Goal: Task Accomplishment & Management: Use online tool/utility

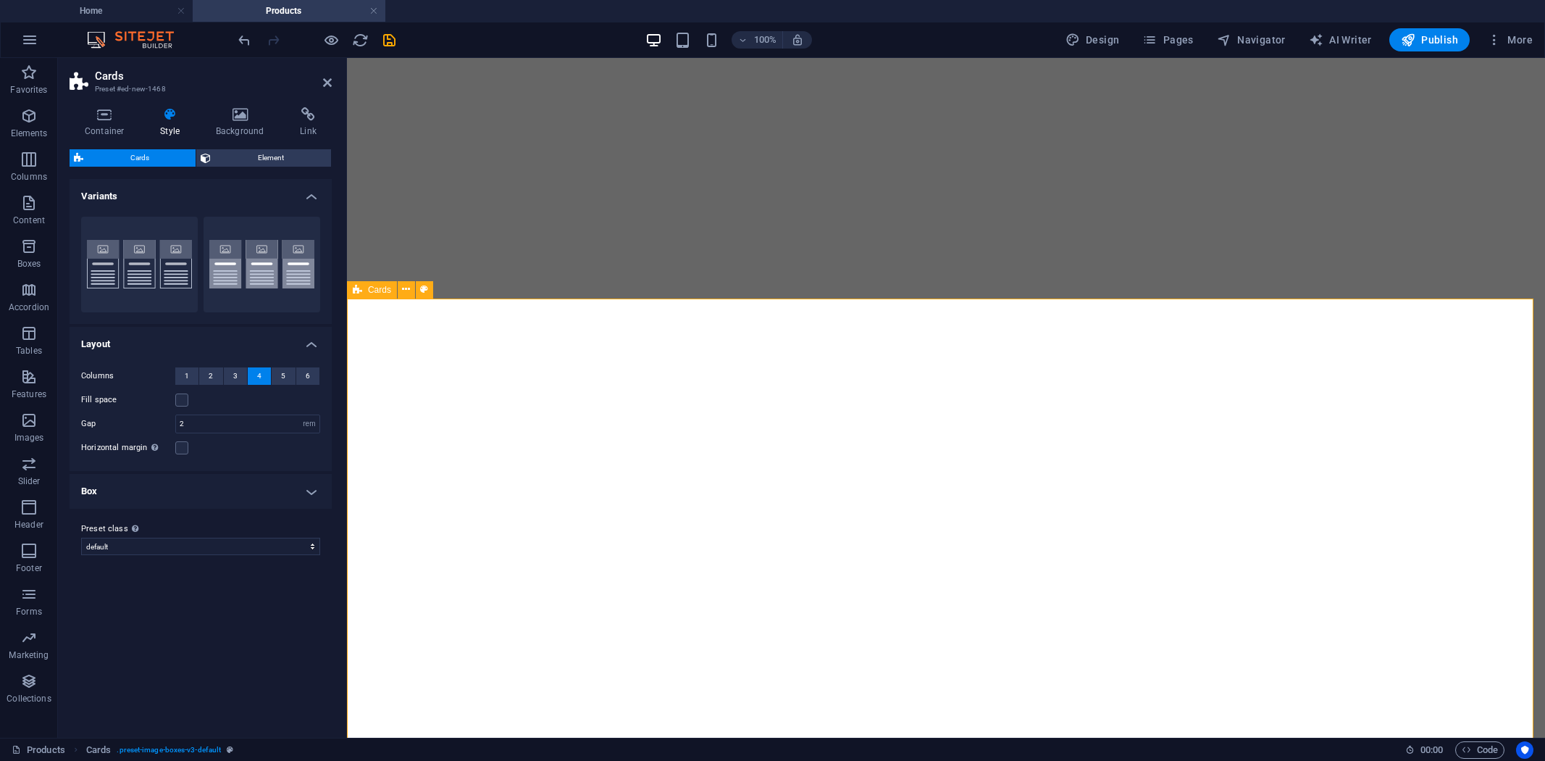
select select "rem"
select select "preset-image-boxes-v3-default"
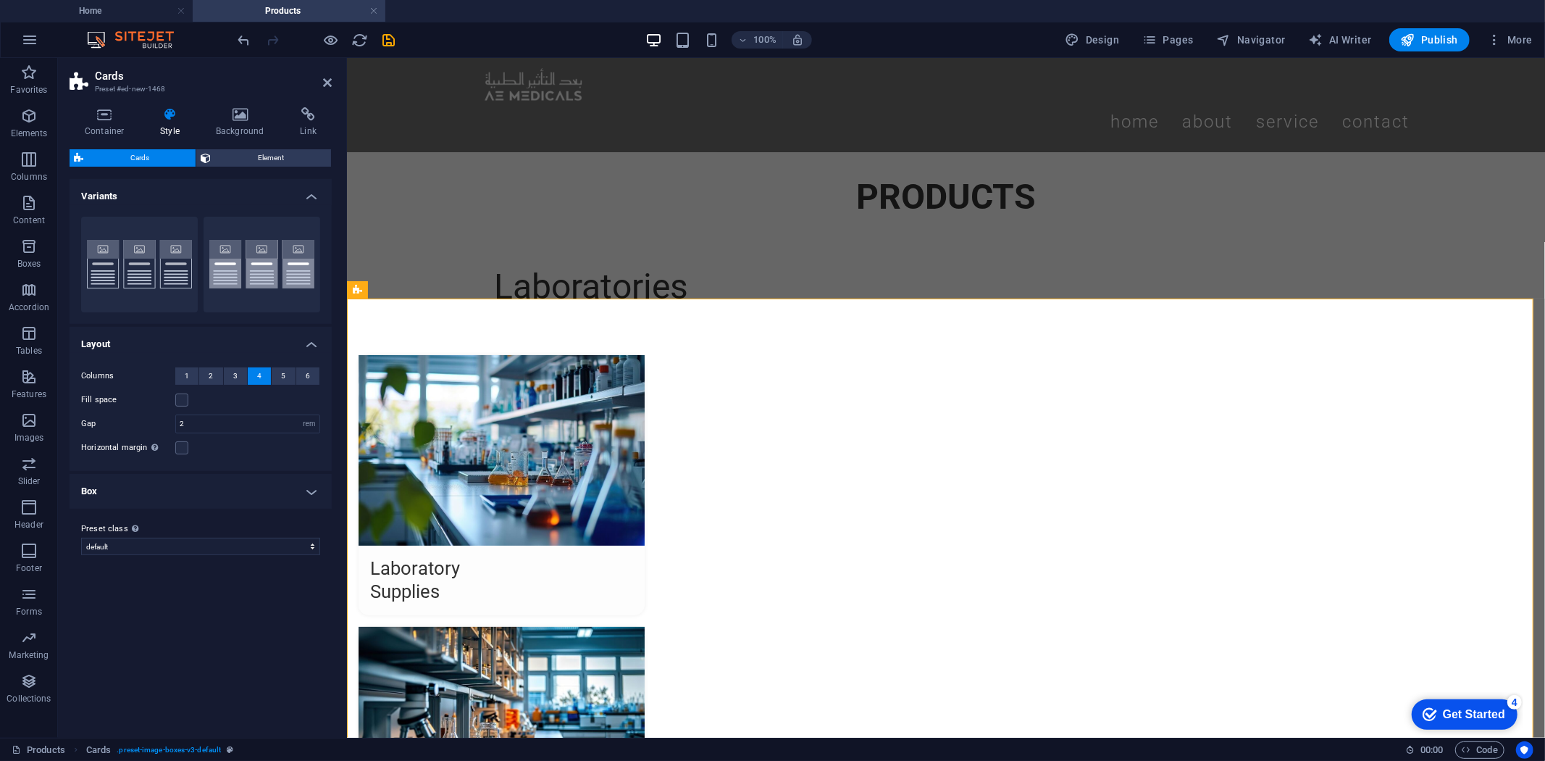
click at [255, 372] on button "4" at bounding box center [259, 375] width 23 height 17
click at [239, 374] on button "3" at bounding box center [235, 375] width 23 height 17
click at [215, 375] on button "2" at bounding box center [210, 375] width 23 height 17
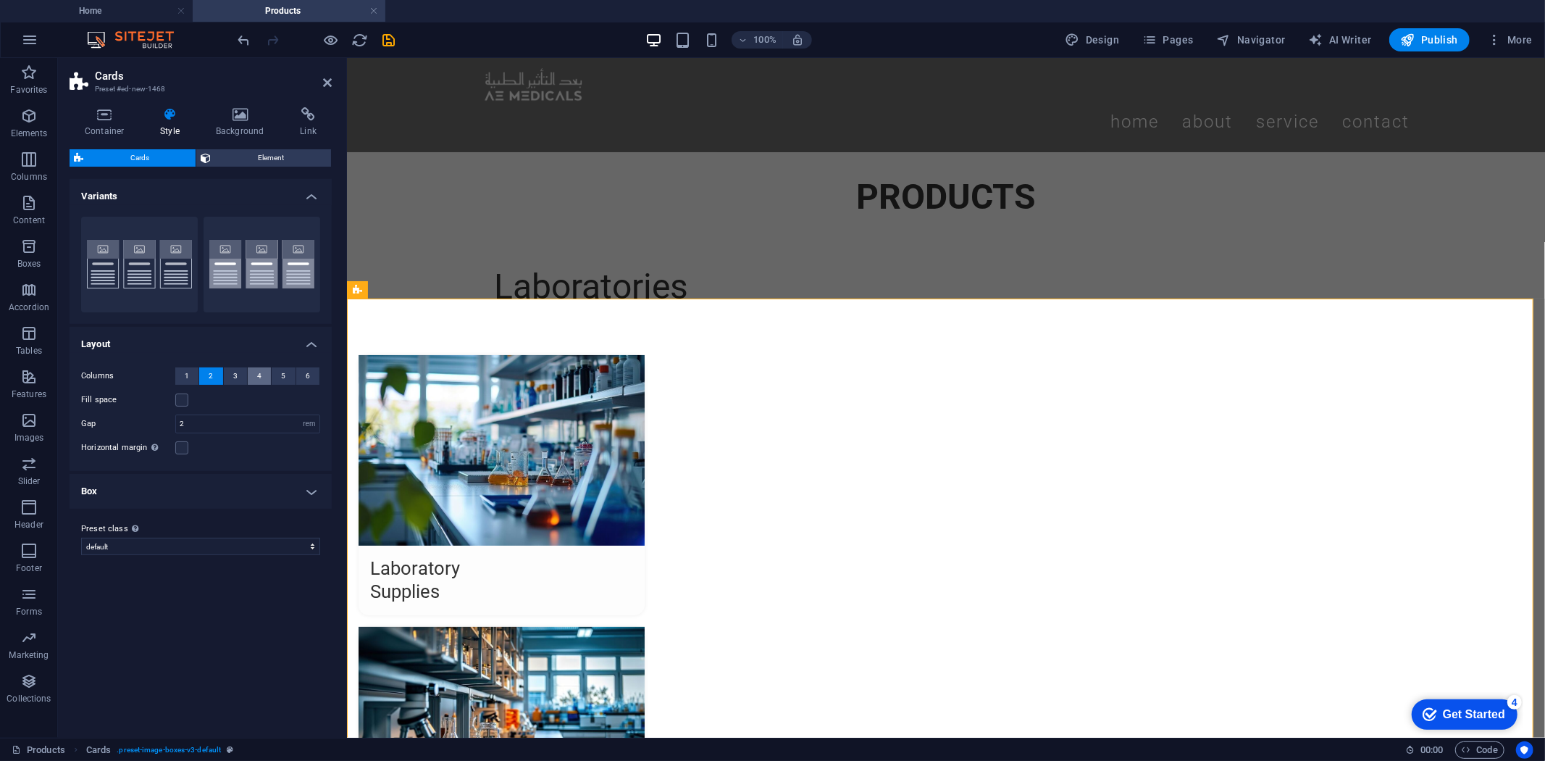
click at [261, 372] on button "4" at bounding box center [259, 375] width 23 height 17
drag, startPoint x: 608, startPoint y: 429, endPoint x: 405, endPoint y: 338, distance: 222.1
click at [438, 241] on div "Laboratories" at bounding box center [945, 286] width 1198 height 90
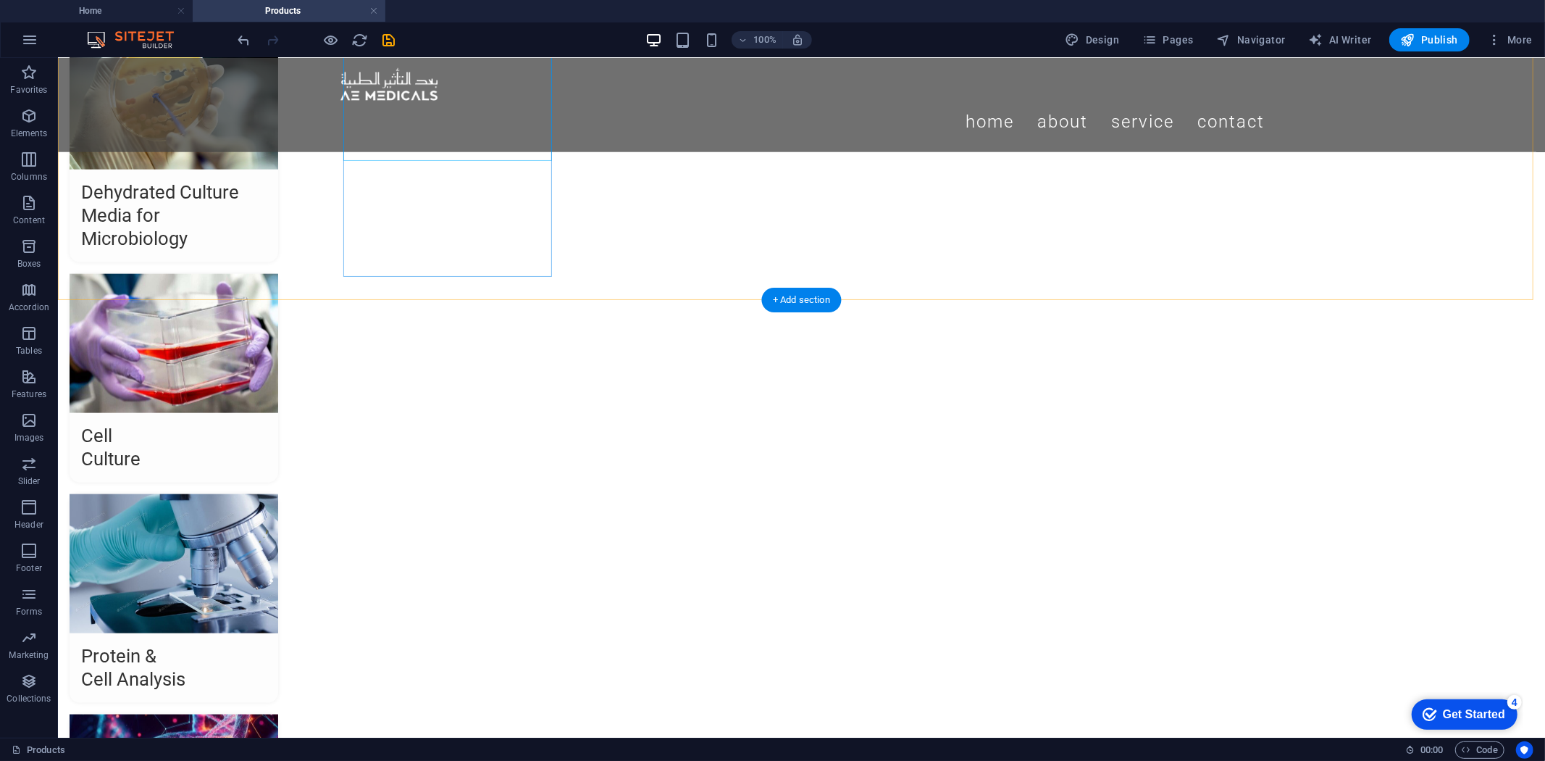
scroll to position [1551, 0]
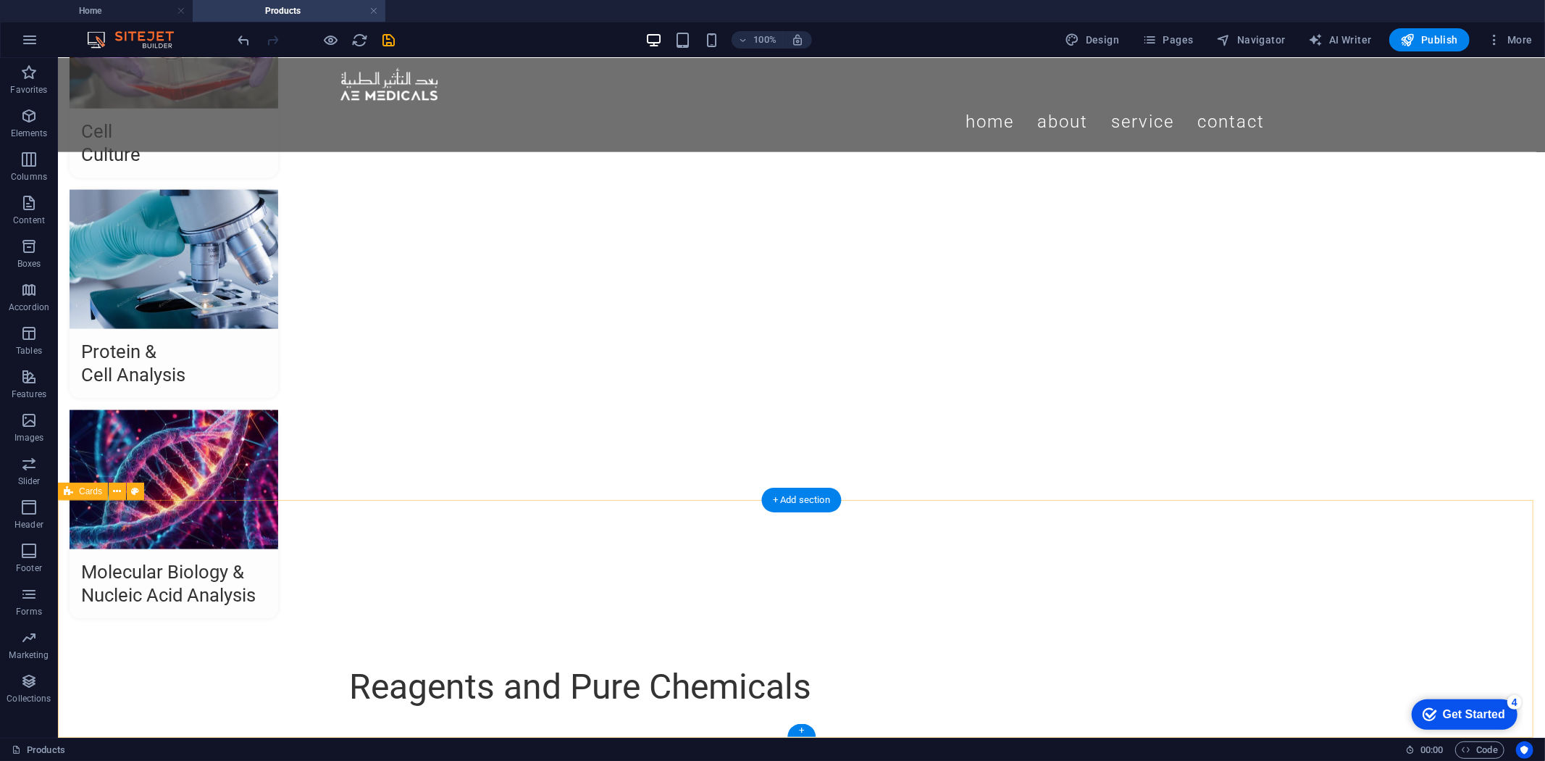
select select "rem"
select select "preset-image-boxes-v3-default"
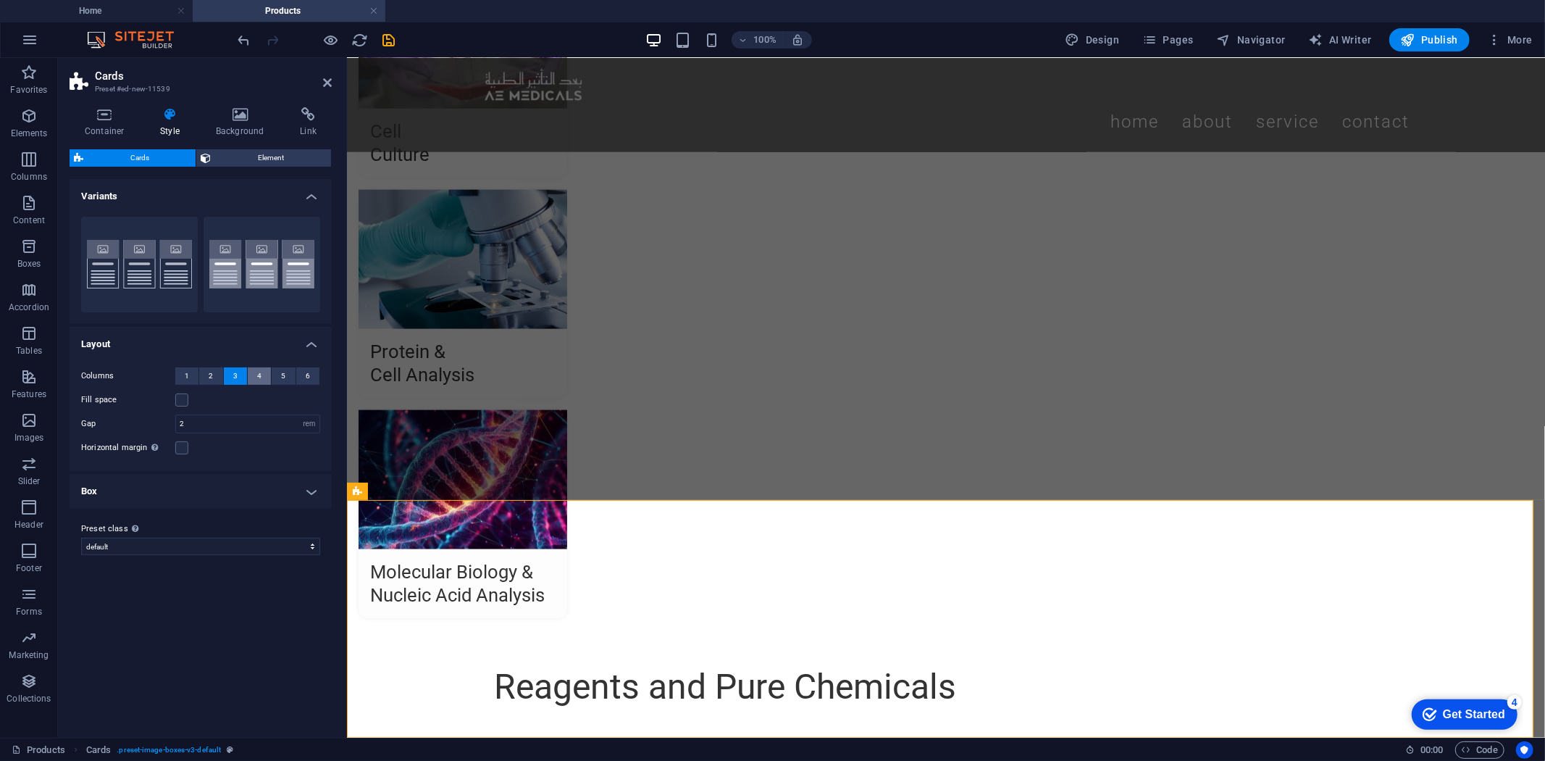
click at [261, 374] on span "4" at bounding box center [259, 375] width 4 height 17
click at [233, 372] on span "3" at bounding box center [235, 375] width 4 height 17
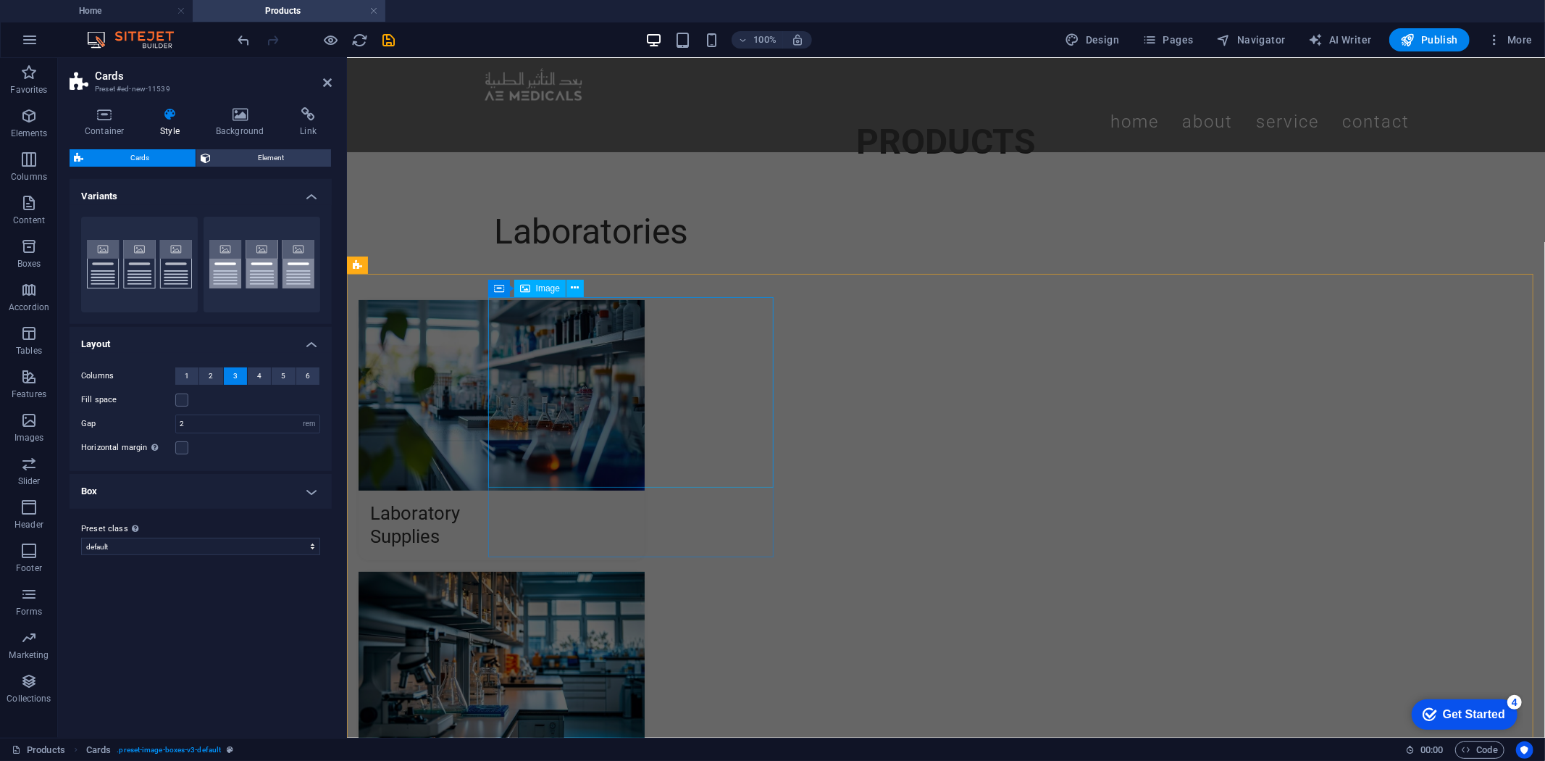
scroll to position [0, 0]
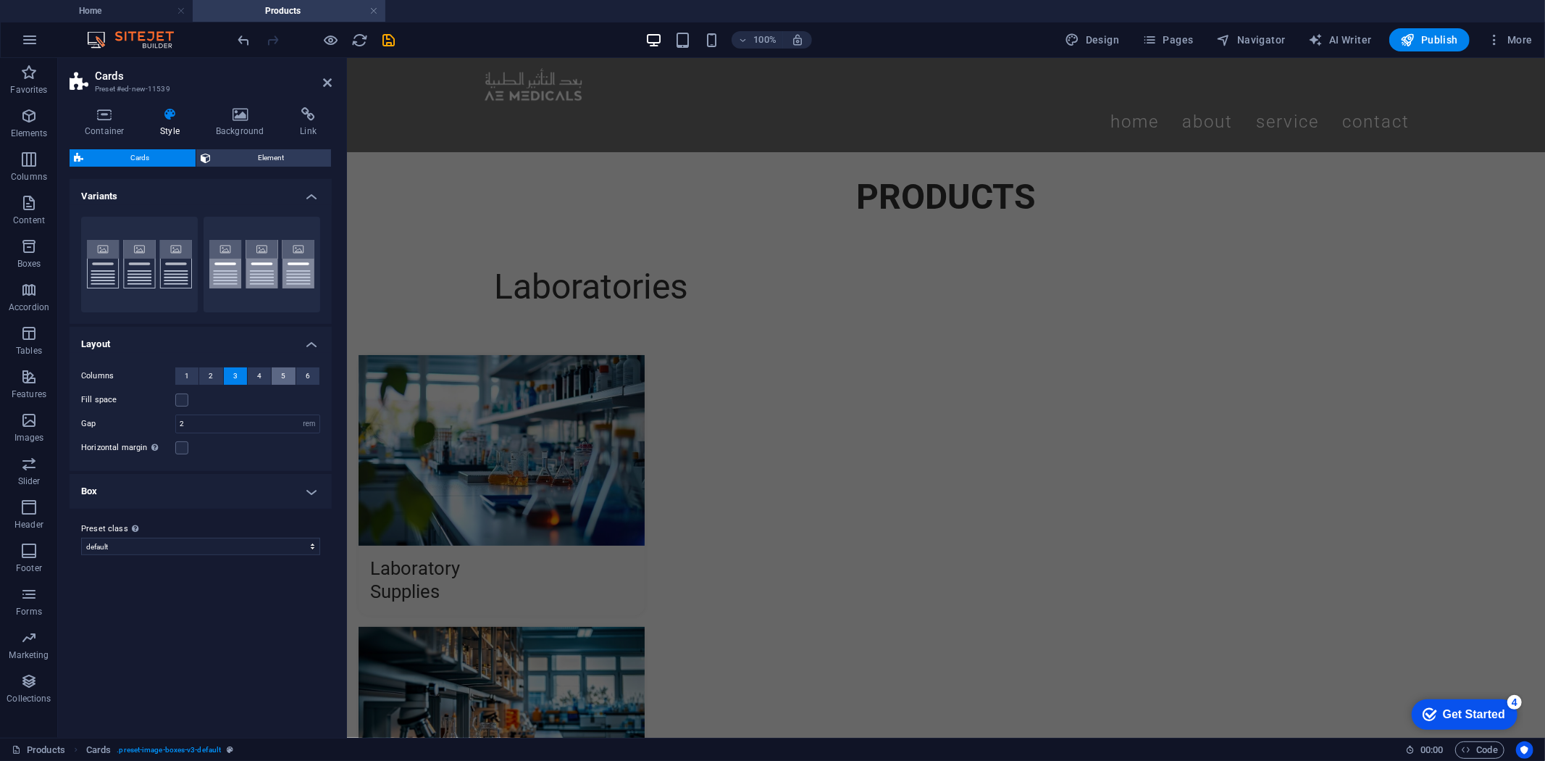
click at [272, 368] on button "5" at bounding box center [283, 375] width 23 height 17
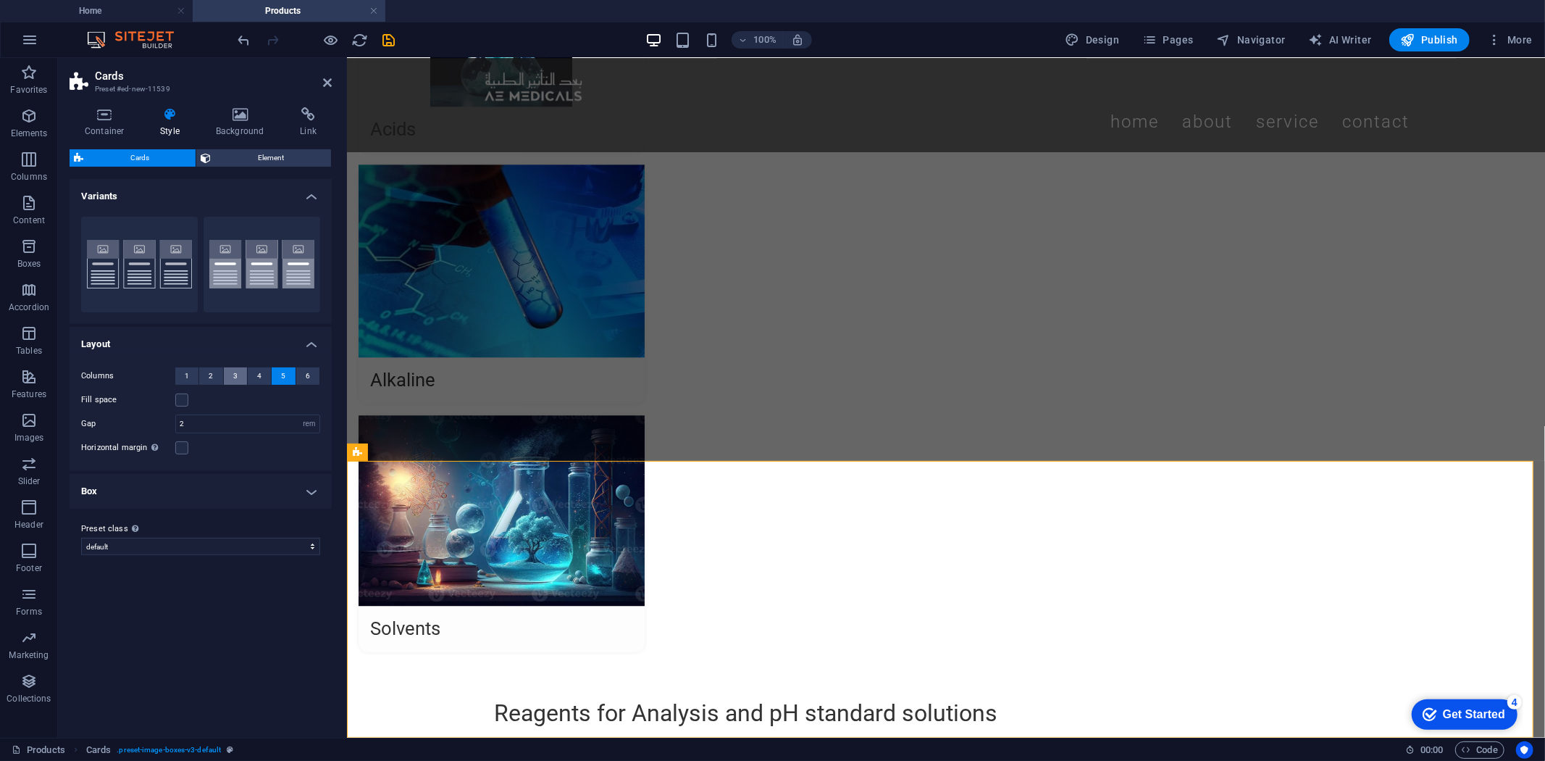
scroll to position [1540, 0]
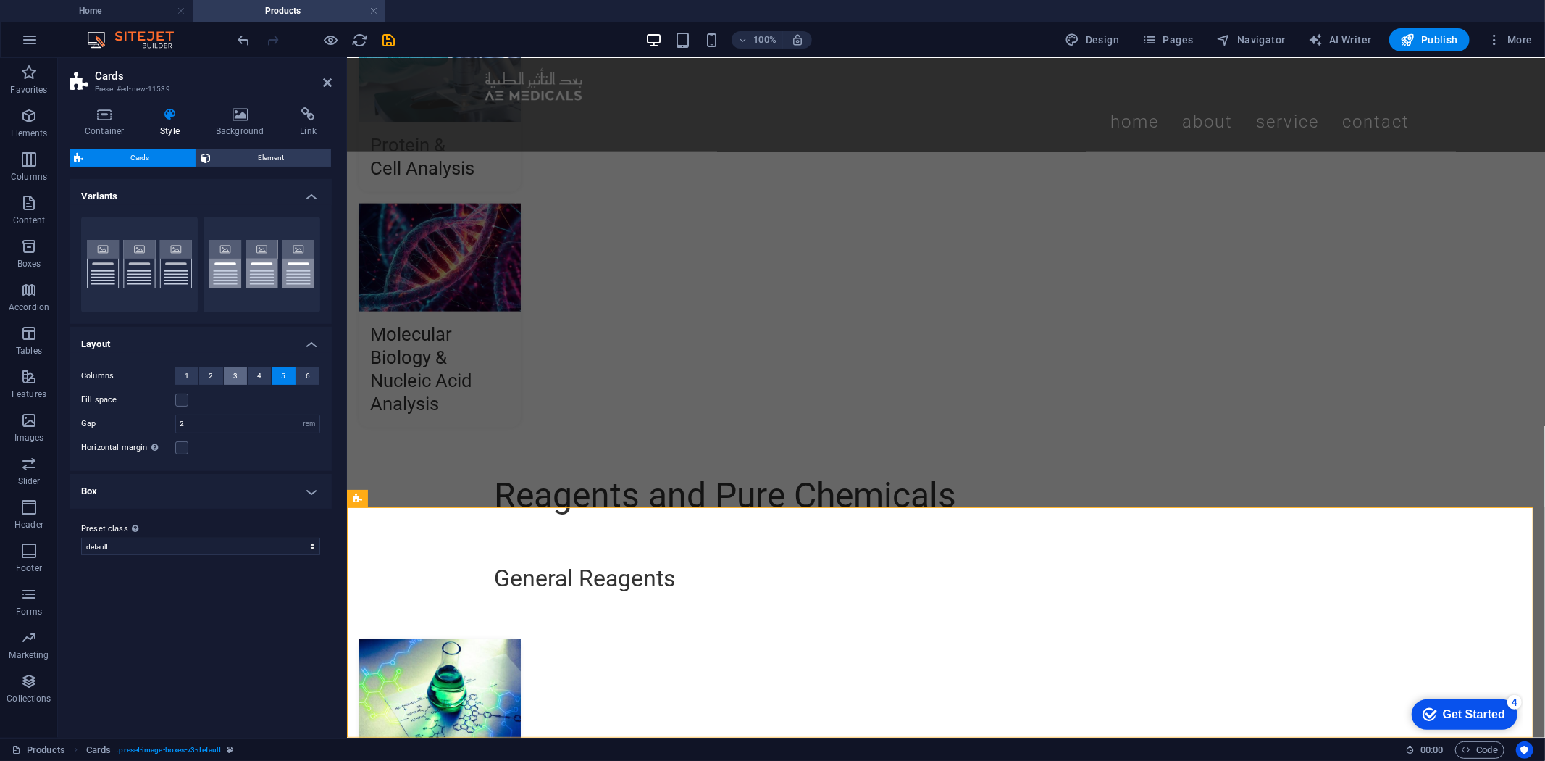
click at [240, 382] on button "3" at bounding box center [235, 375] width 23 height 17
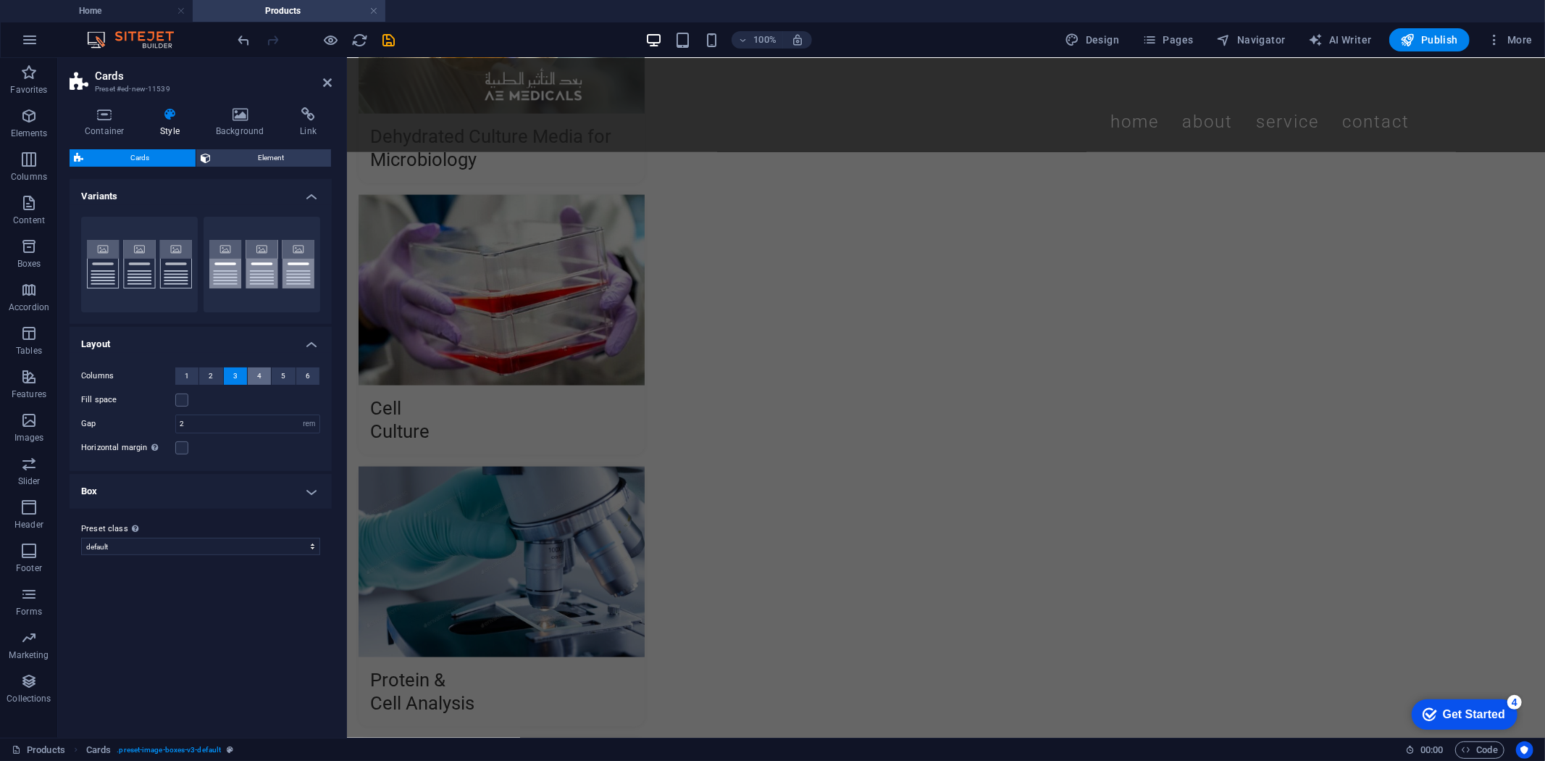
click at [261, 380] on span "4" at bounding box center [259, 375] width 4 height 17
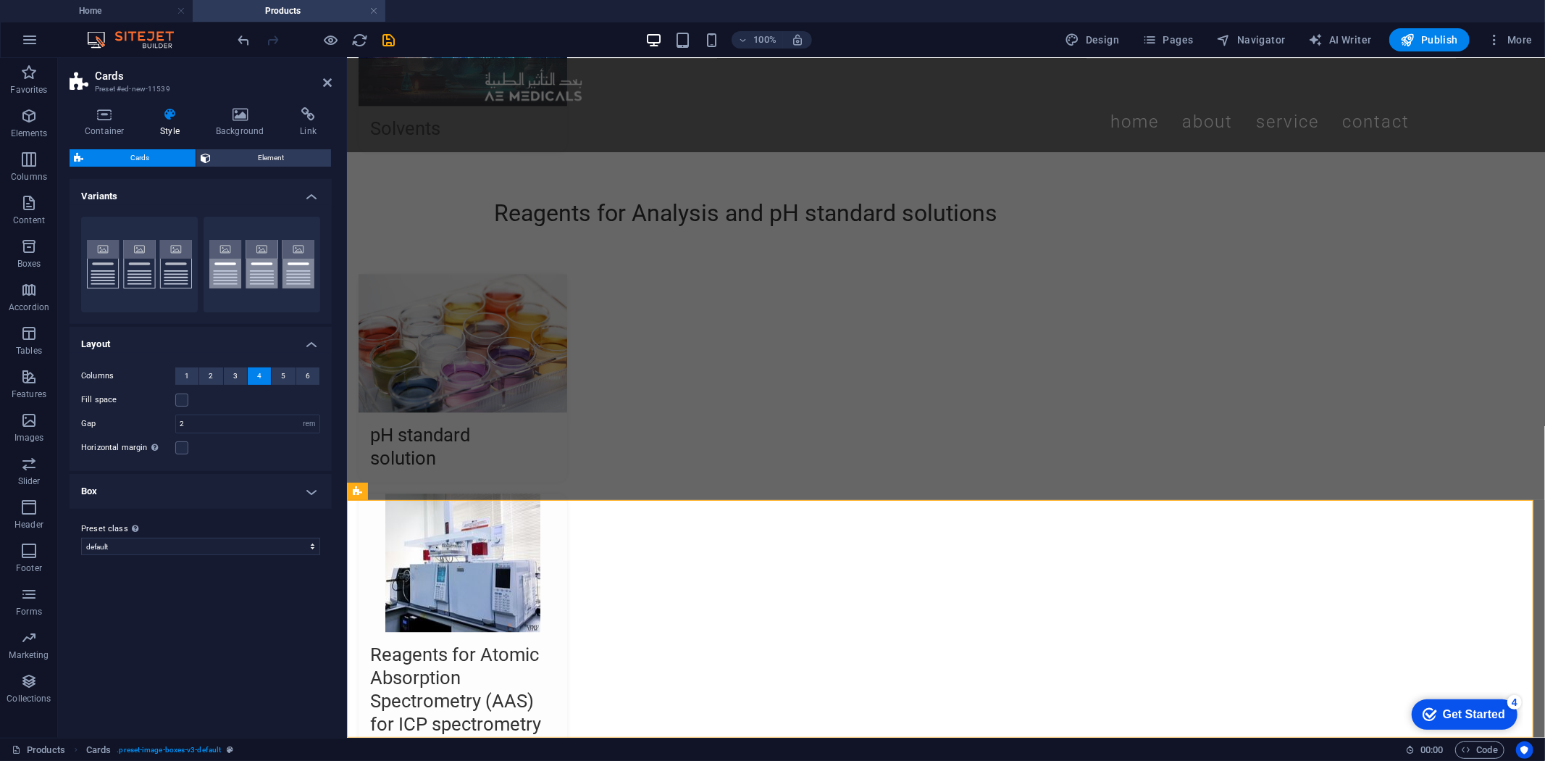
scroll to position [1551, 0]
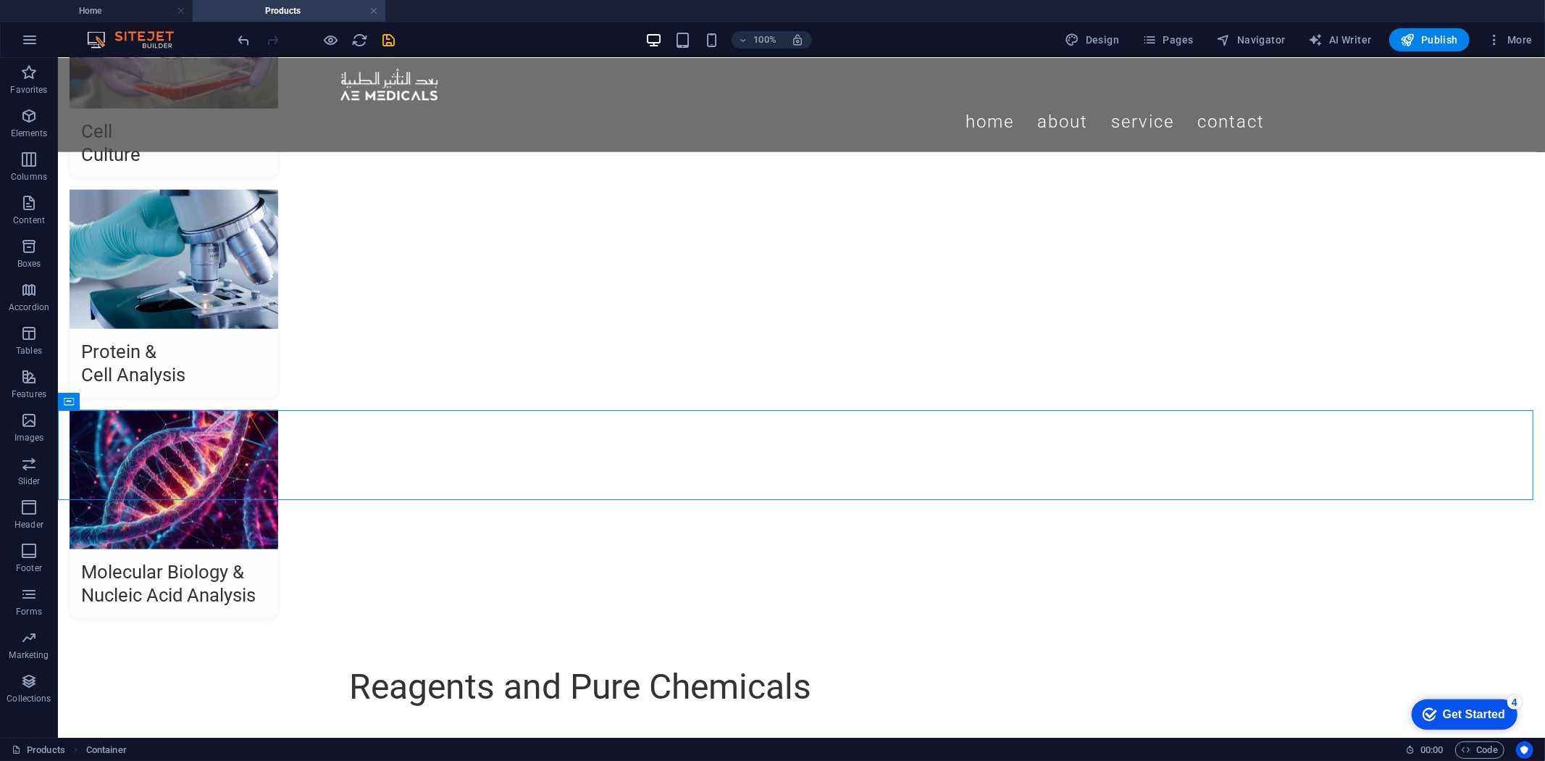
click at [805, 743] on div "Products Container" at bounding box center [703, 749] width 1382 height 17
click at [805, 729] on div "+" at bounding box center [801, 730] width 28 height 13
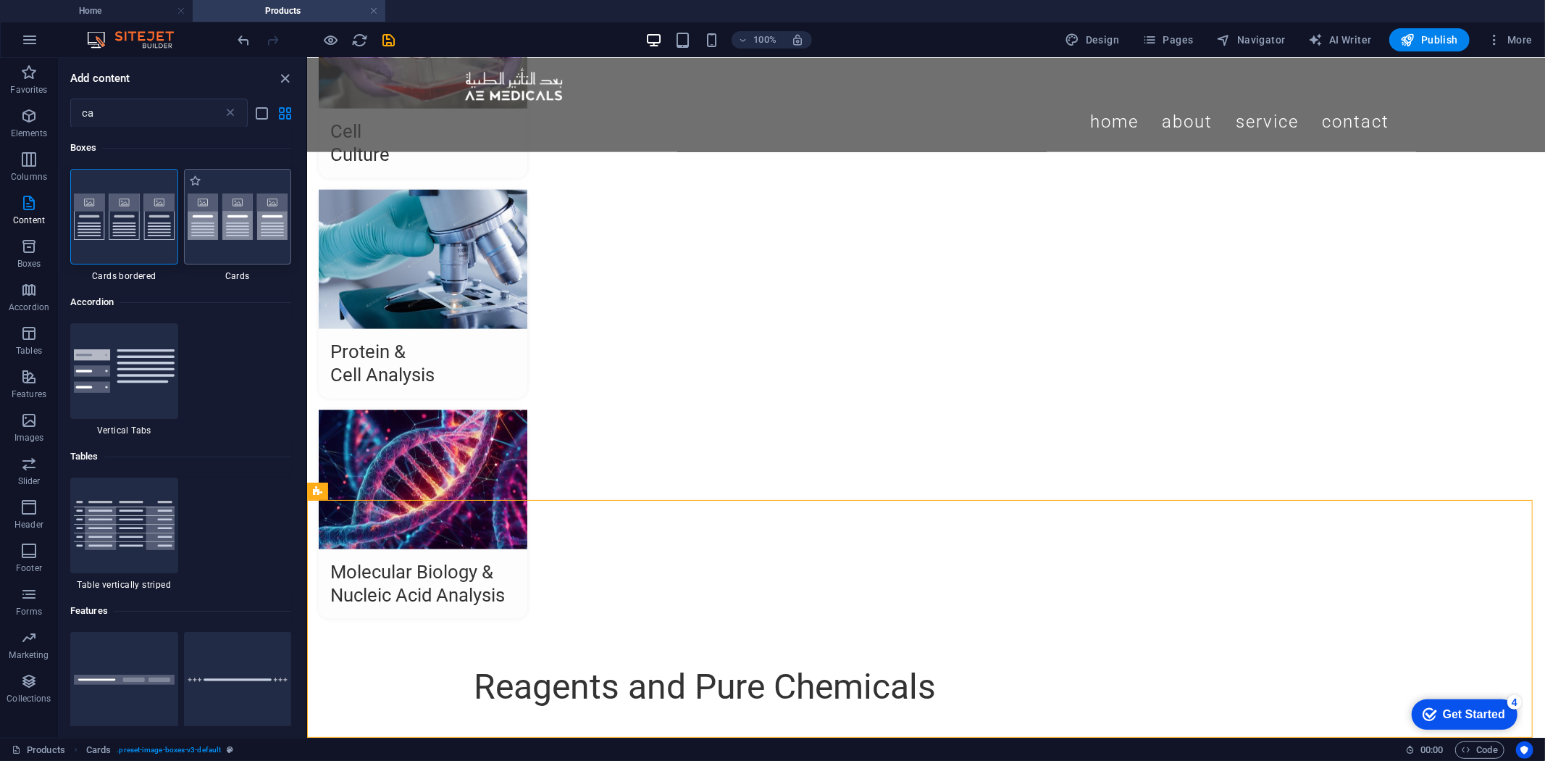
click at [246, 218] on div at bounding box center [238, 217] width 108 height 96
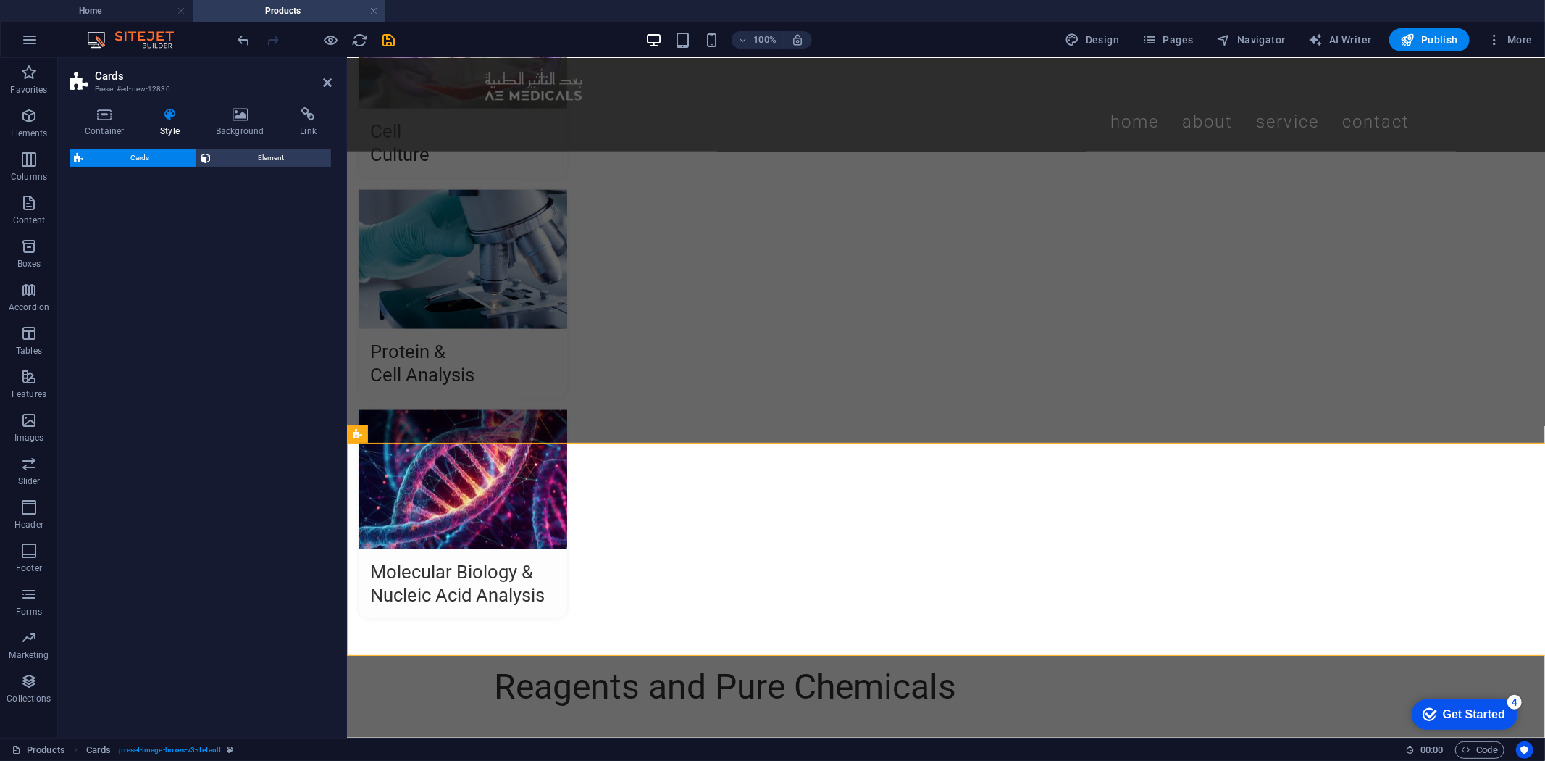
scroll to position [1871, 0]
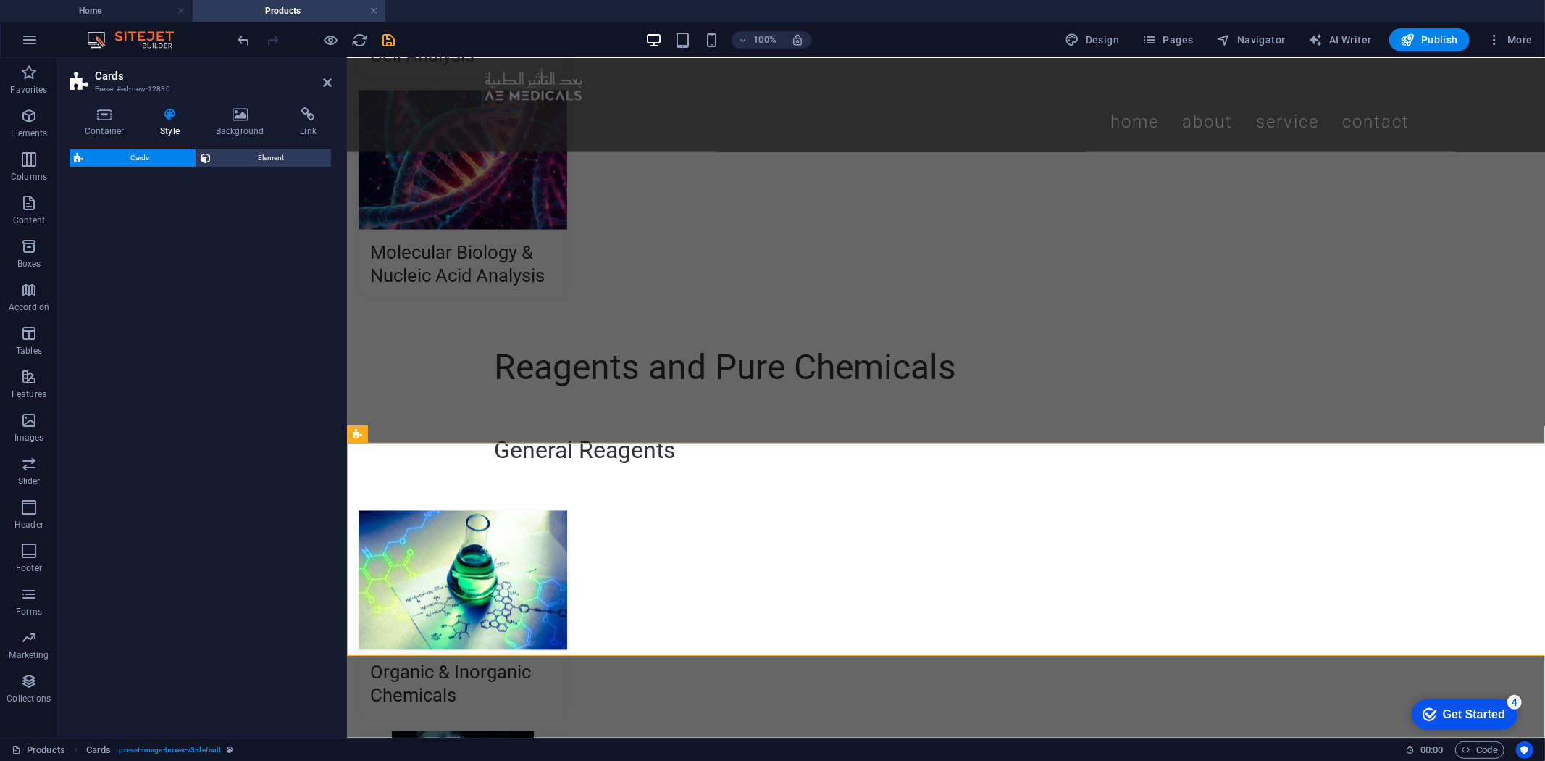
select select "rem"
select select "preset-image-boxes-v3-default"
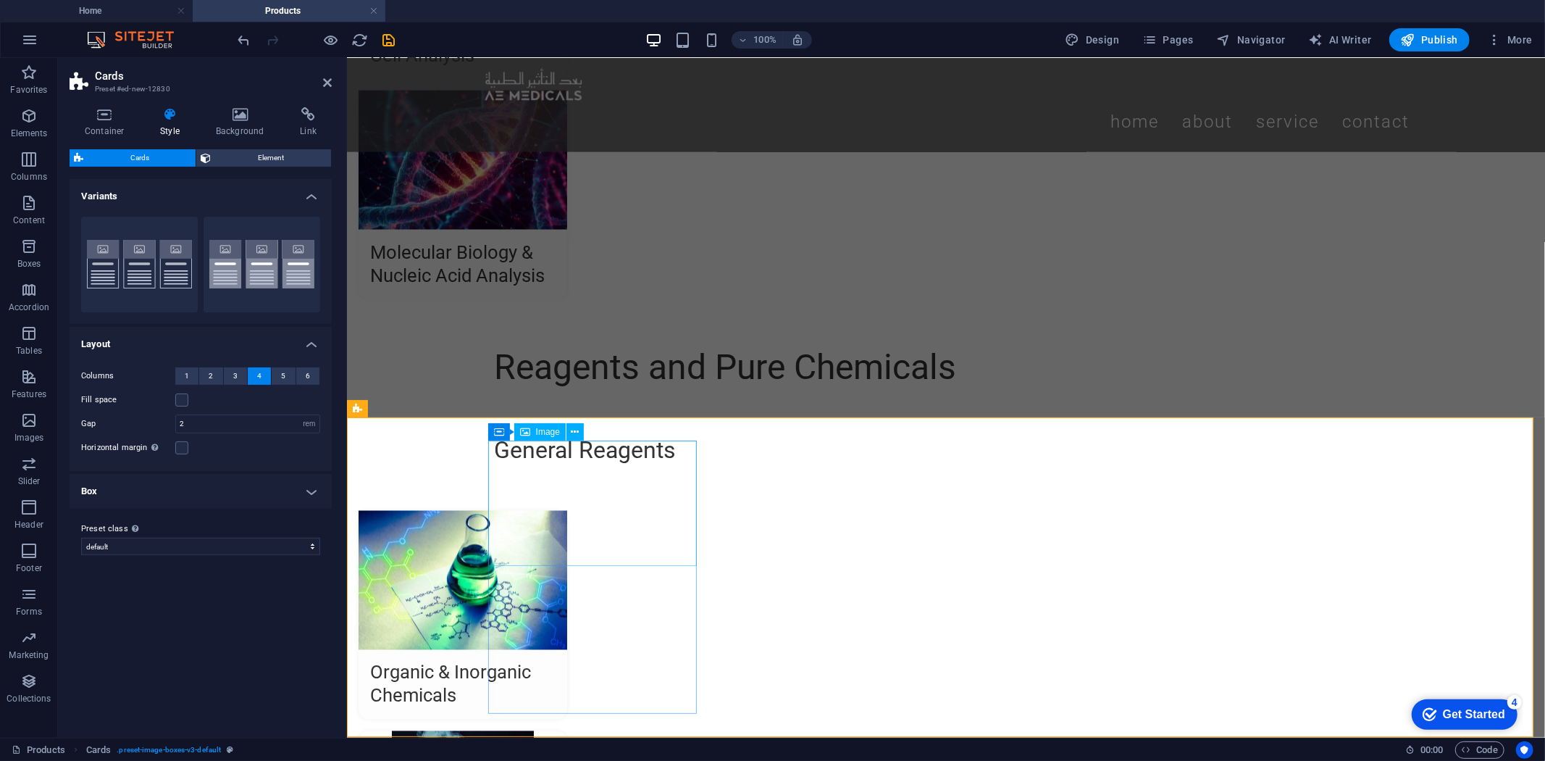
select select "%"
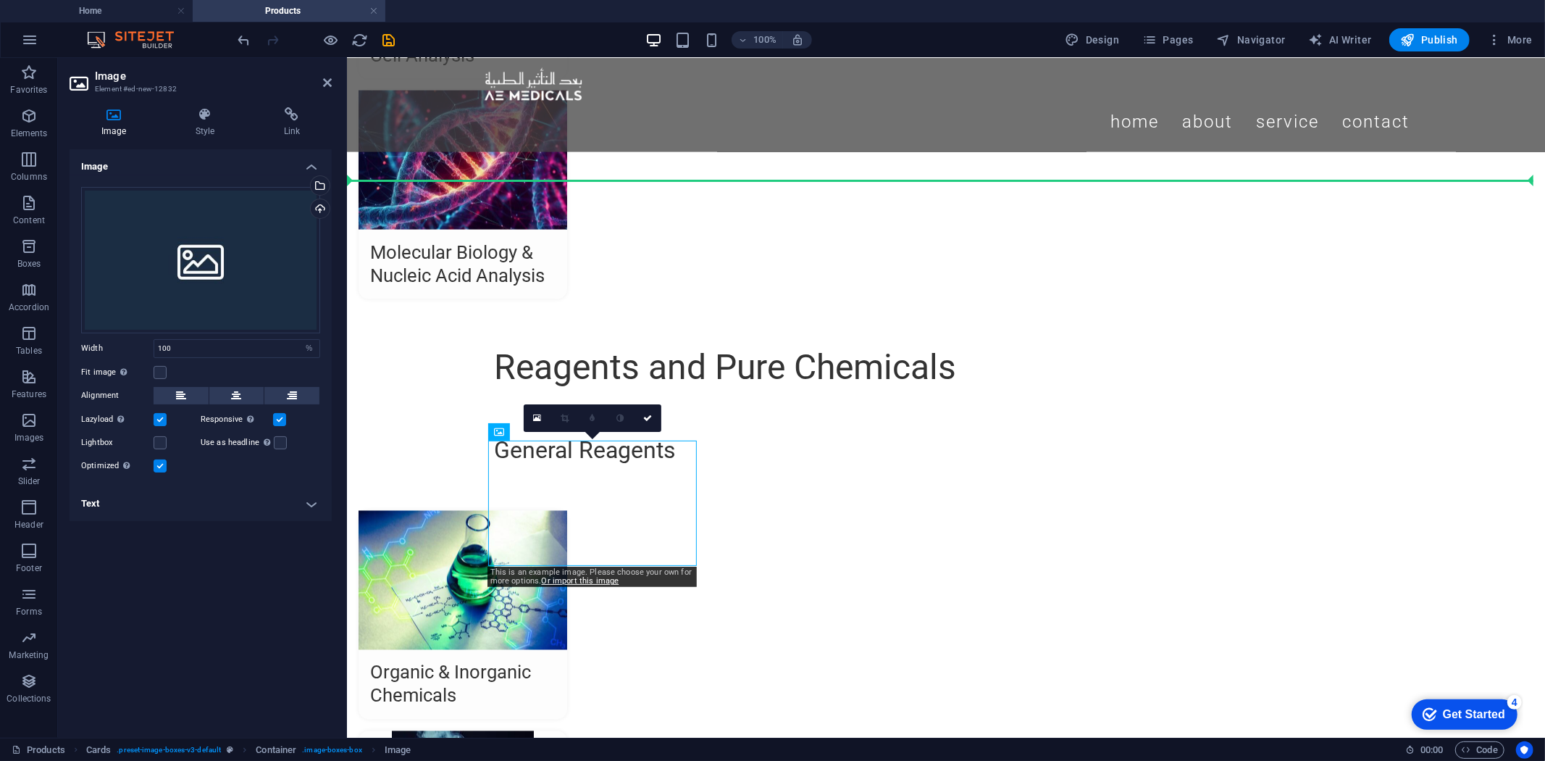
drag, startPoint x: 591, startPoint y: 521, endPoint x: 317, endPoint y: 209, distance: 414.7
click at [317, 210] on div "Upload" at bounding box center [319, 210] width 22 height 22
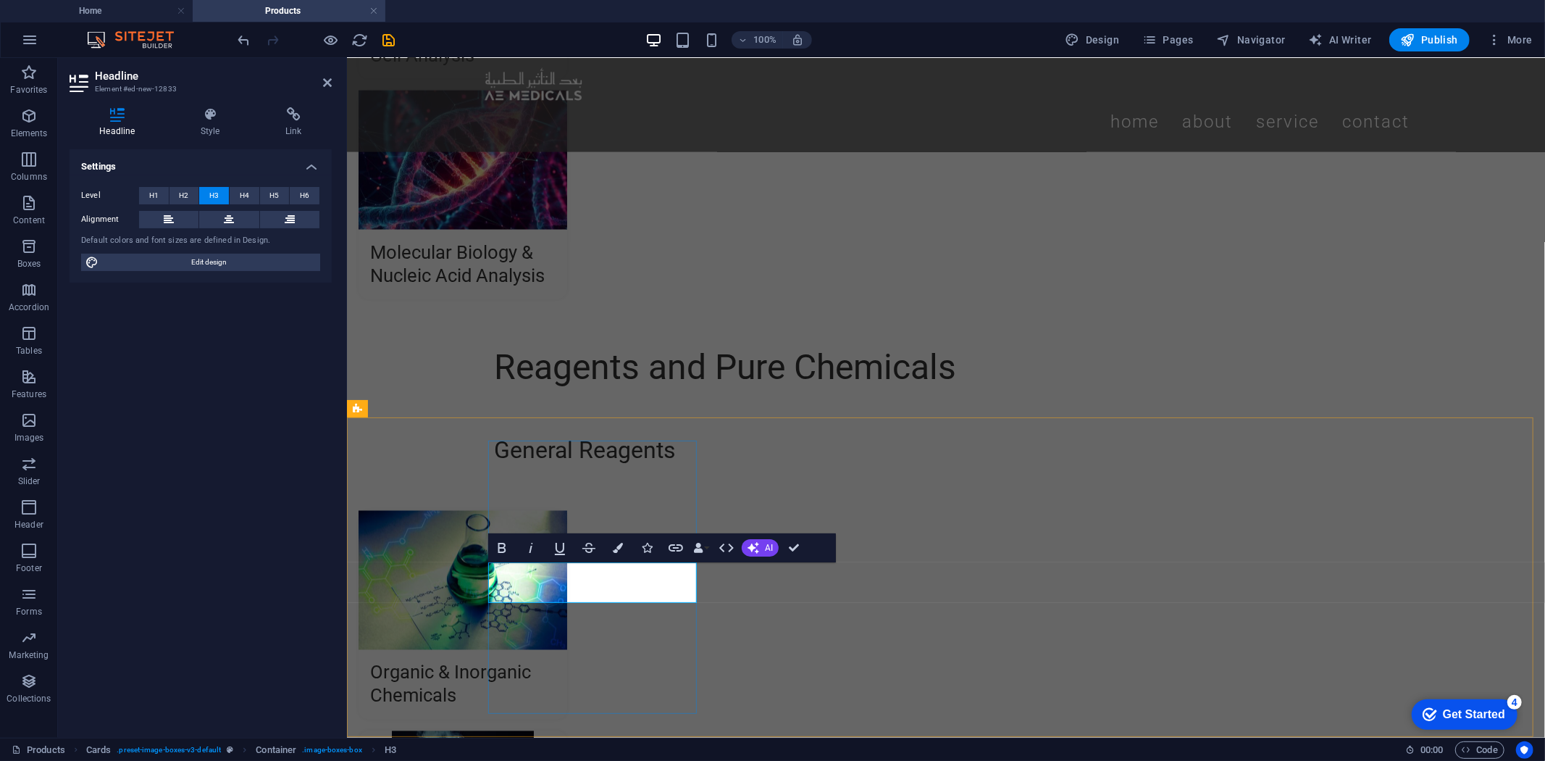
click at [621, 543] on icon "button" at bounding box center [618, 548] width 10 height 10
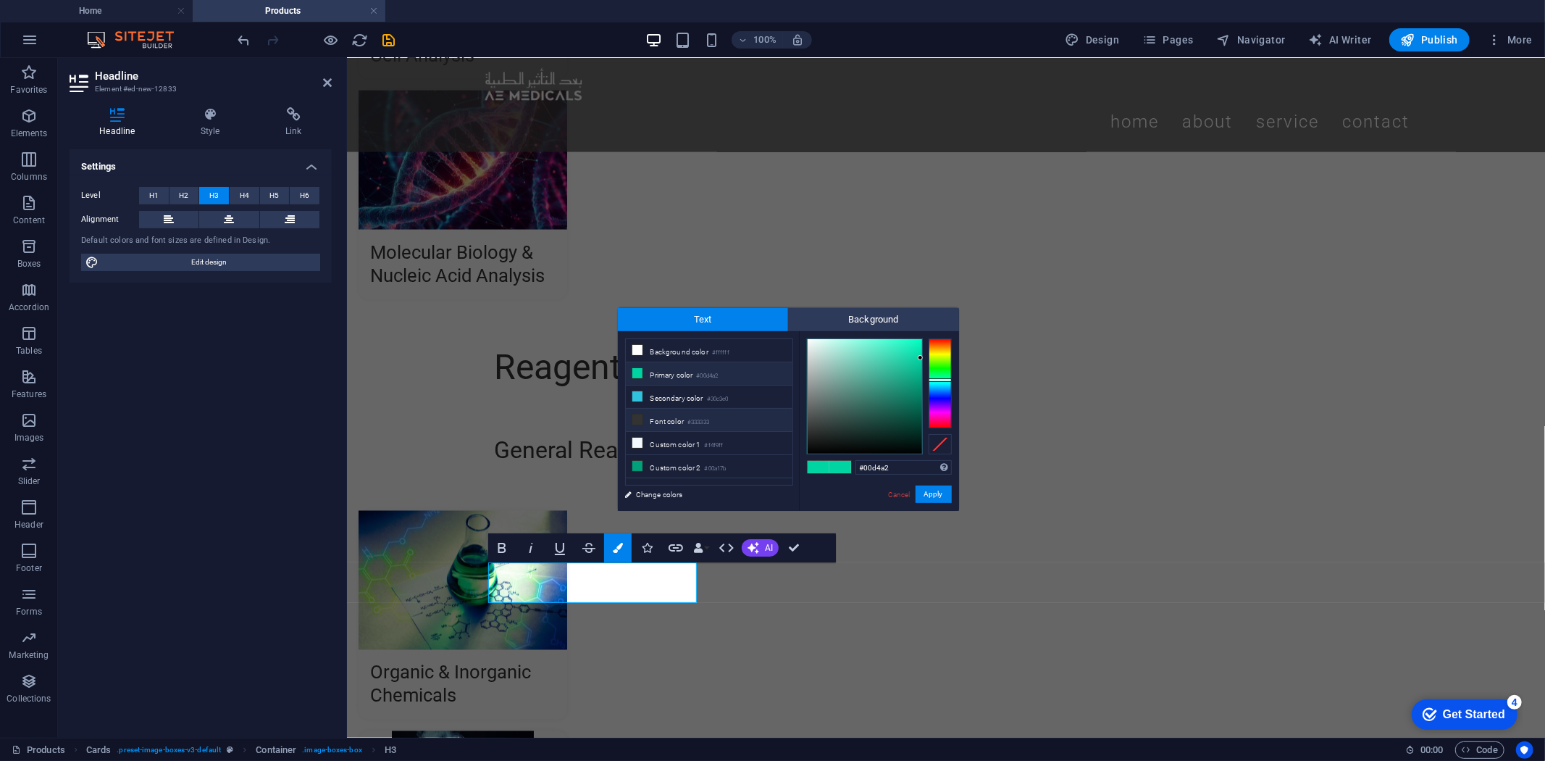
click at [678, 429] on li "Font color #333333" at bounding box center [709, 420] width 167 height 23
type input "#333333"
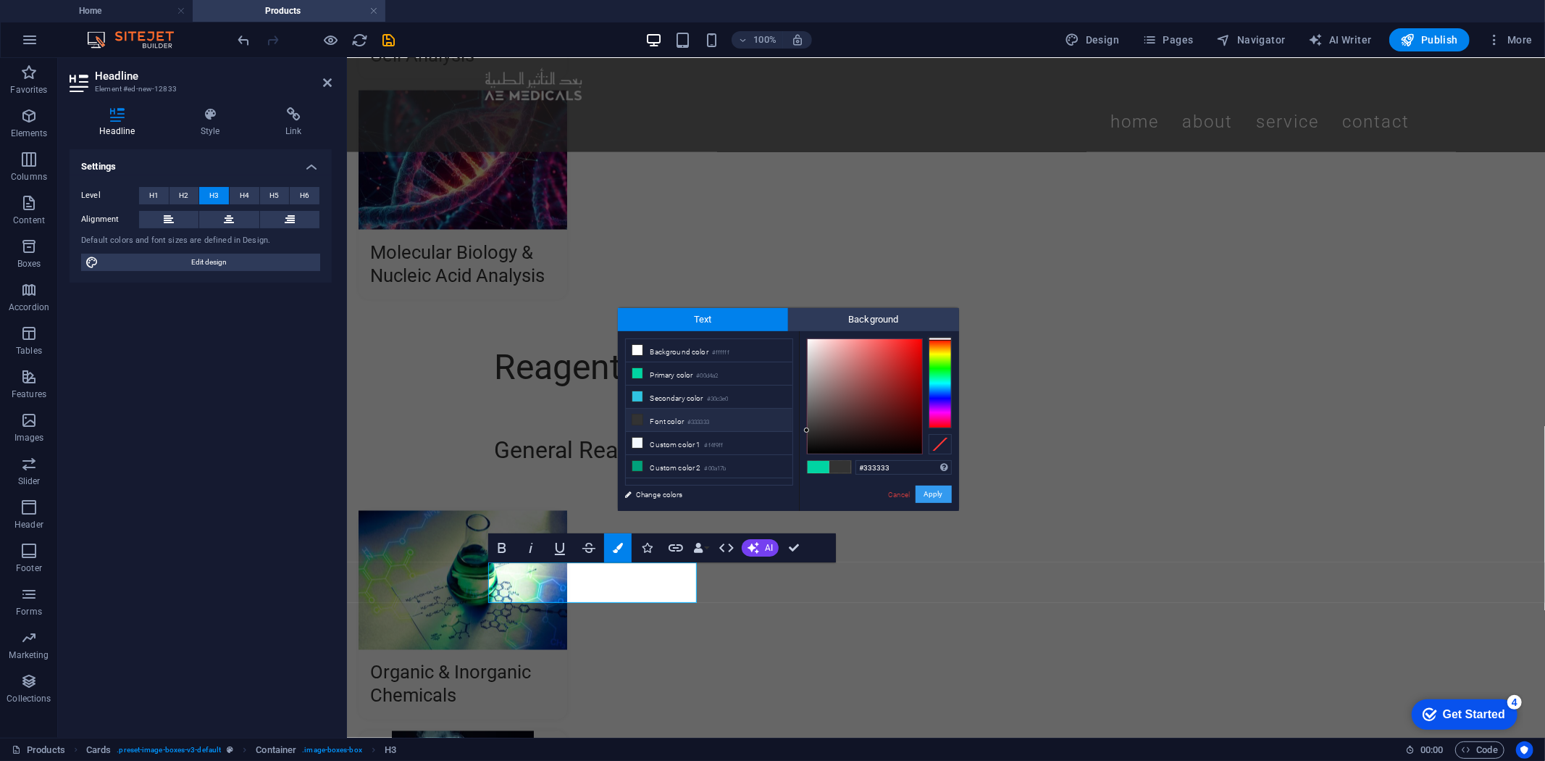
click at [929, 491] on button "Apply" at bounding box center [934, 493] width 36 height 17
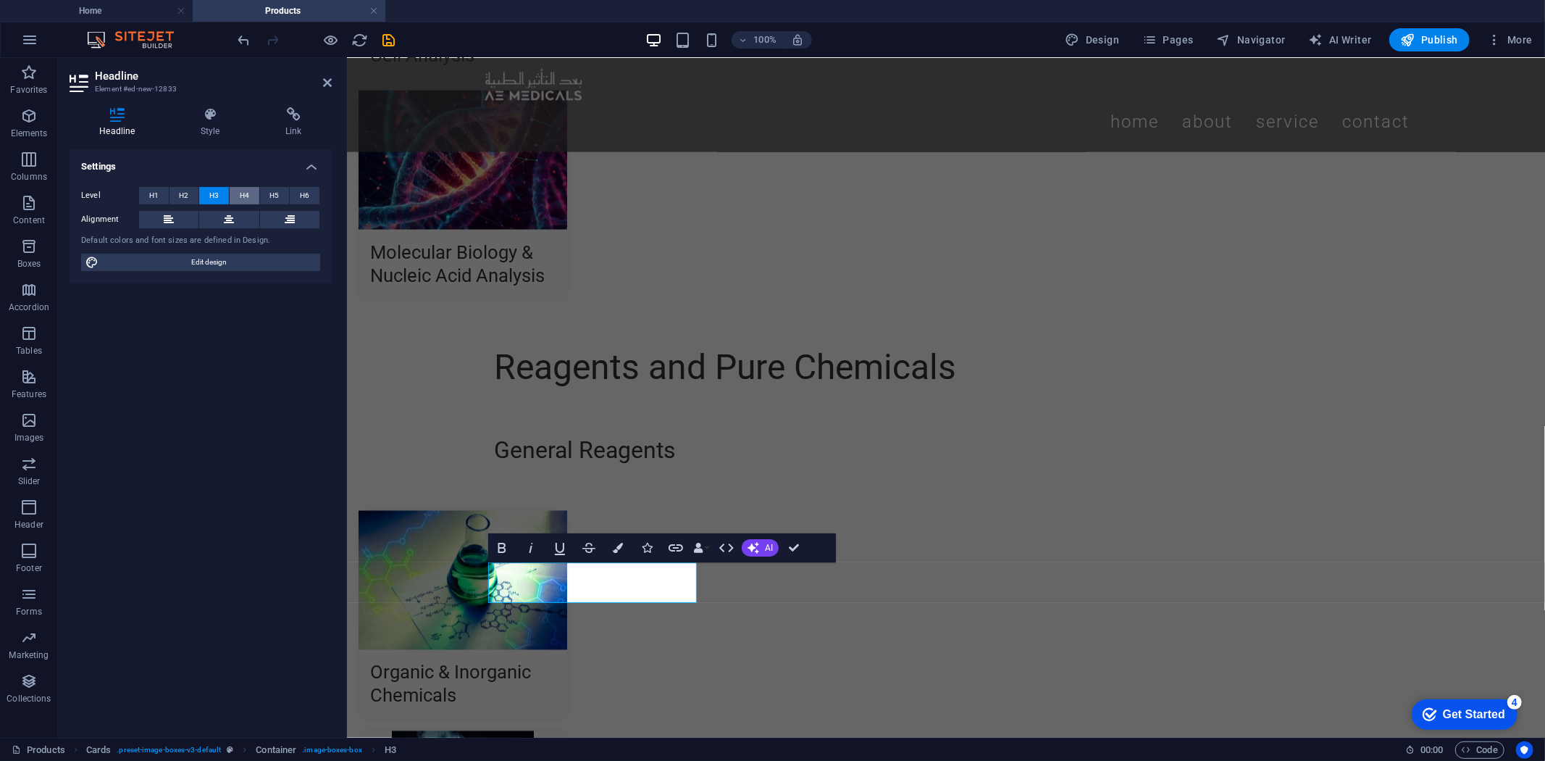
click at [244, 191] on span "H4" at bounding box center [244, 195] width 9 height 17
click at [184, 221] on button at bounding box center [168, 219] width 59 height 17
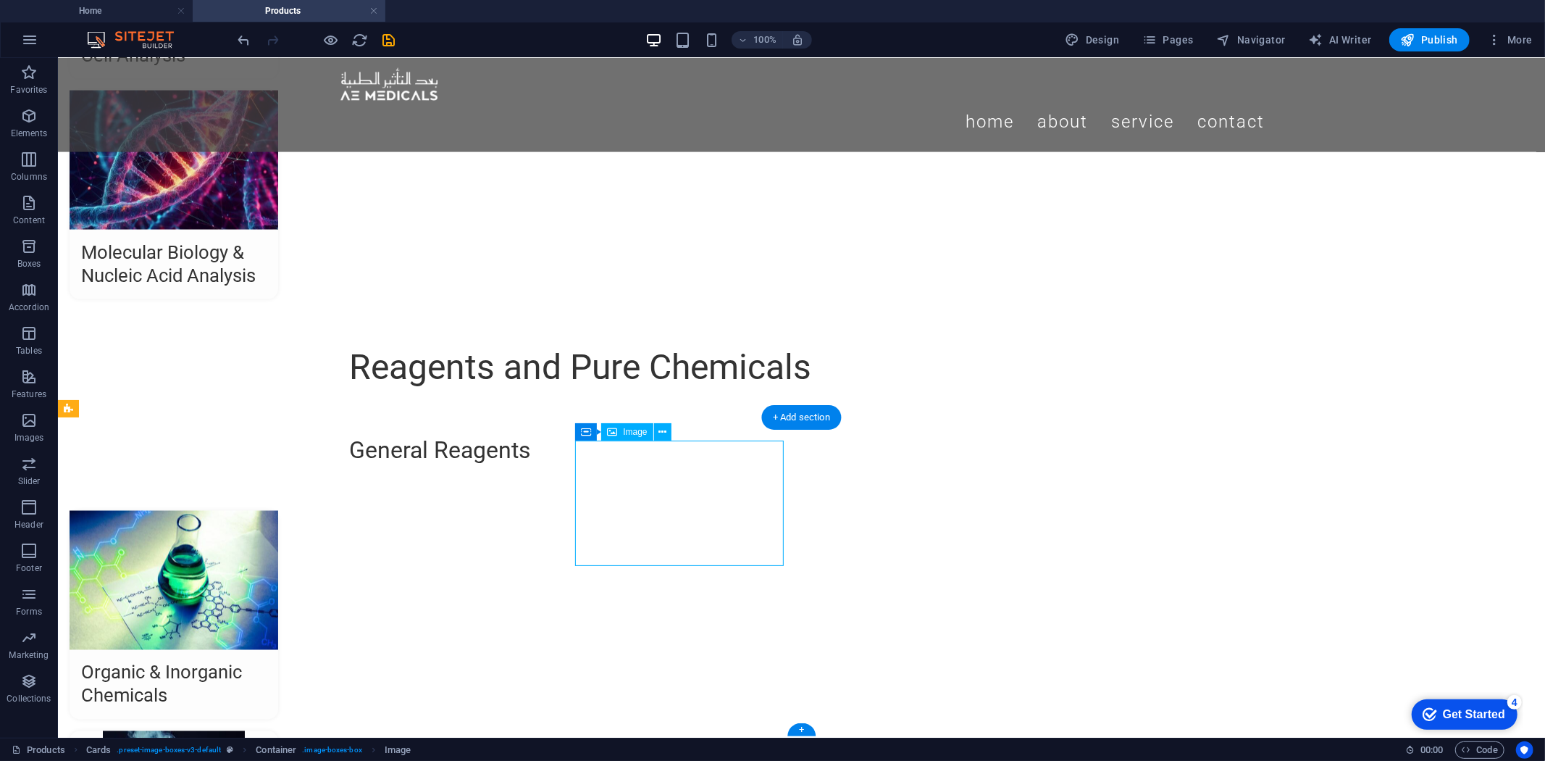
select select "%"
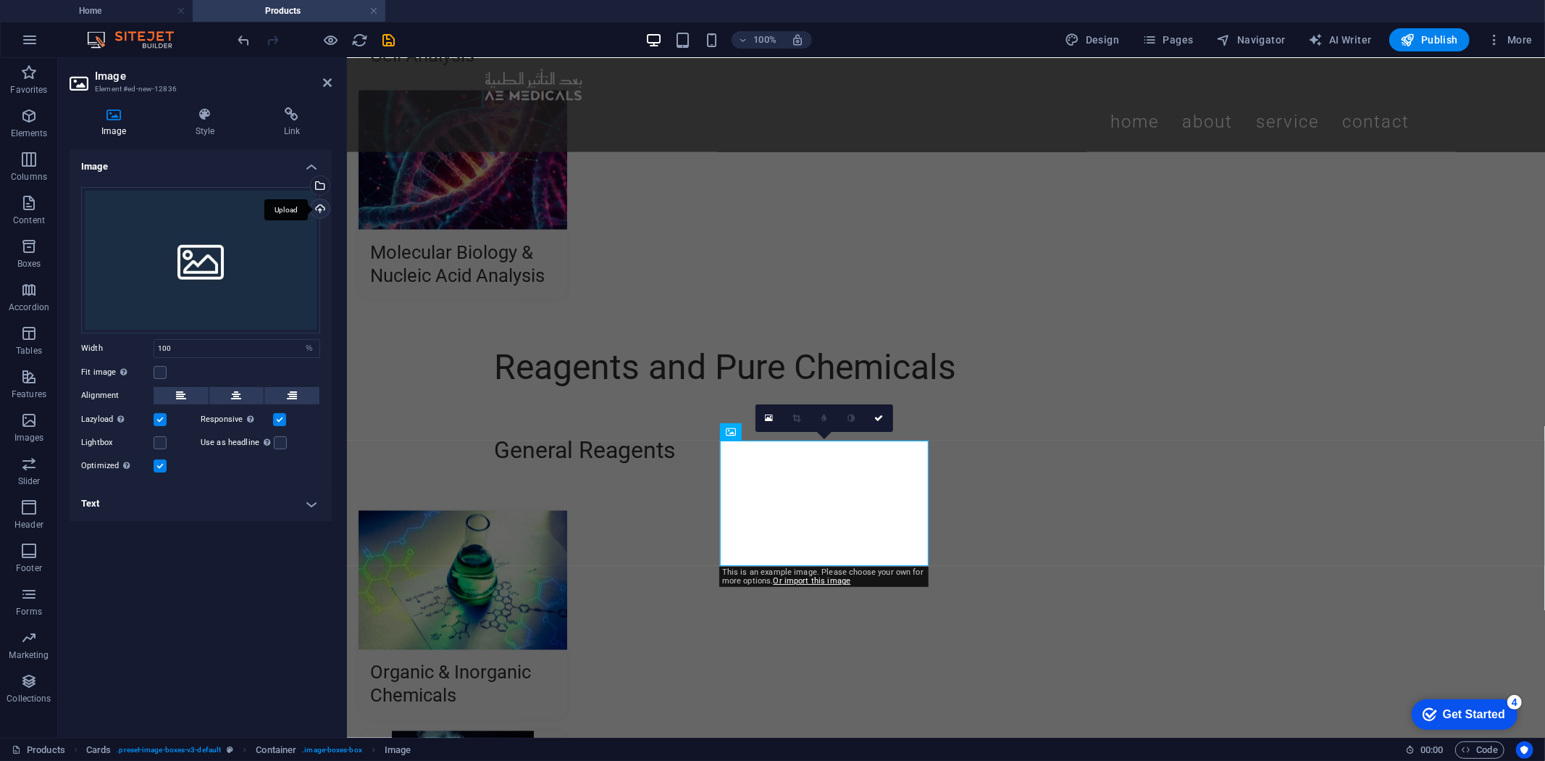
click at [327, 200] on div "Upload" at bounding box center [319, 210] width 22 height 22
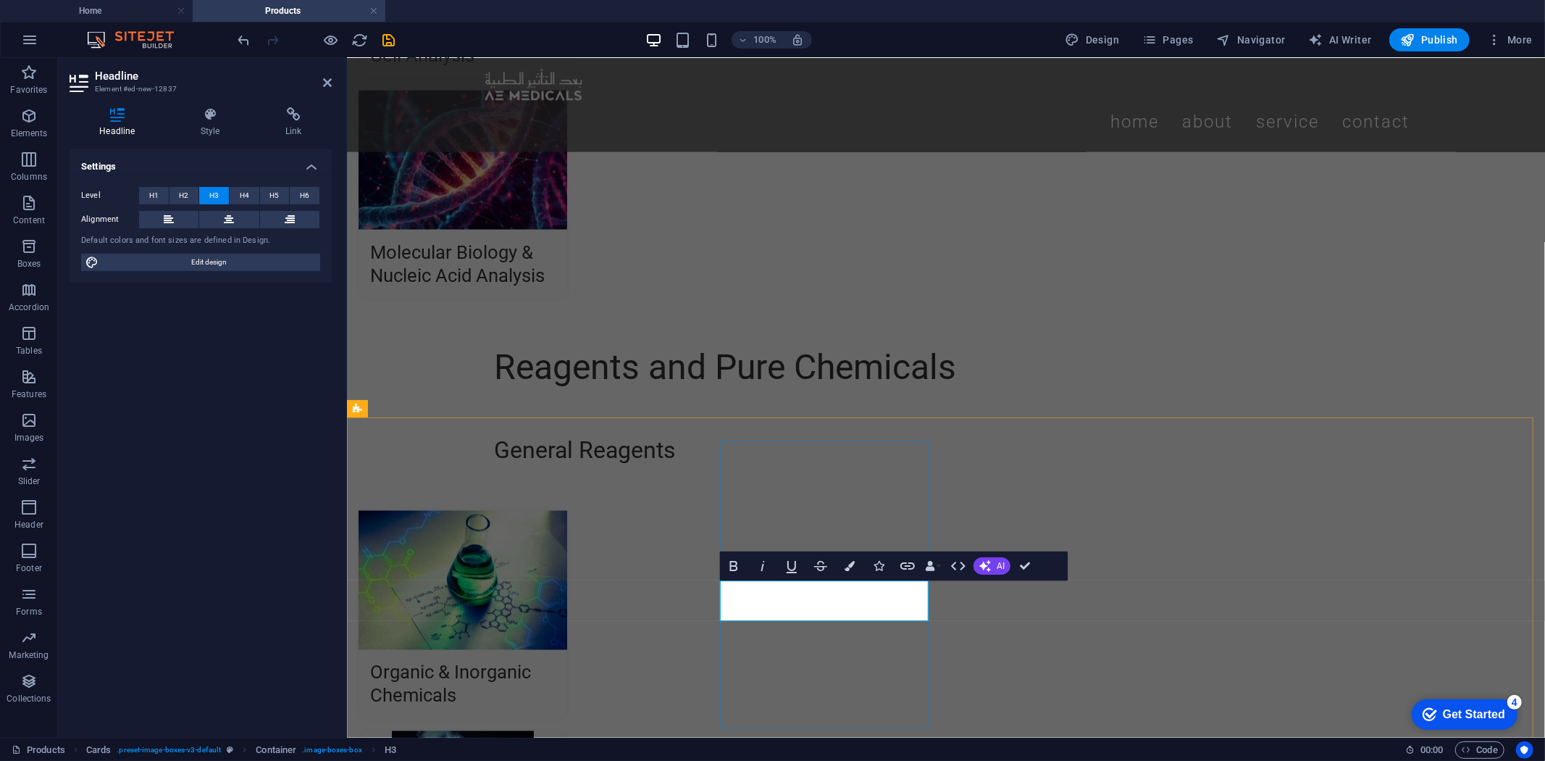
click at [850, 574] on button "Colors" at bounding box center [850, 565] width 28 height 29
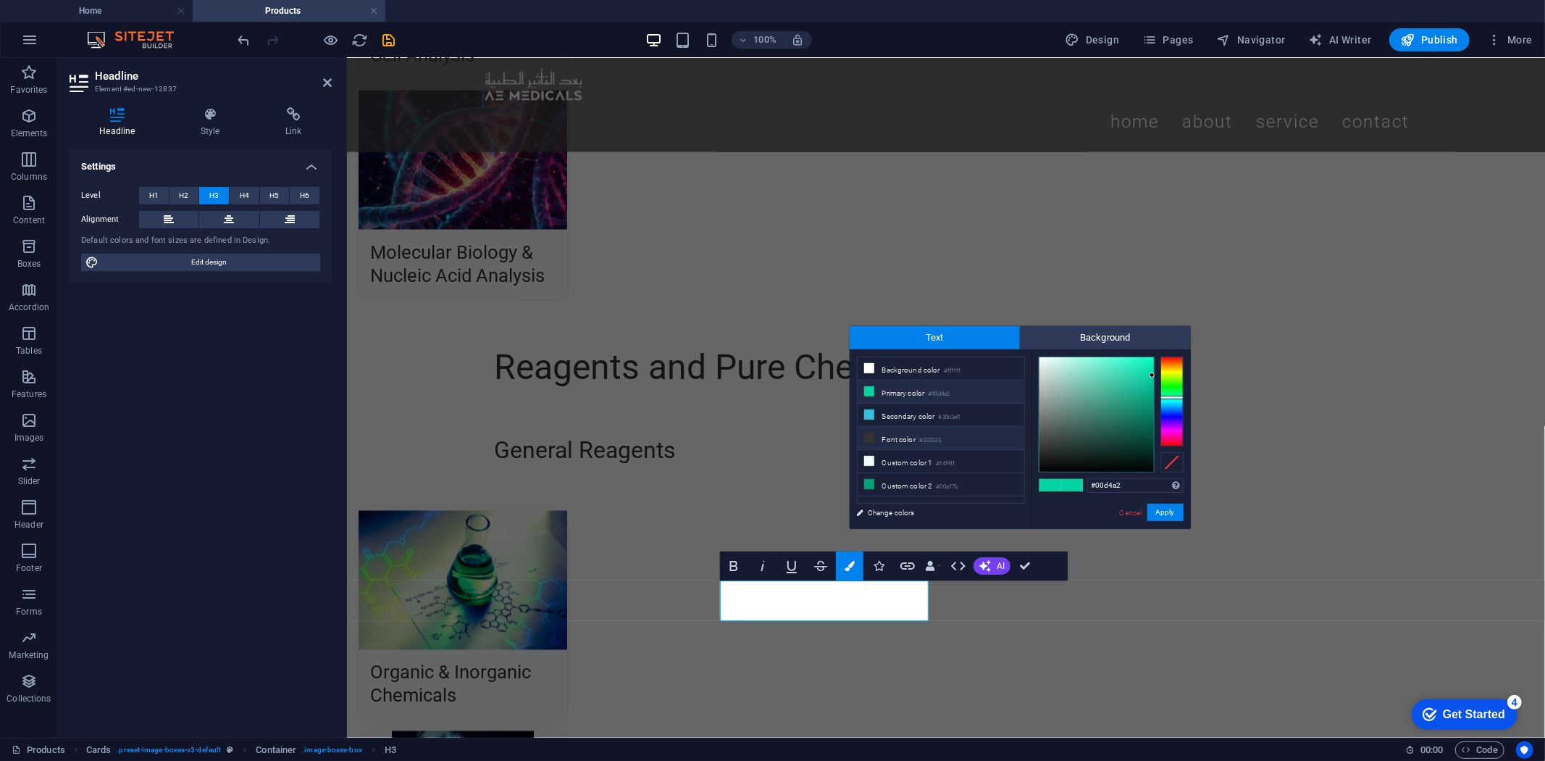
click at [897, 439] on li "Font color #333333" at bounding box center [941, 438] width 167 height 23
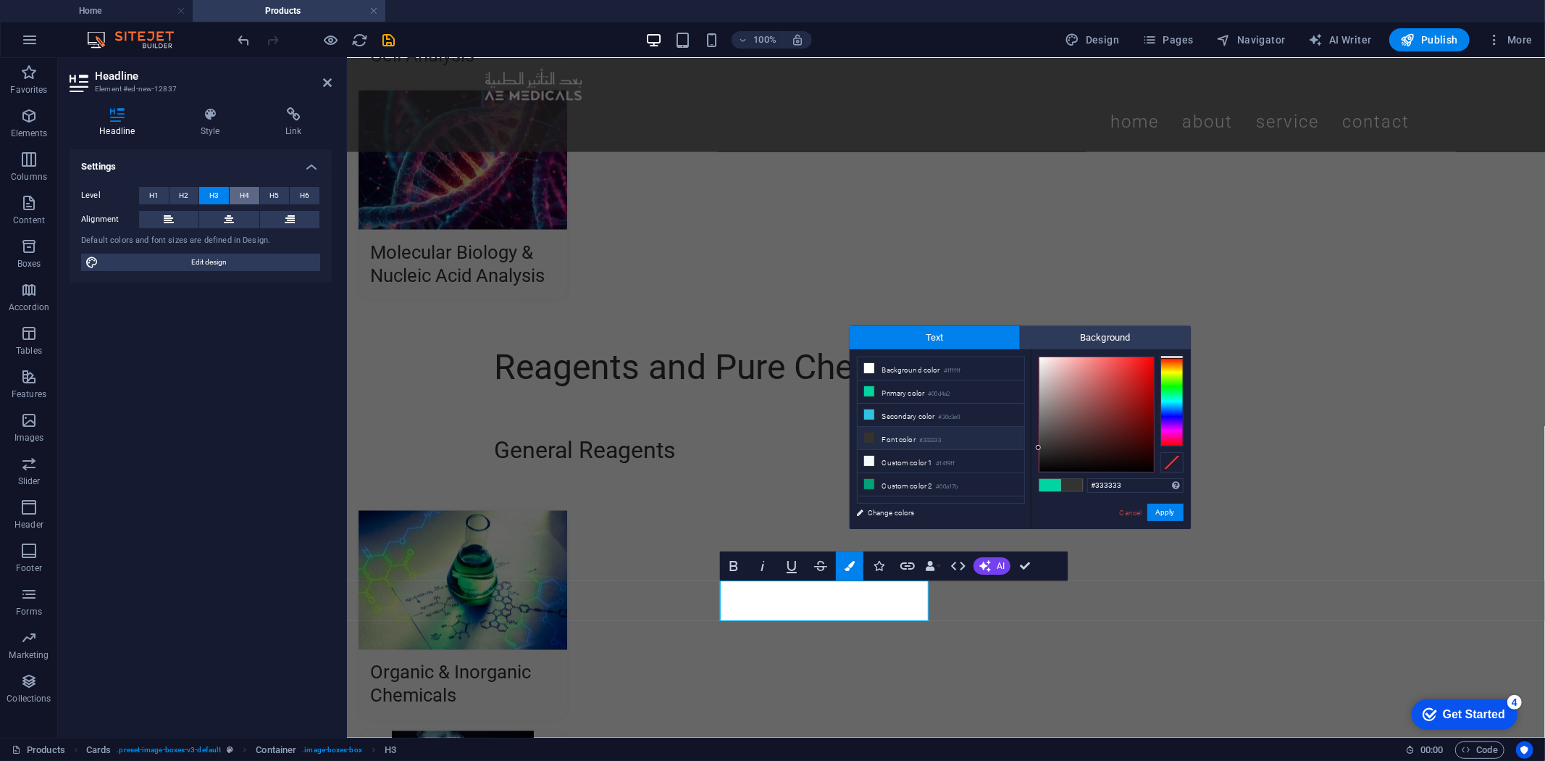
click at [242, 190] on span "H4" at bounding box center [244, 195] width 9 height 17
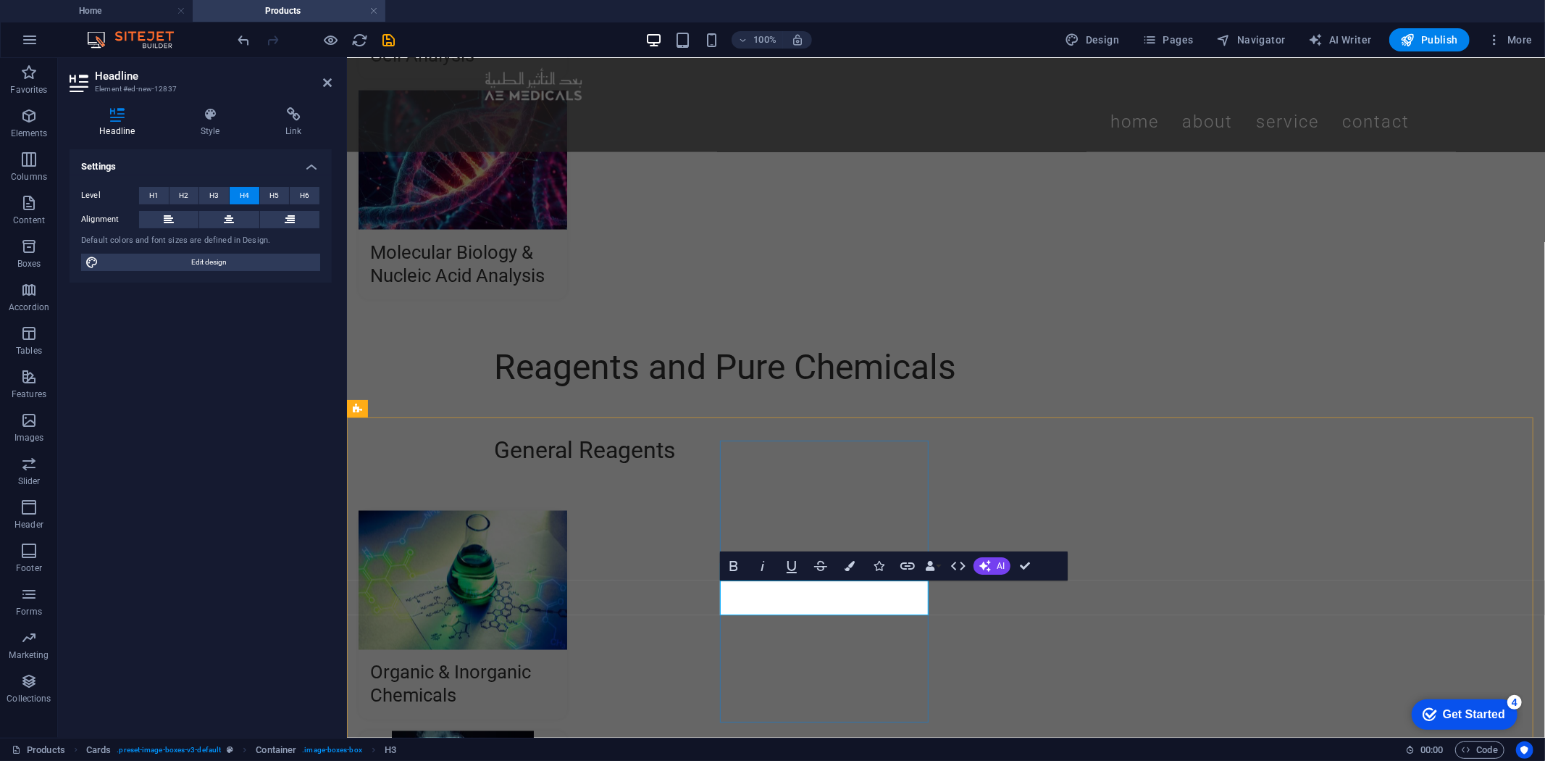
click at [852, 561] on icon "button" at bounding box center [850, 566] width 10 height 10
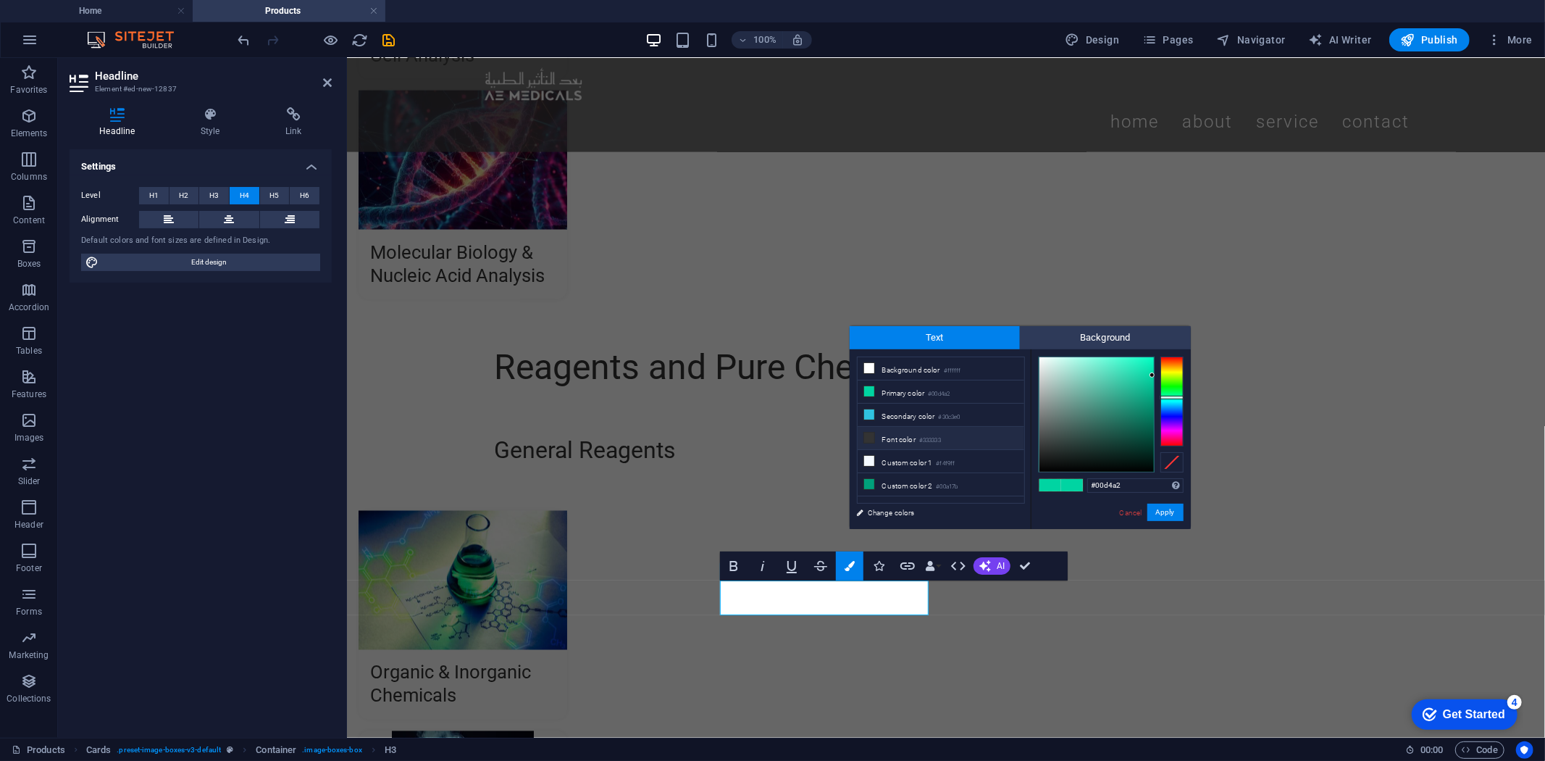
click at [928, 437] on small "#333333" at bounding box center [930, 440] width 22 height 10
type input "#333333"
click at [1161, 508] on button "Apply" at bounding box center [1165, 511] width 36 height 17
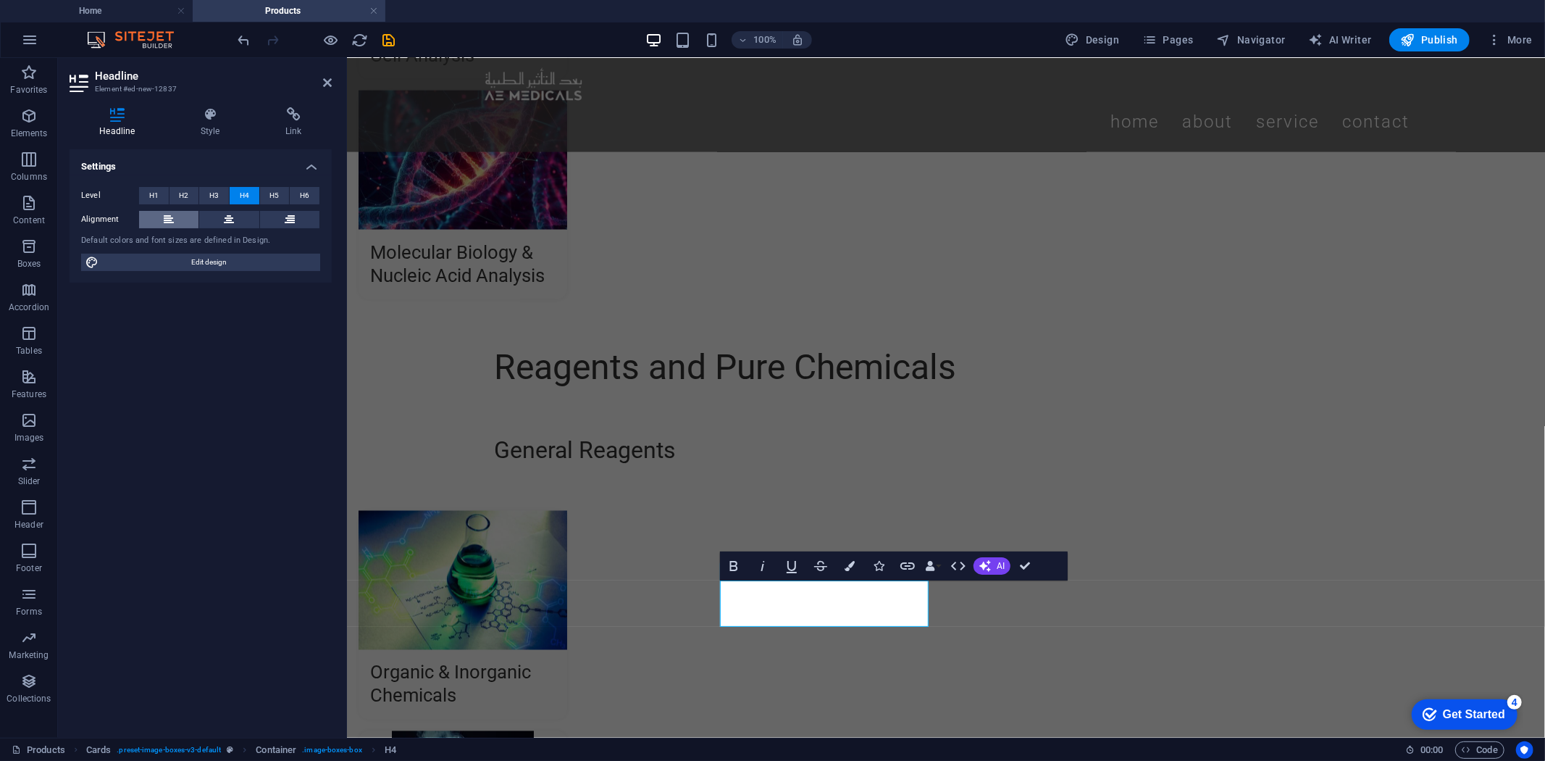
click at [167, 225] on icon at bounding box center [169, 219] width 10 height 17
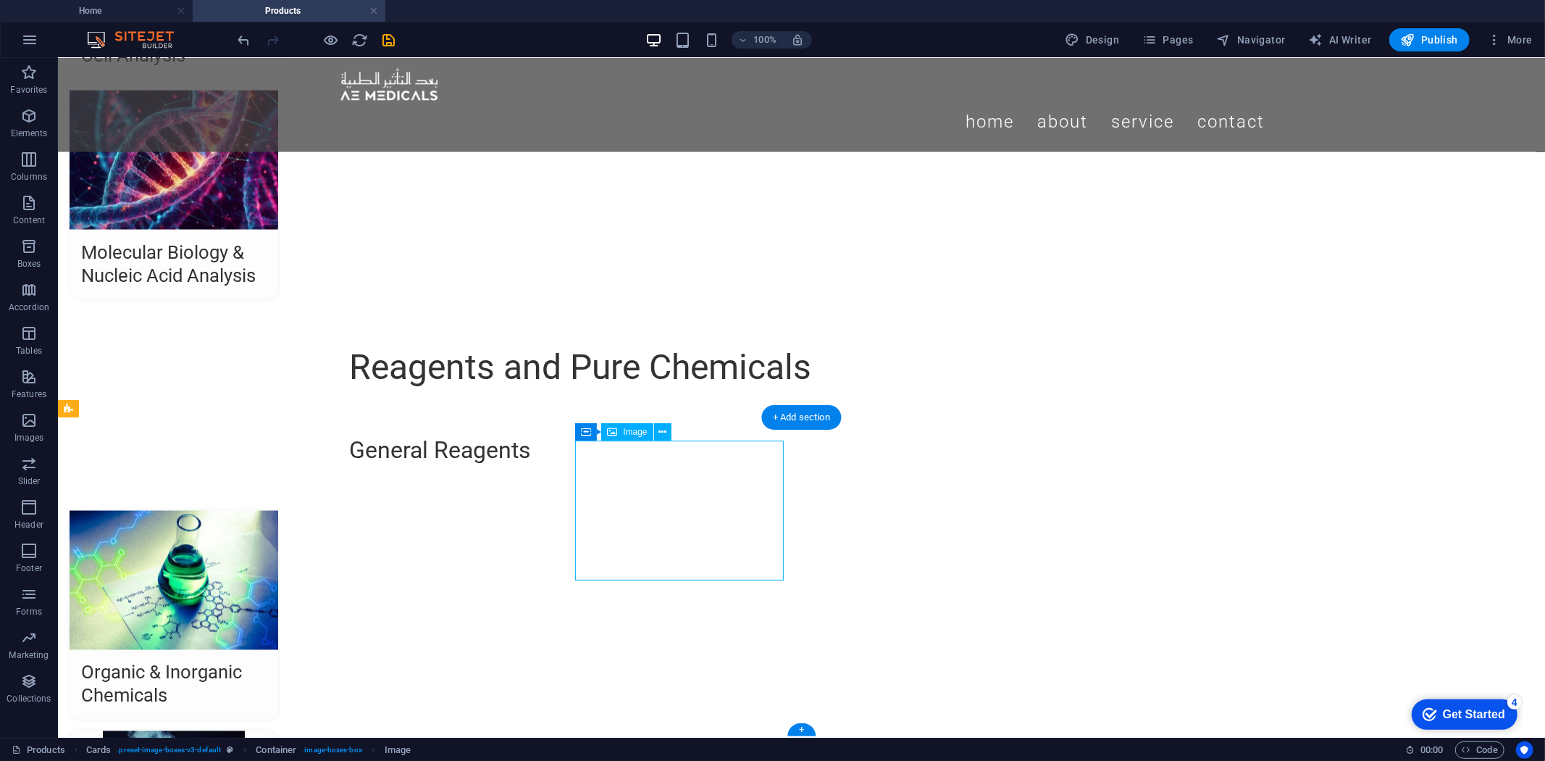
select select "%"
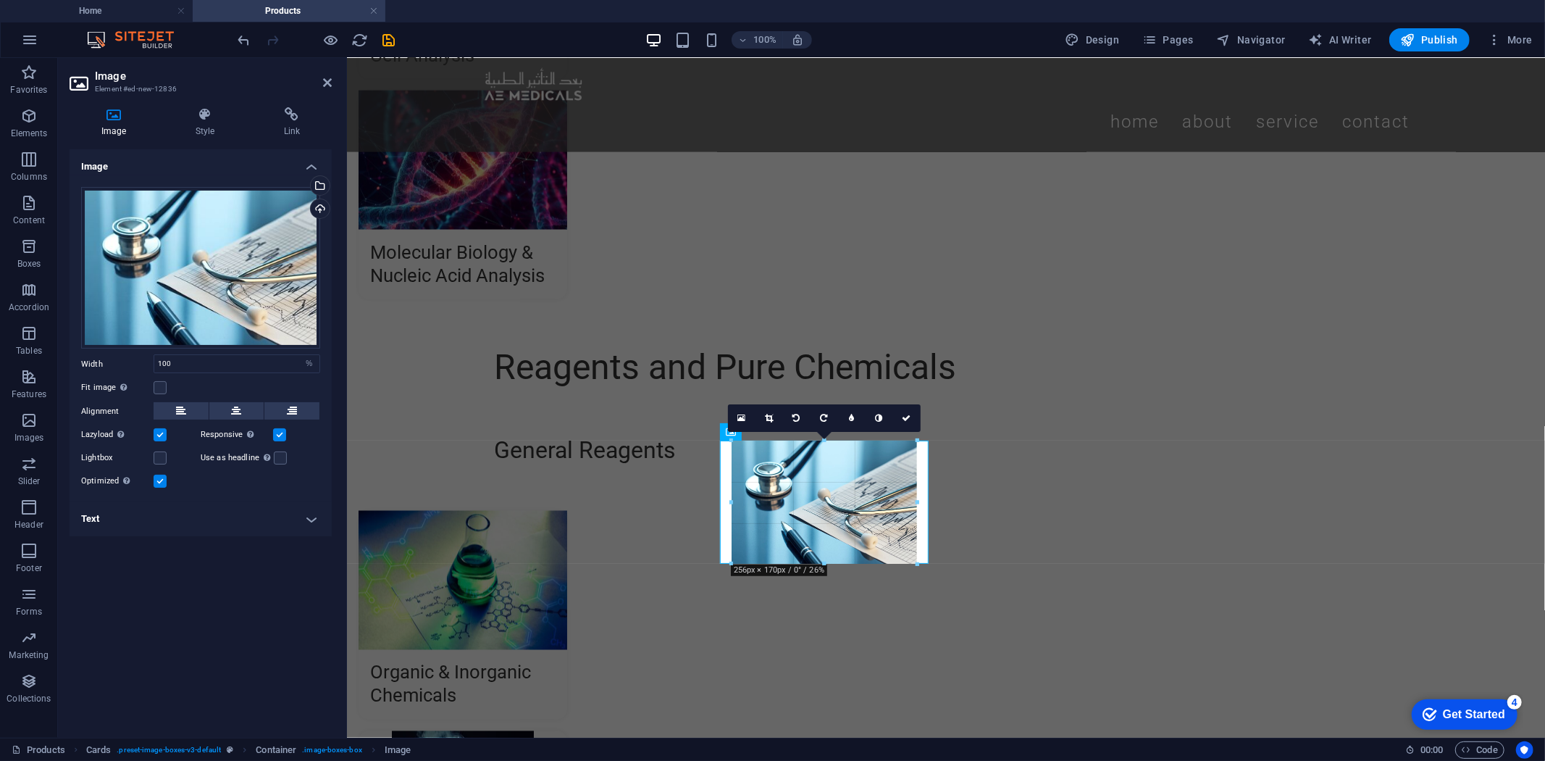
drag, startPoint x: 929, startPoint y: 575, endPoint x: 910, endPoint y: 559, distance: 25.2
type input "255"
select select "px"
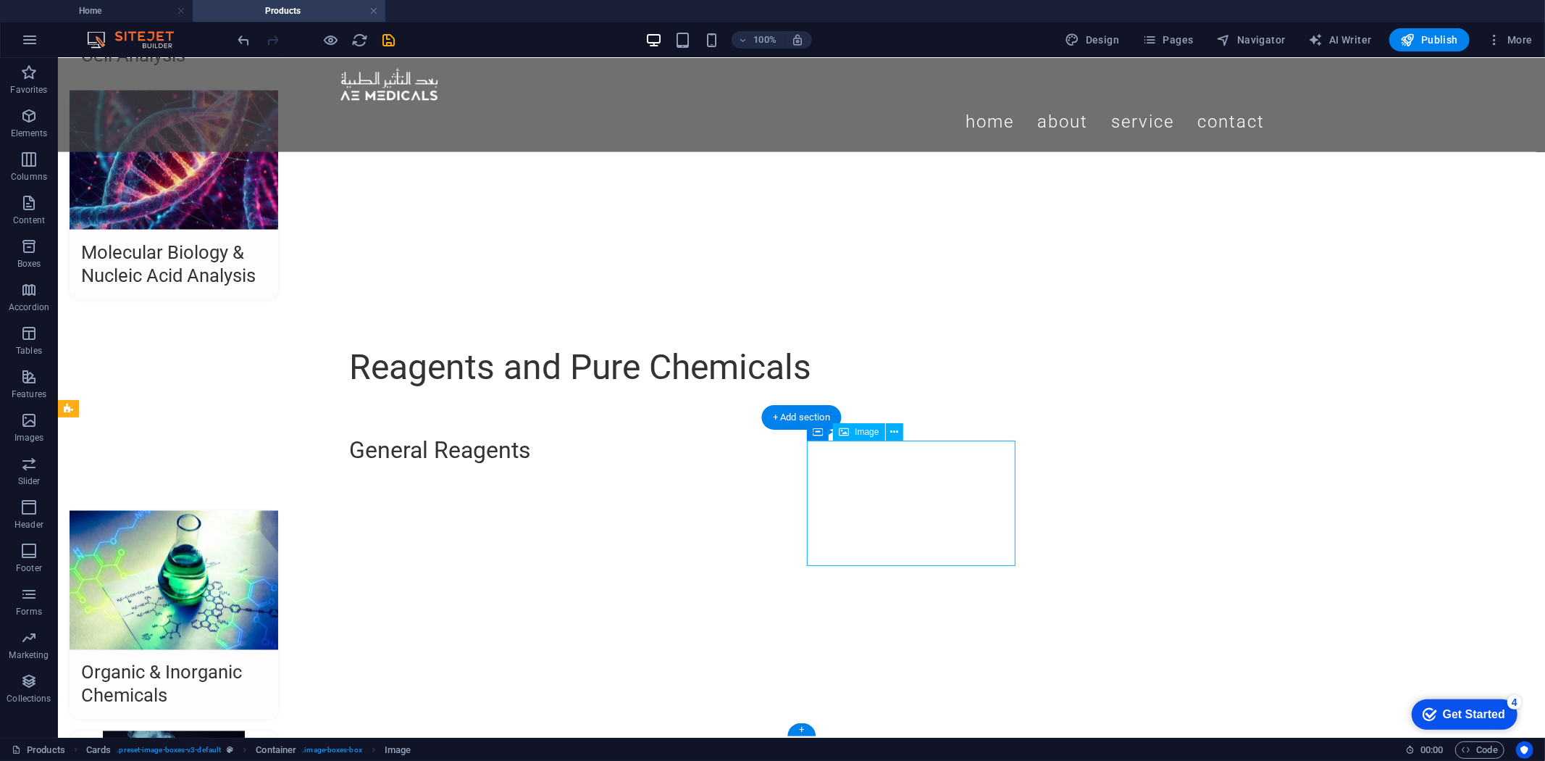
select select "%"
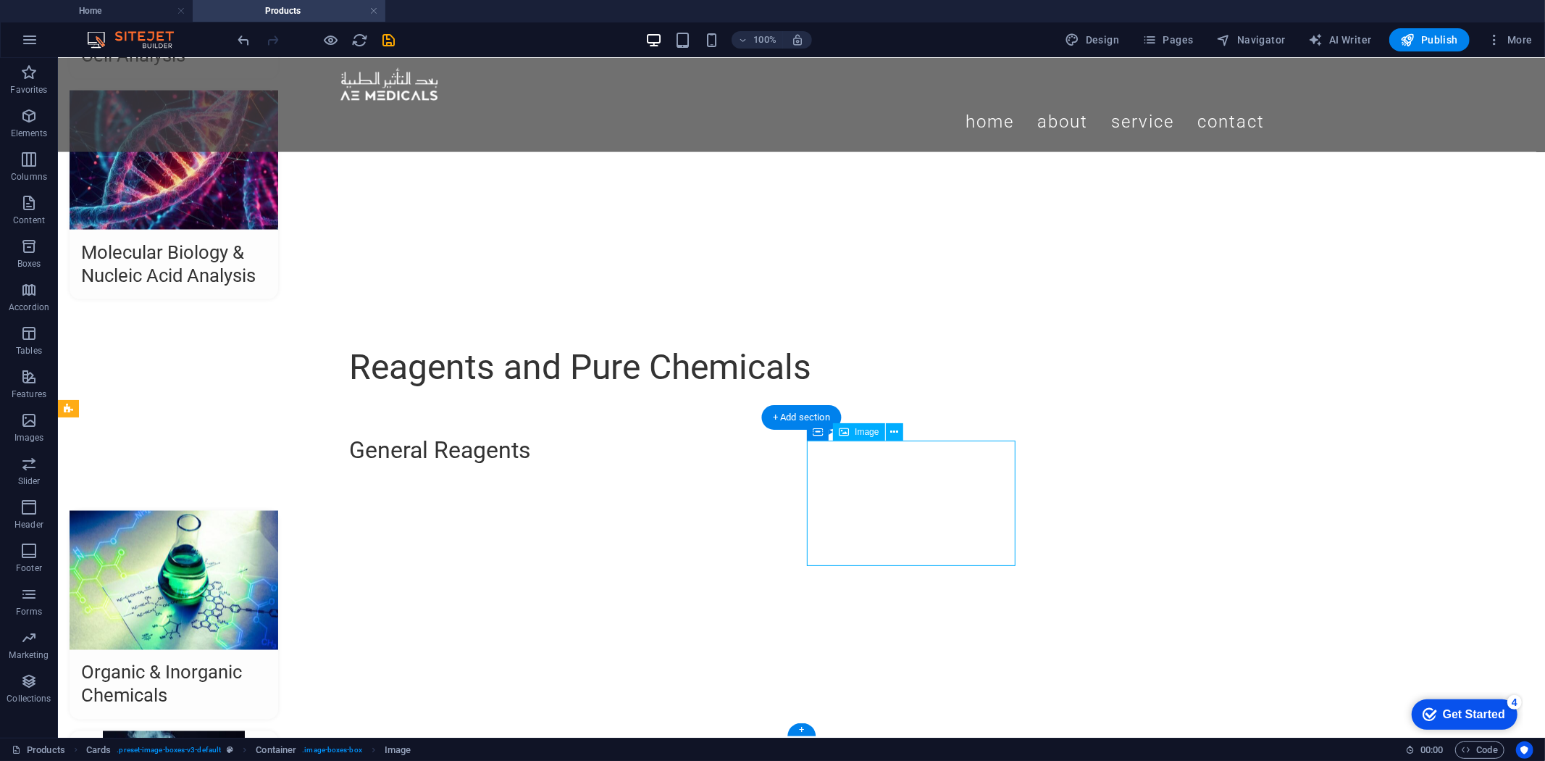
select select "%"
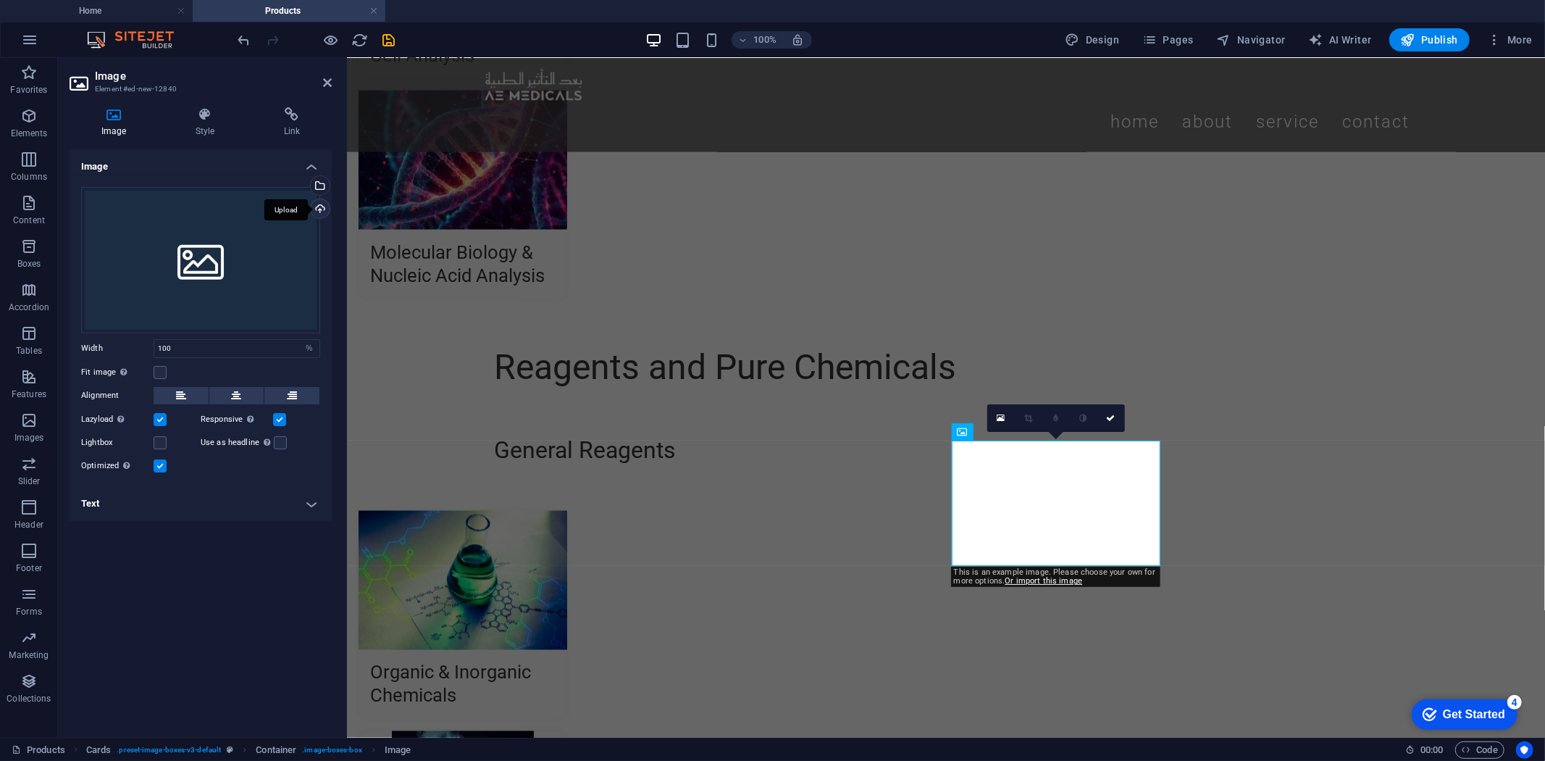
click at [319, 207] on div "Upload" at bounding box center [319, 210] width 22 height 22
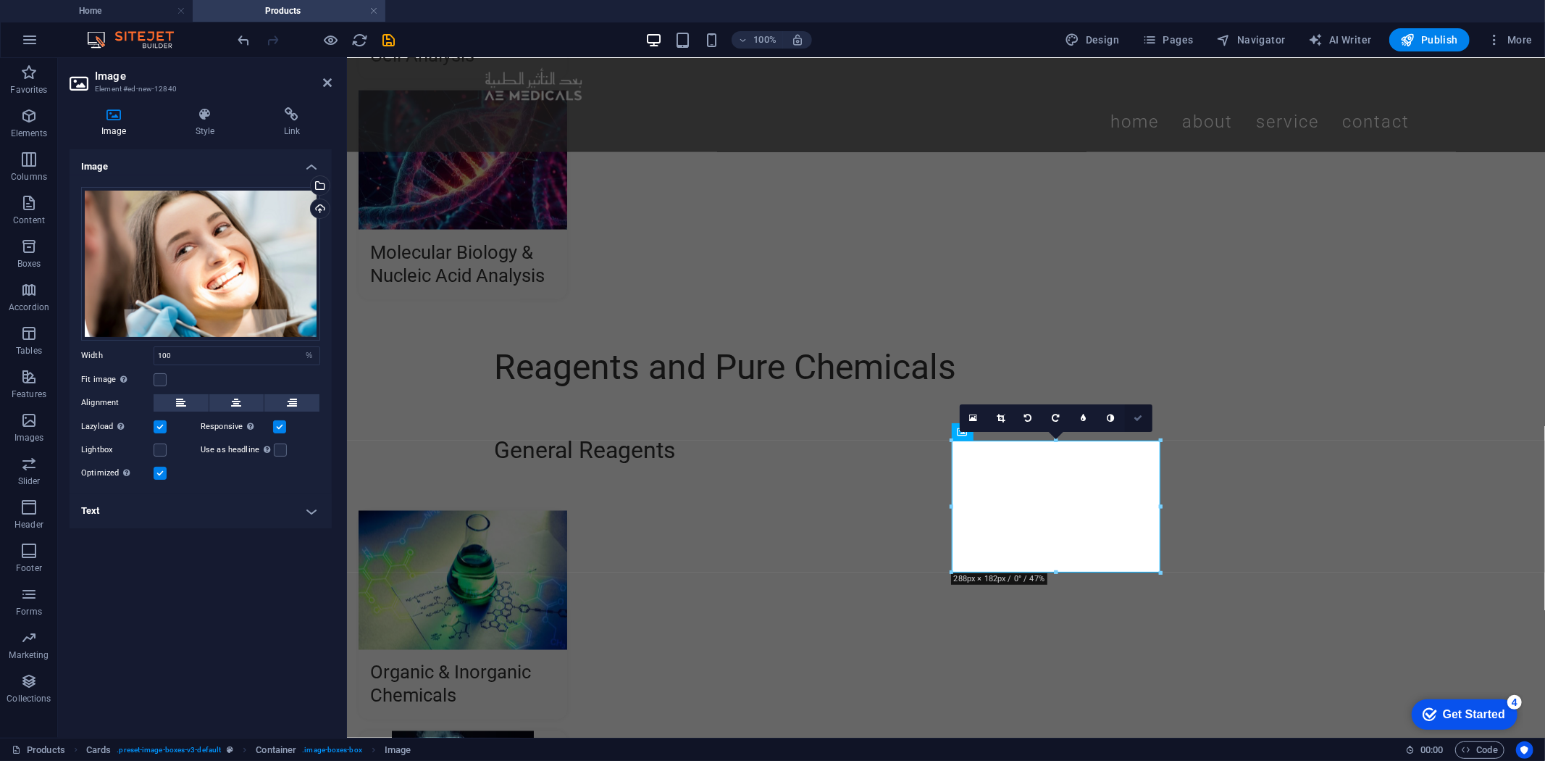
click at [1134, 415] on icon at bounding box center [1138, 418] width 9 height 9
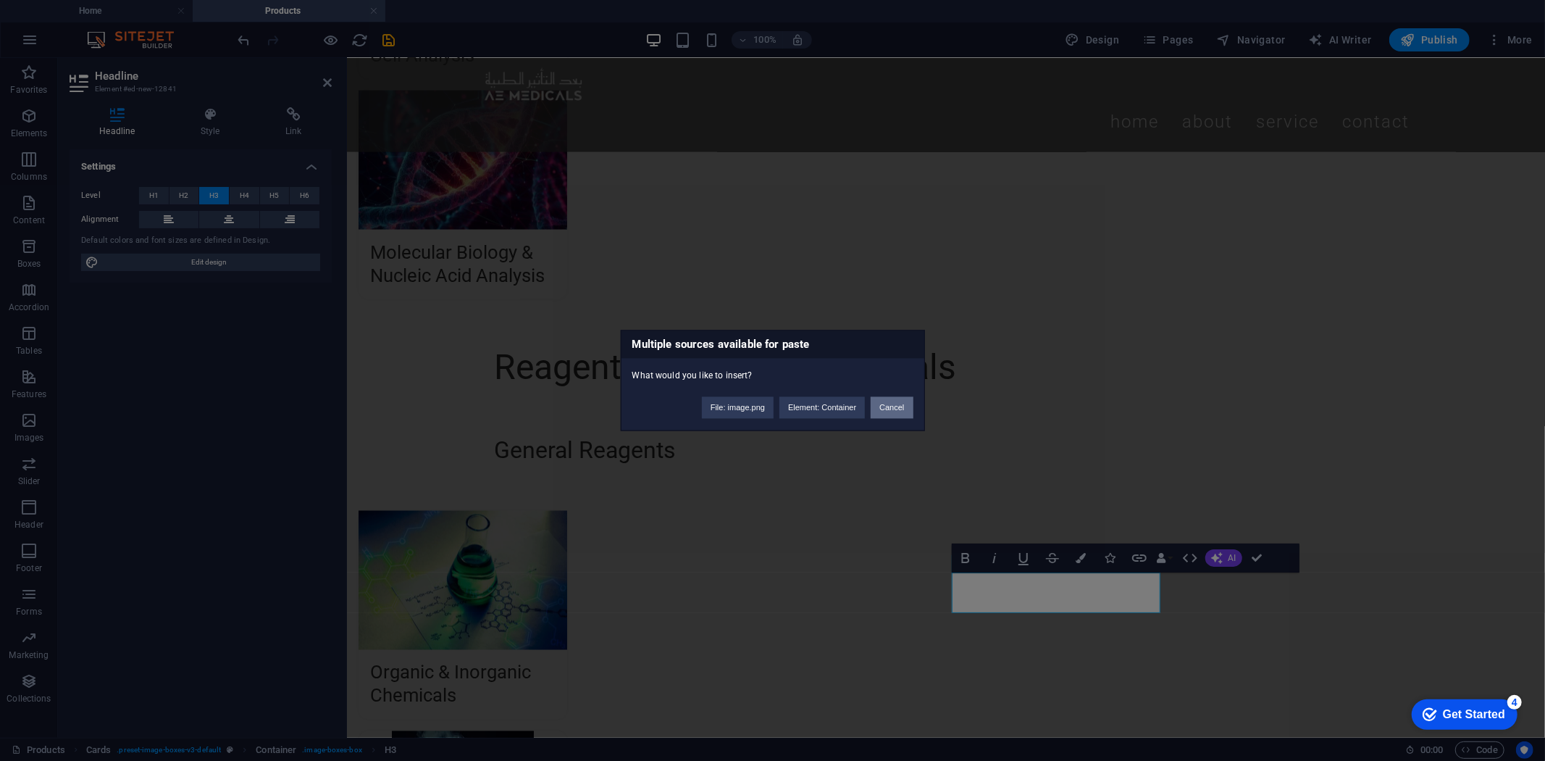
scroll to position [0, 445]
click at [1309, 422] on div "Multiple sources available for paste What would you like to insert? File: image…" at bounding box center [772, 380] width 1545 height 761
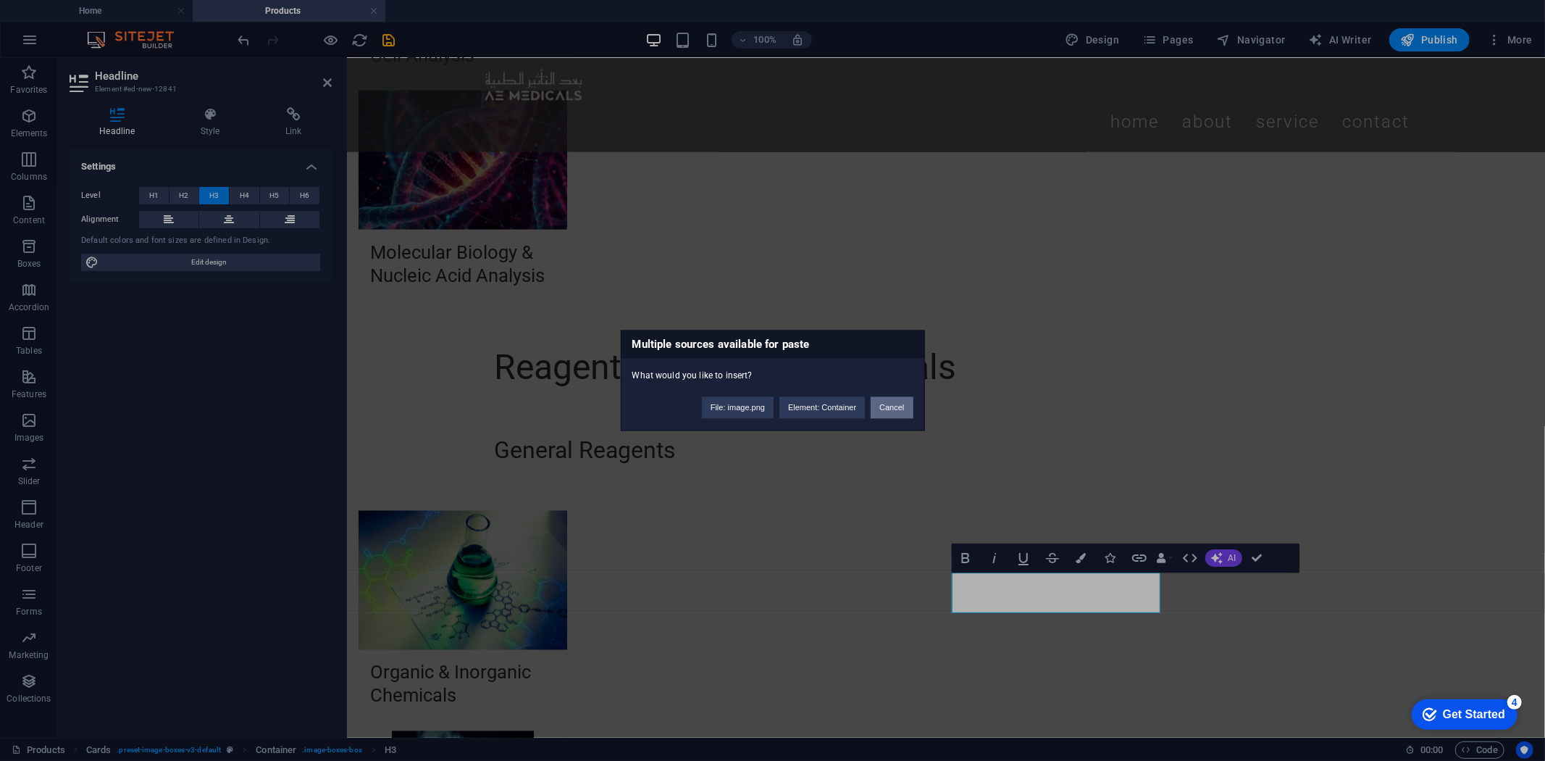
click at [895, 402] on button "Cancel" at bounding box center [892, 408] width 42 height 22
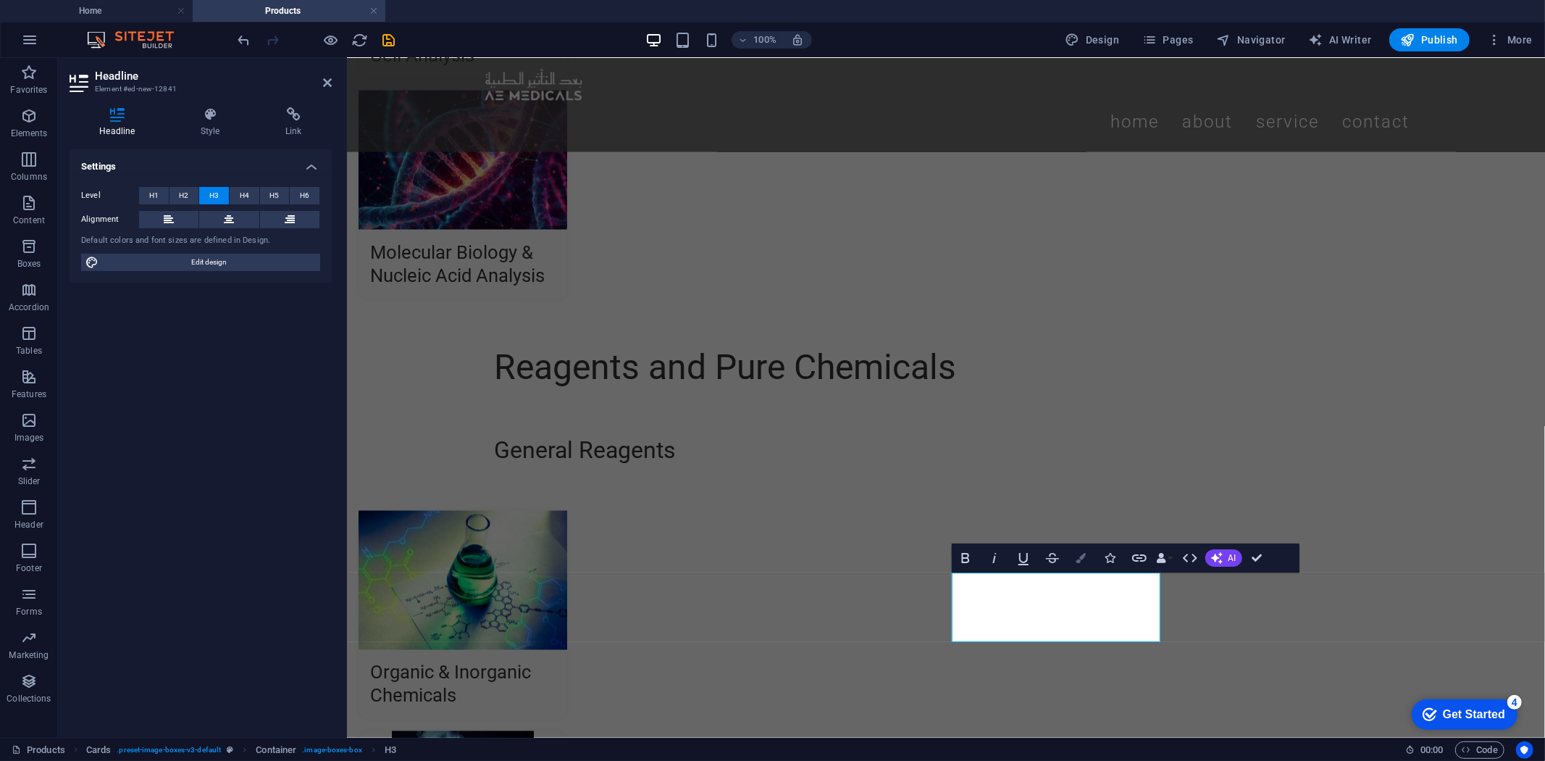
click at [1092, 551] on button "Colors" at bounding box center [1082, 557] width 28 height 29
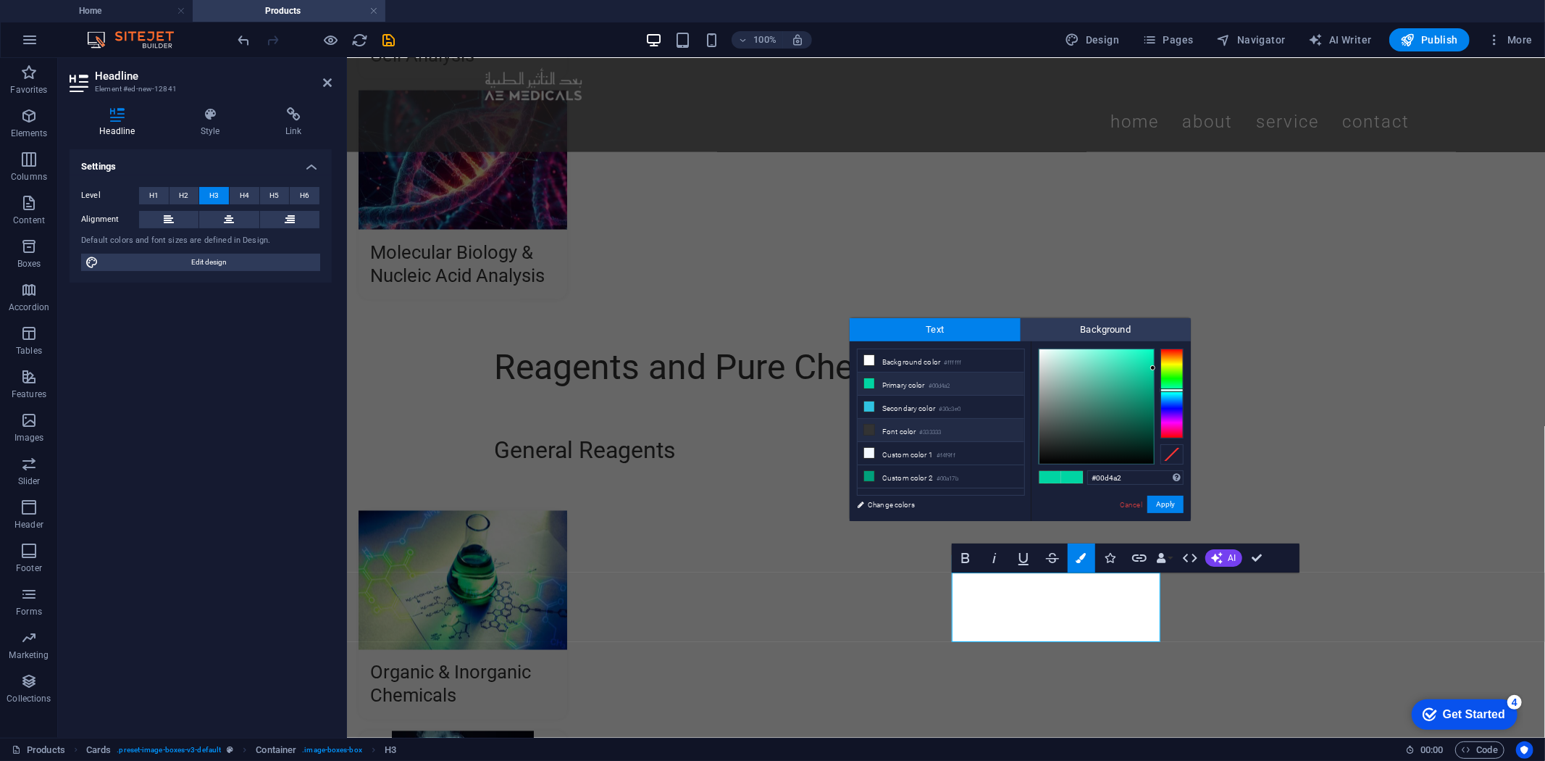
click at [952, 419] on li "Font color #333333" at bounding box center [941, 430] width 167 height 23
type input "#333333"
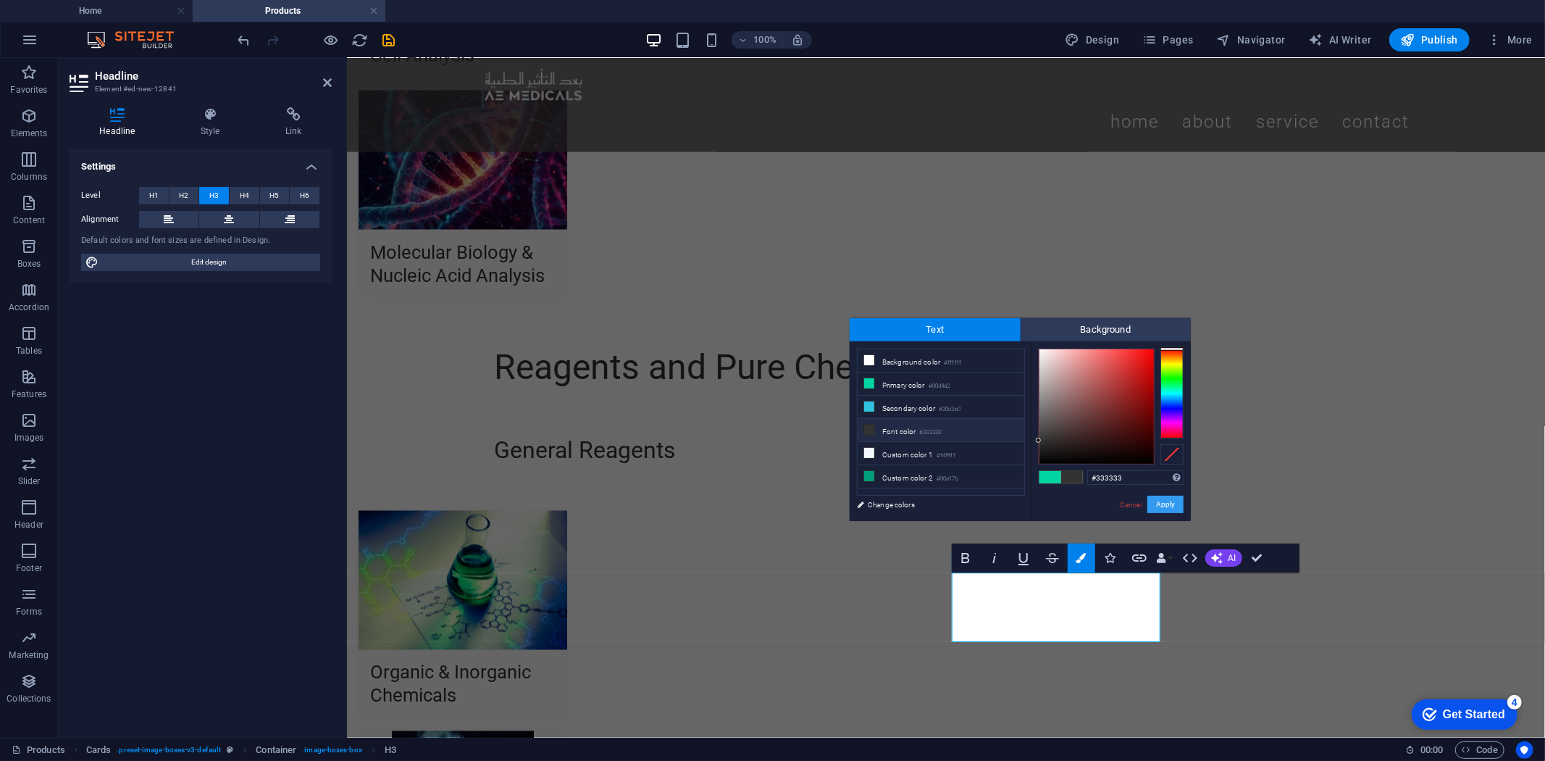
click at [1168, 506] on button "Apply" at bounding box center [1165, 503] width 36 height 17
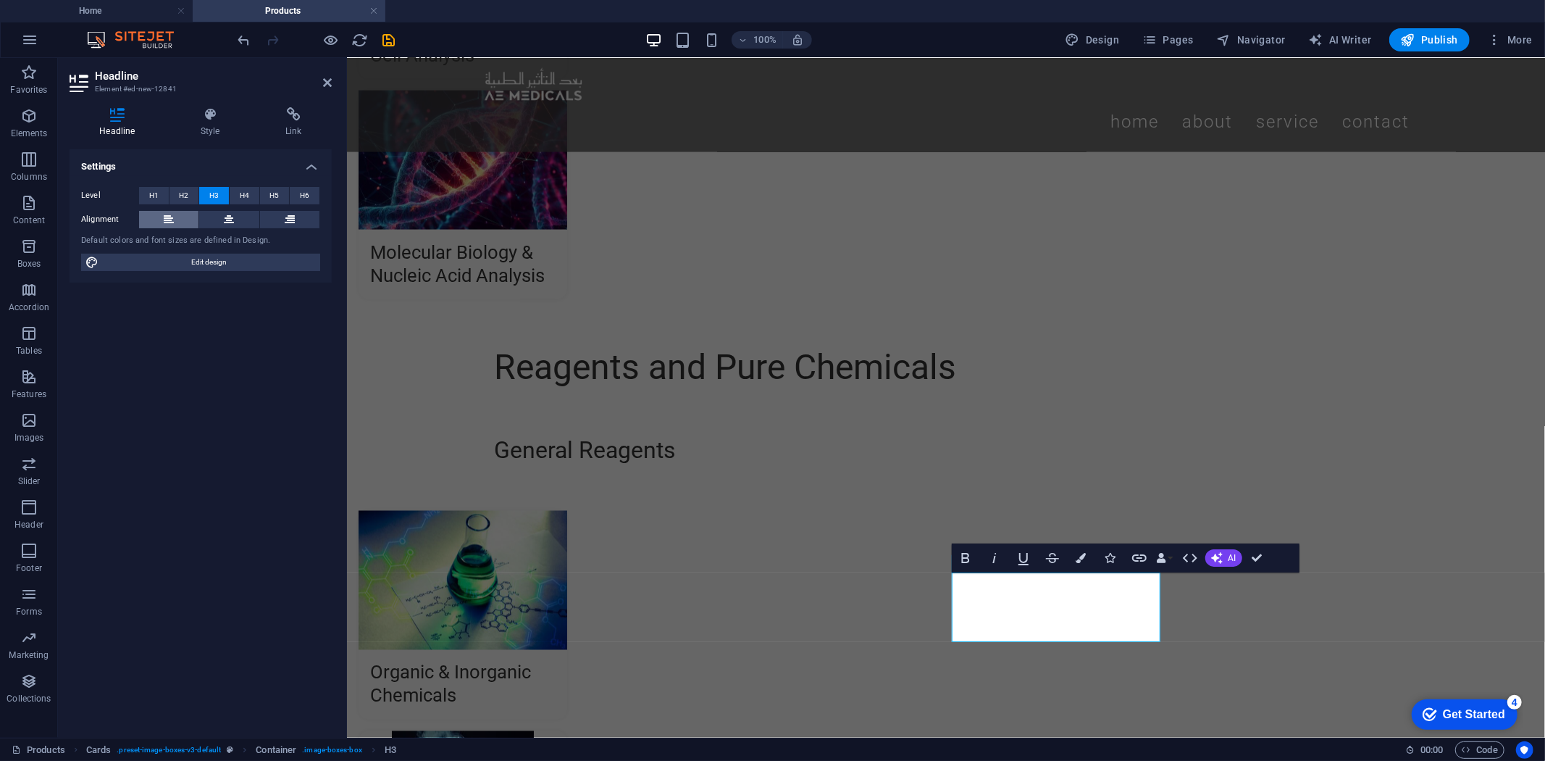
click at [162, 218] on button at bounding box center [168, 219] width 59 height 17
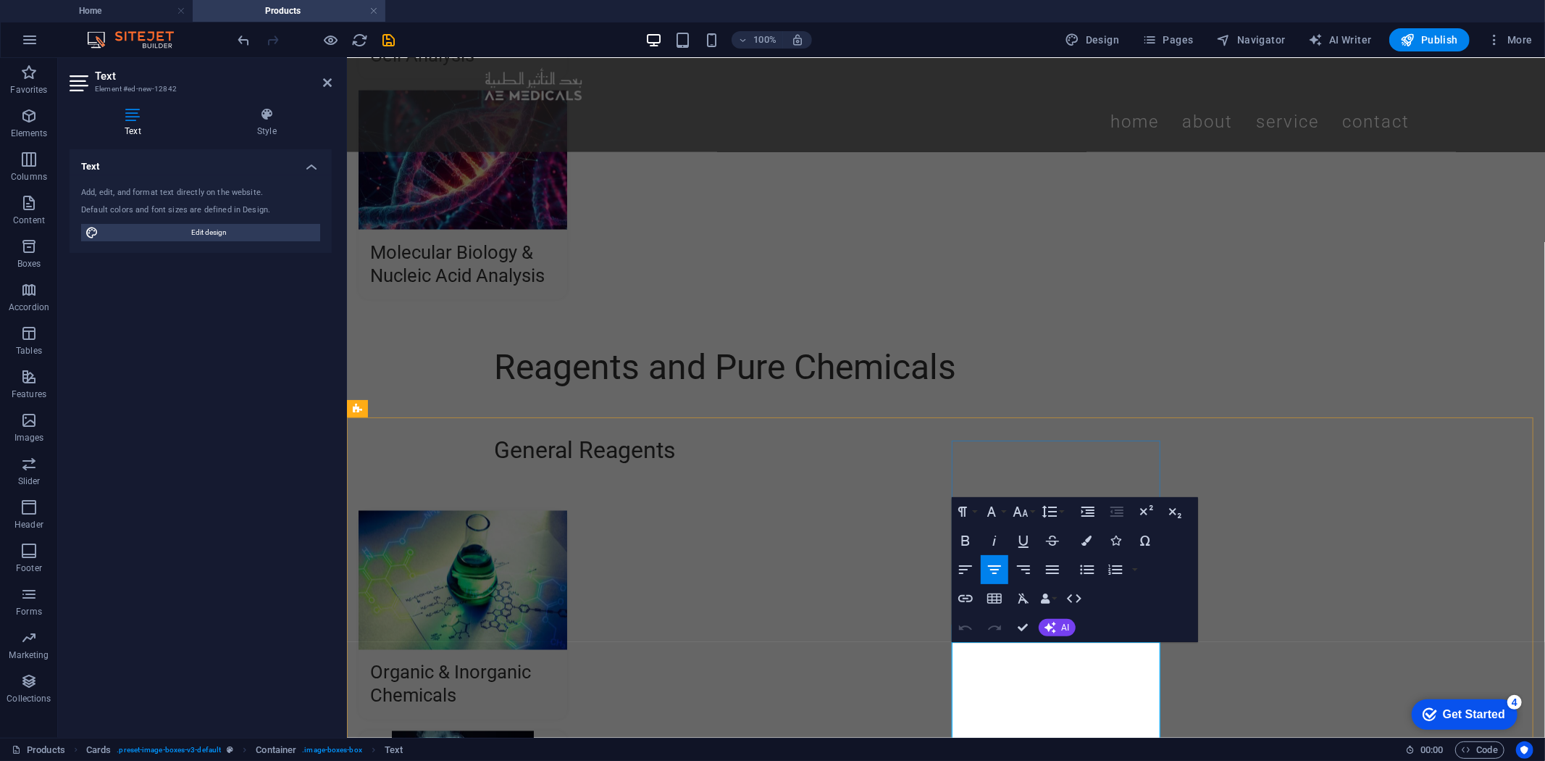
scroll to position [1830, 0]
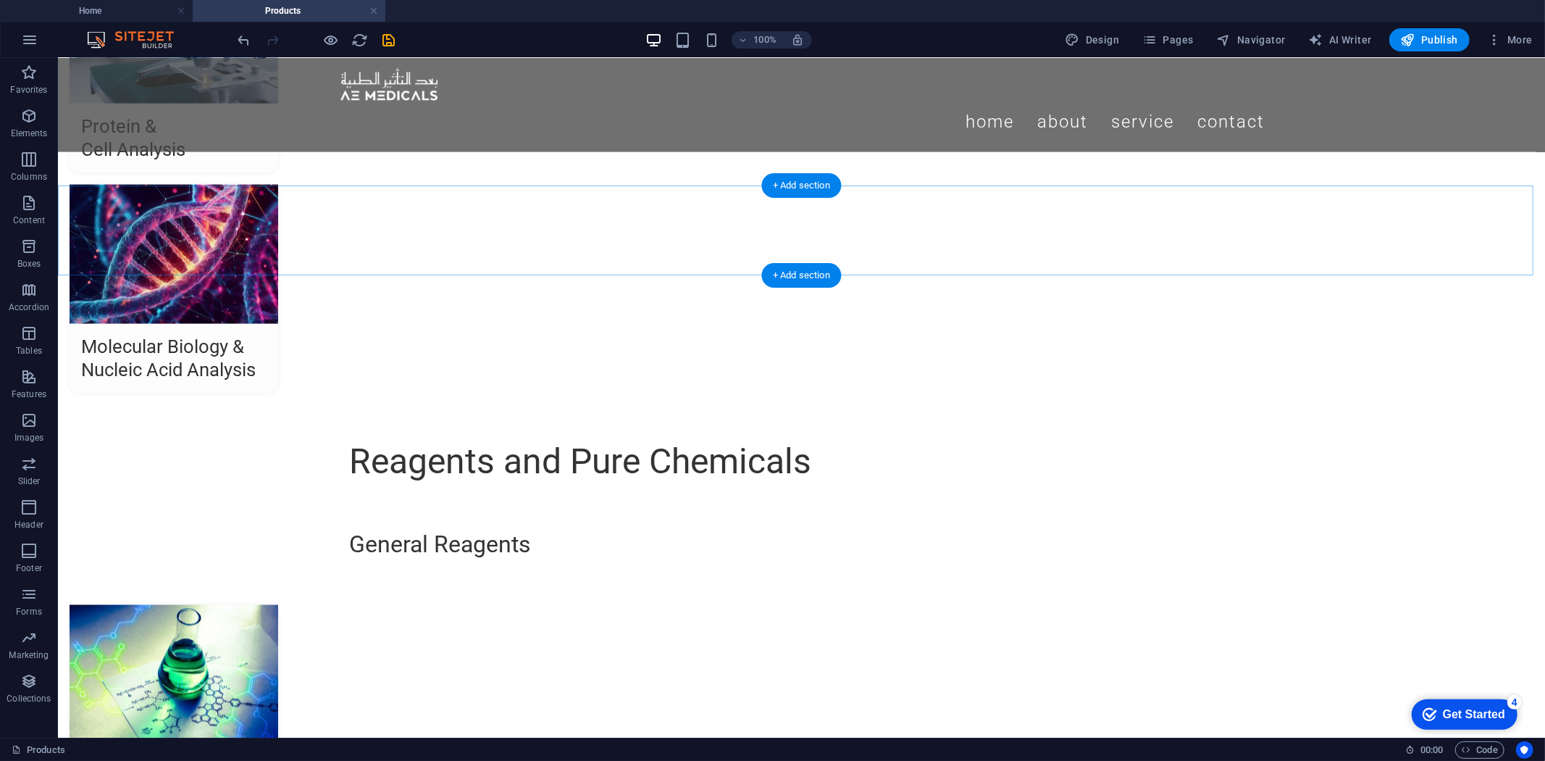
scroll to position [1811, 0]
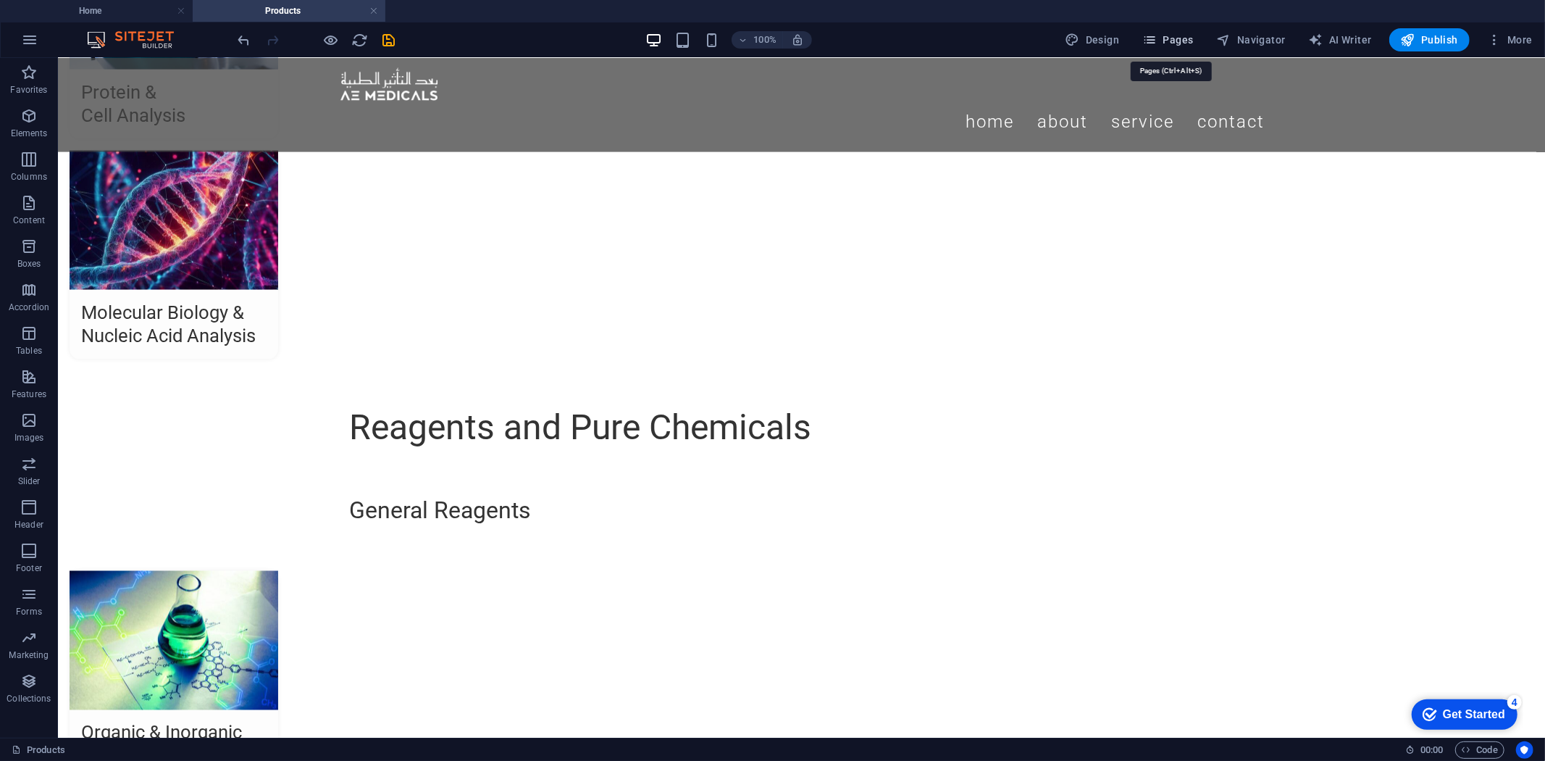
click at [1184, 33] on span "Pages" at bounding box center [1167, 40] width 51 height 14
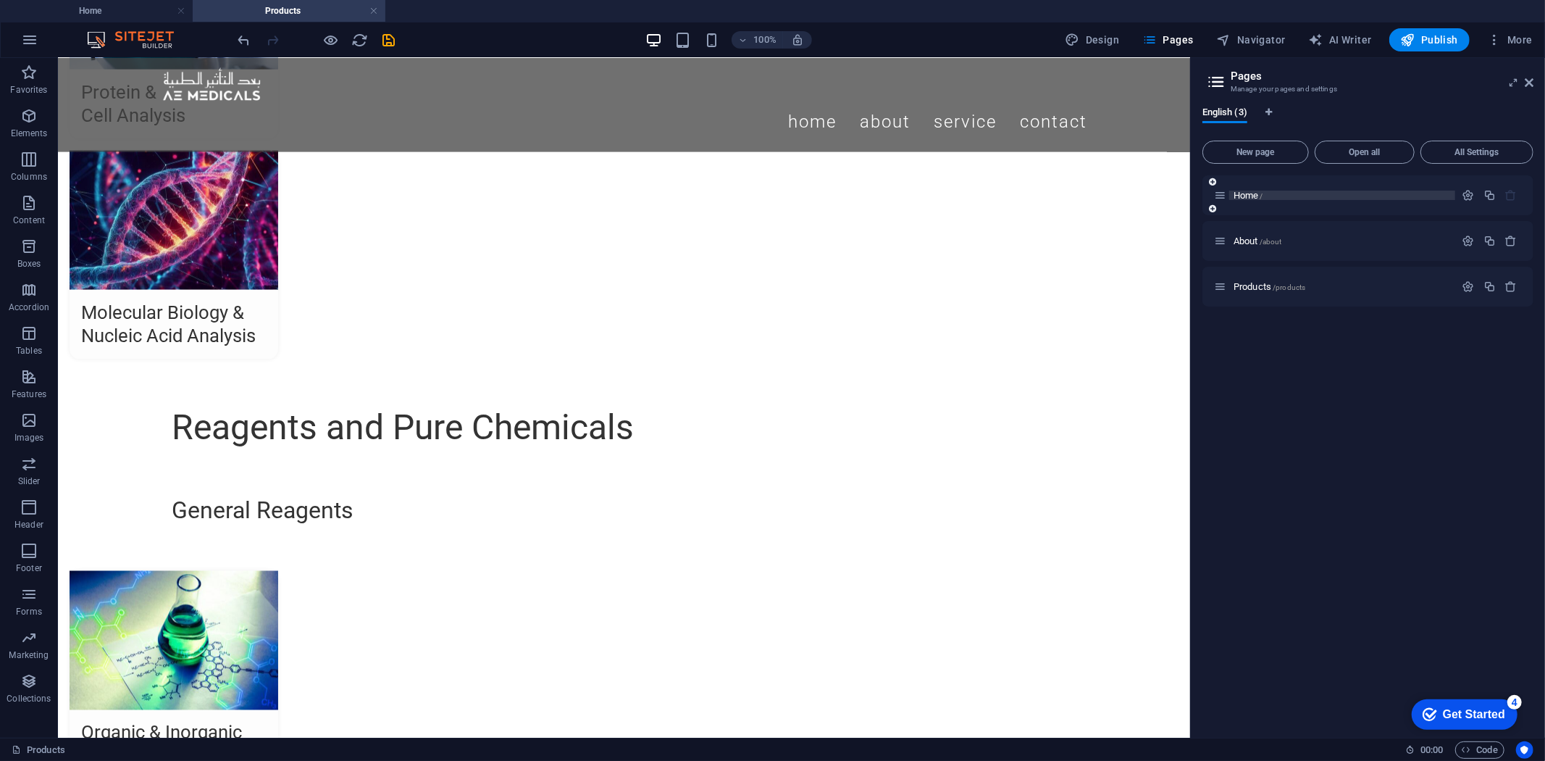
click at [1285, 194] on p "Home /" at bounding box center [1341, 194] width 217 height 9
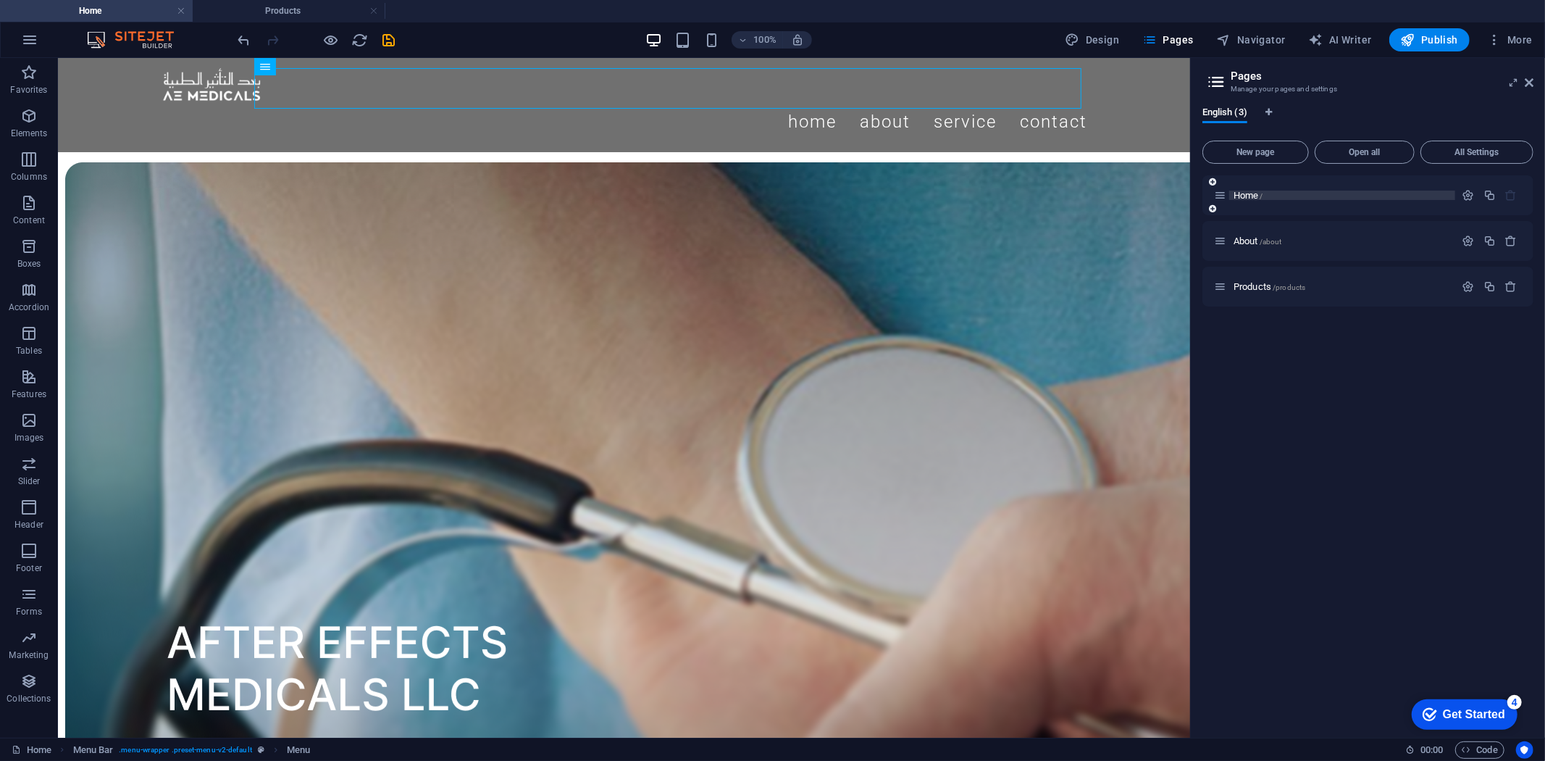
scroll to position [0, 0]
click at [1375, 239] on p "About /about" at bounding box center [1341, 240] width 217 height 9
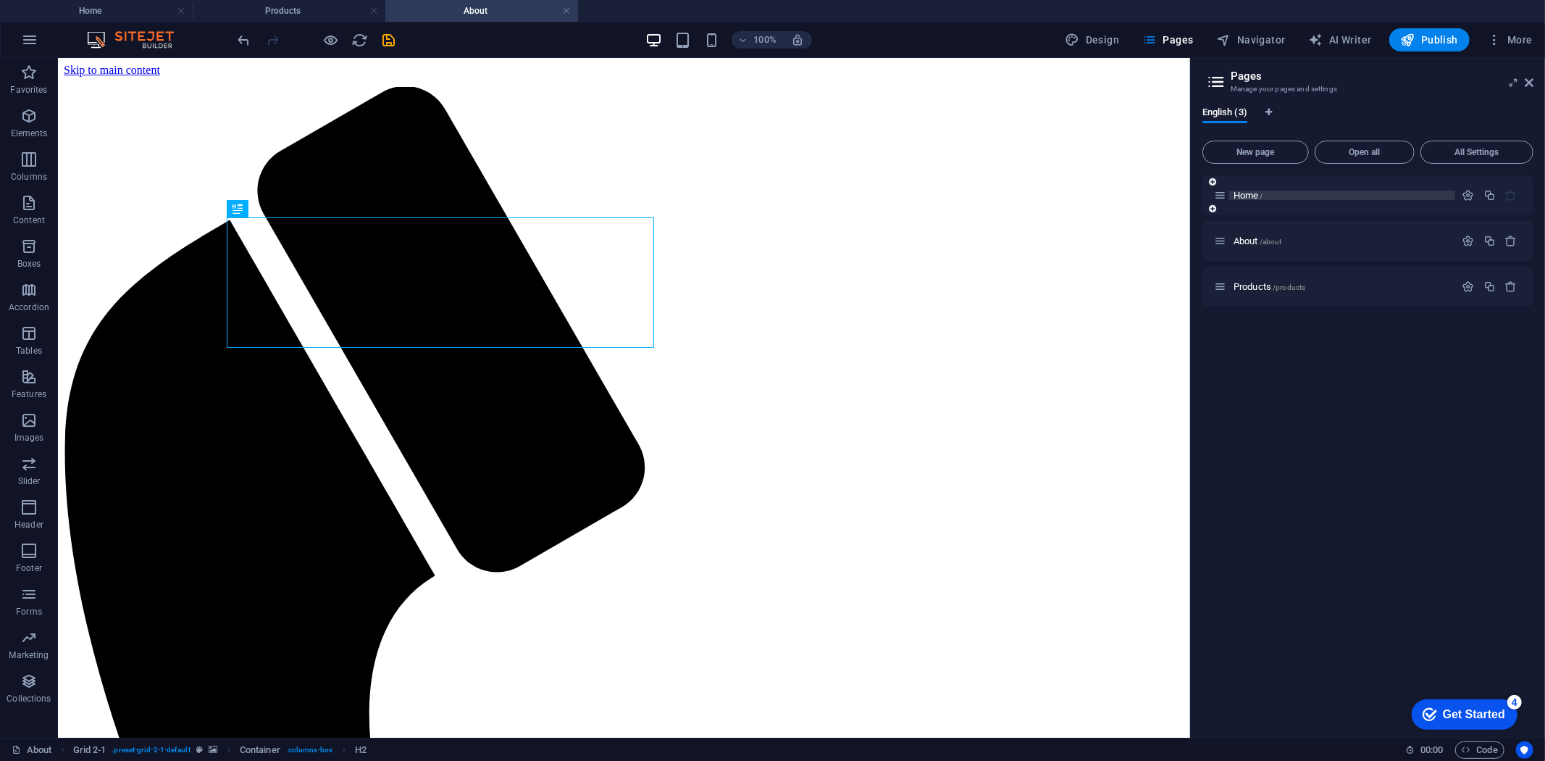
click at [1277, 196] on p "Home /" at bounding box center [1341, 194] width 217 height 9
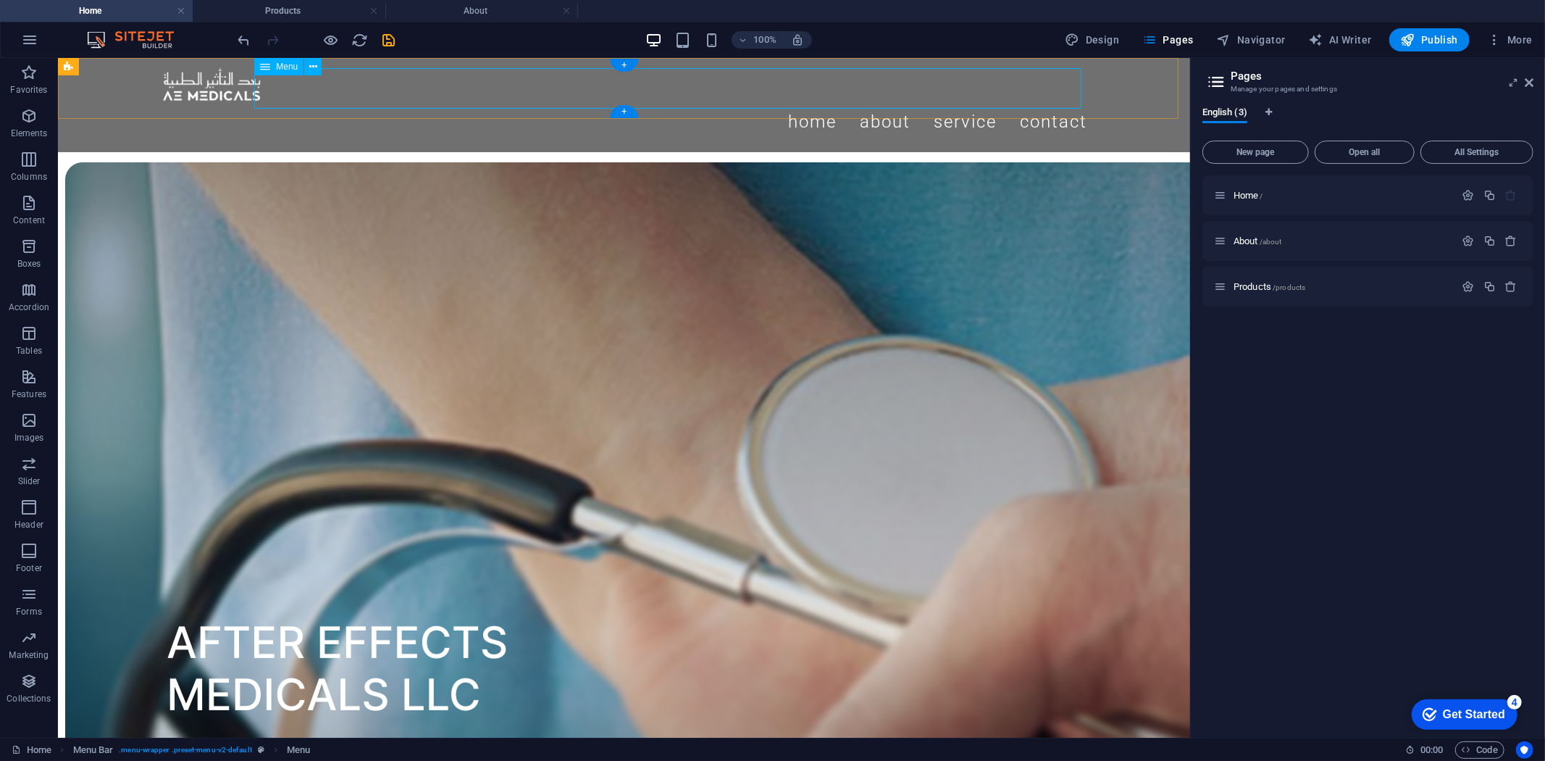
click at [1059, 101] on nav "Home About Service Contact" at bounding box center [623, 121] width 927 height 41
select select
select select "1"
select select
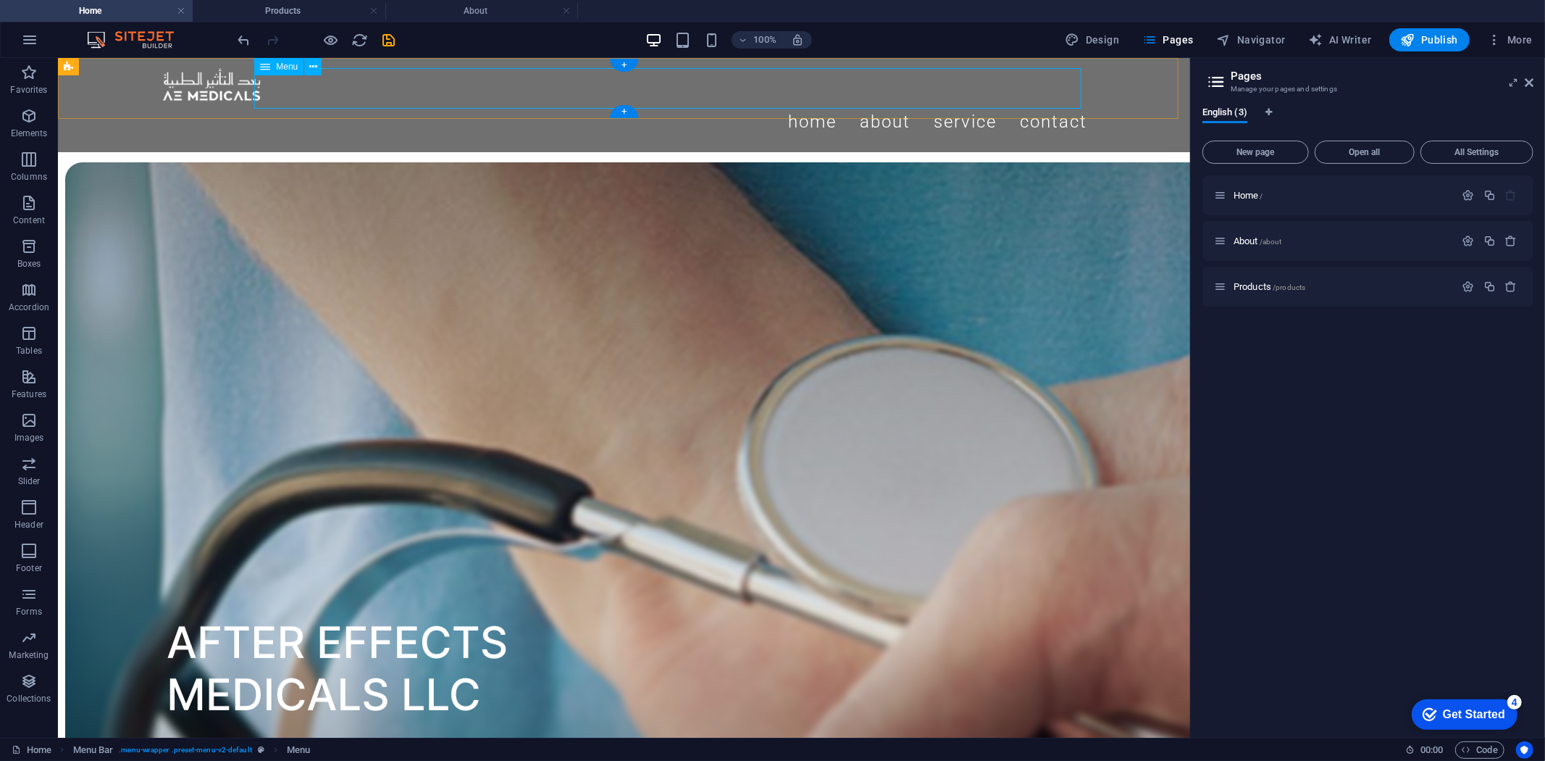
select select
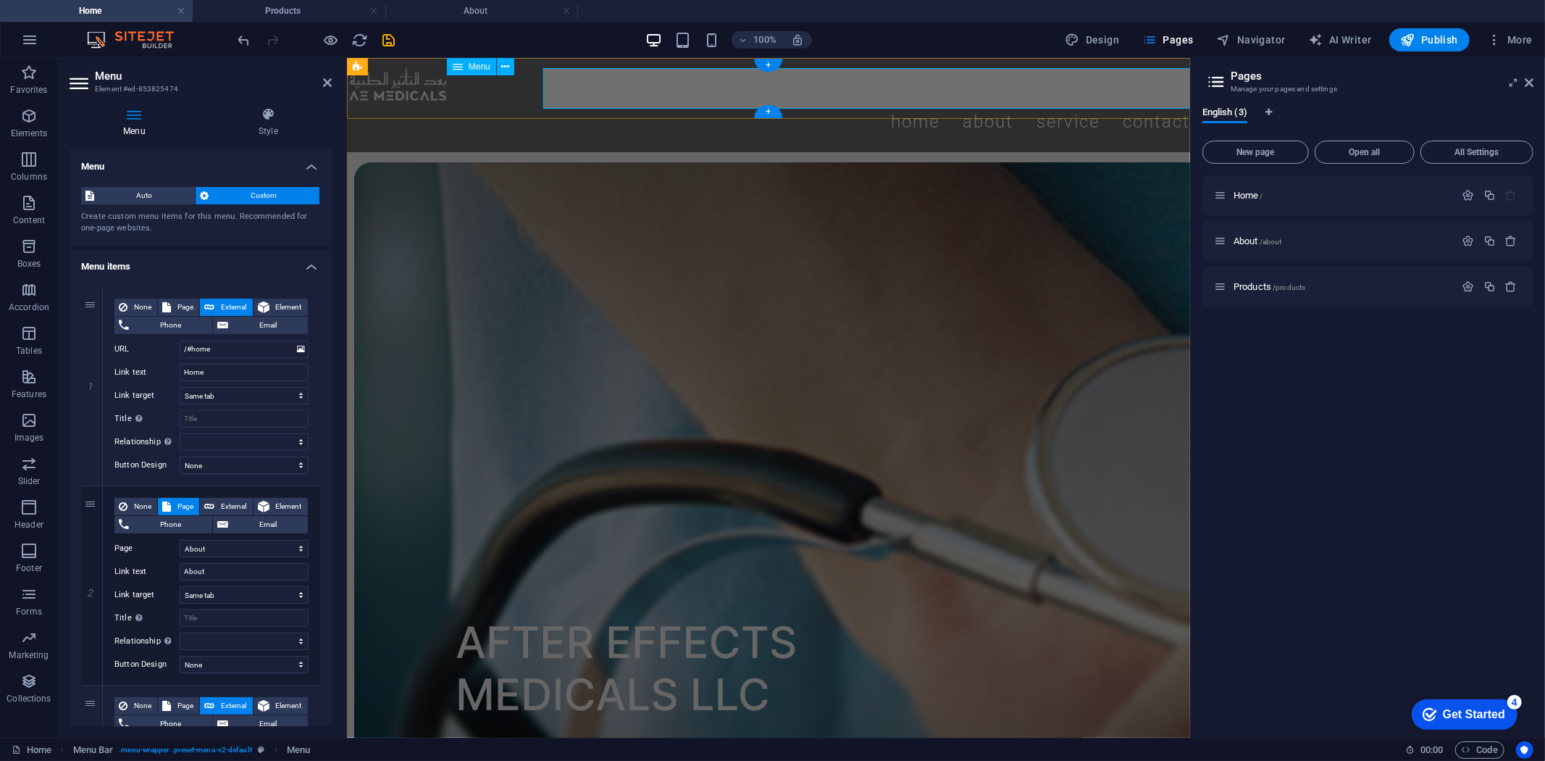
click at [1059, 101] on nav "Home About Service Contact" at bounding box center [767, 121] width 843 height 41
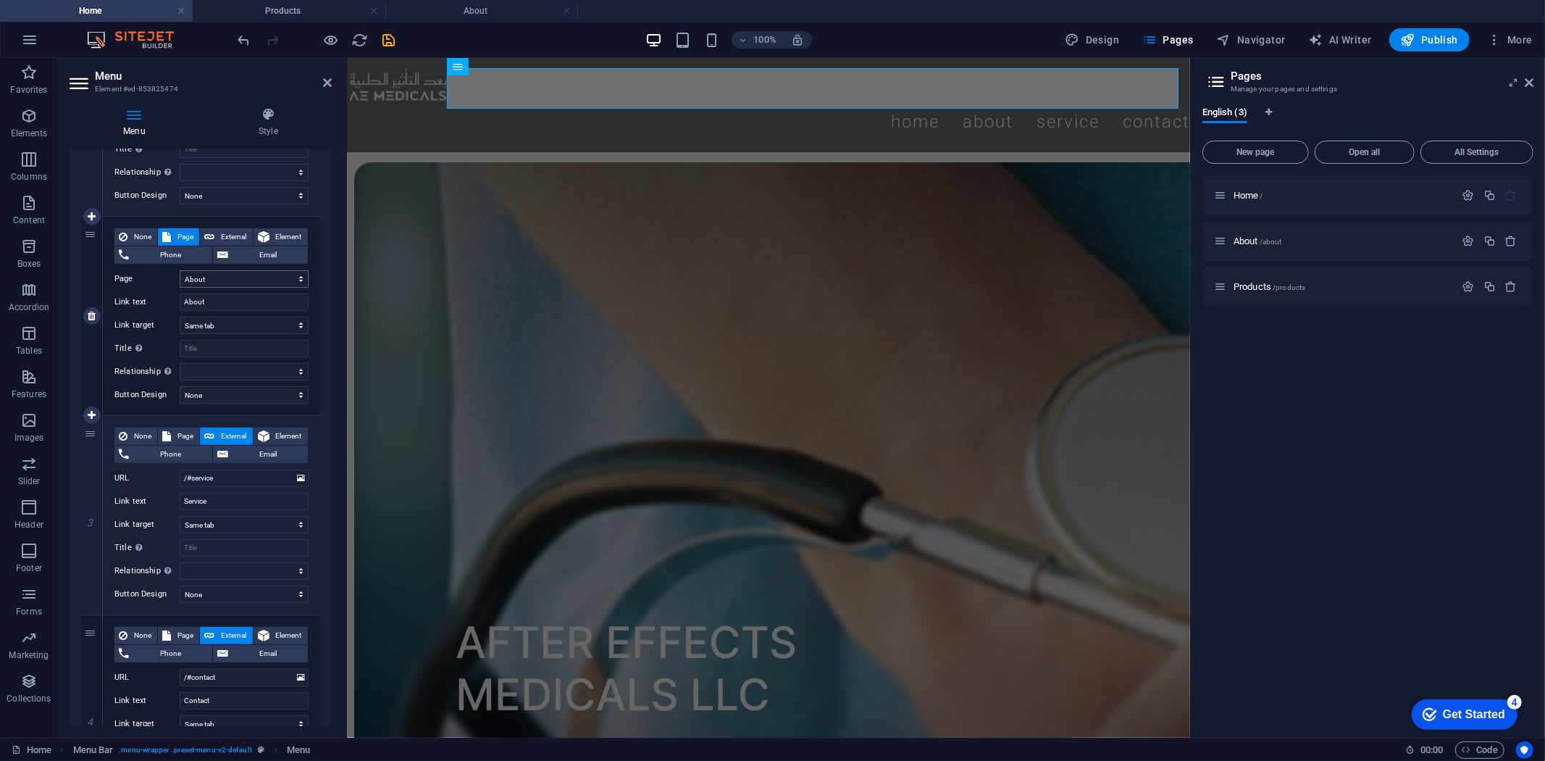
scroll to position [270, 0]
click at [177, 430] on span "Page" at bounding box center [185, 435] width 20 height 17
select select
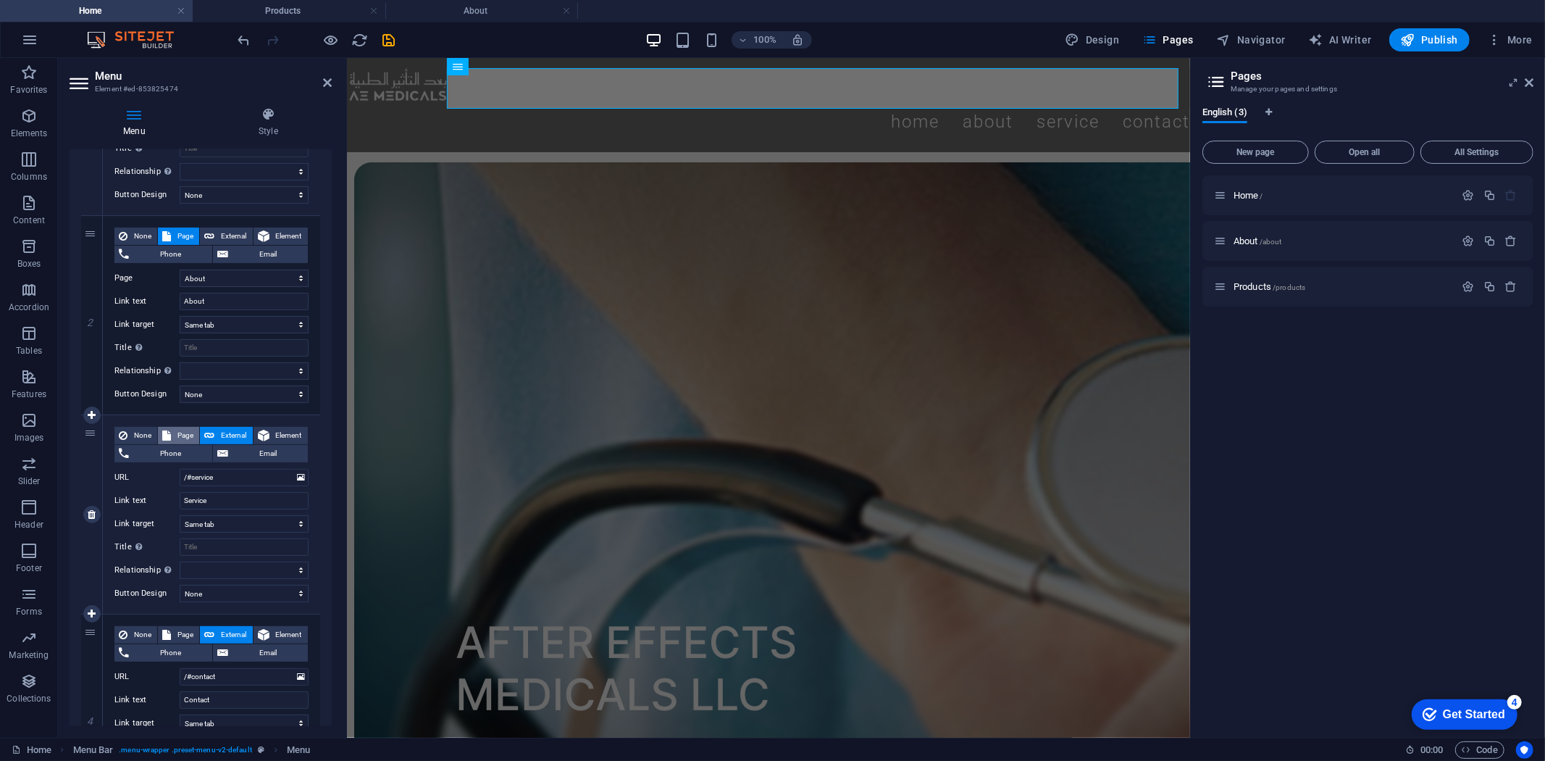
select select
click at [214, 526] on select "New tab Same tab Overlay" at bounding box center [244, 523] width 129 height 17
click at [180, 515] on select "New tab Same tab Overlay" at bounding box center [244, 523] width 129 height 17
click at [225, 492] on input "Service" at bounding box center [244, 500] width 129 height 17
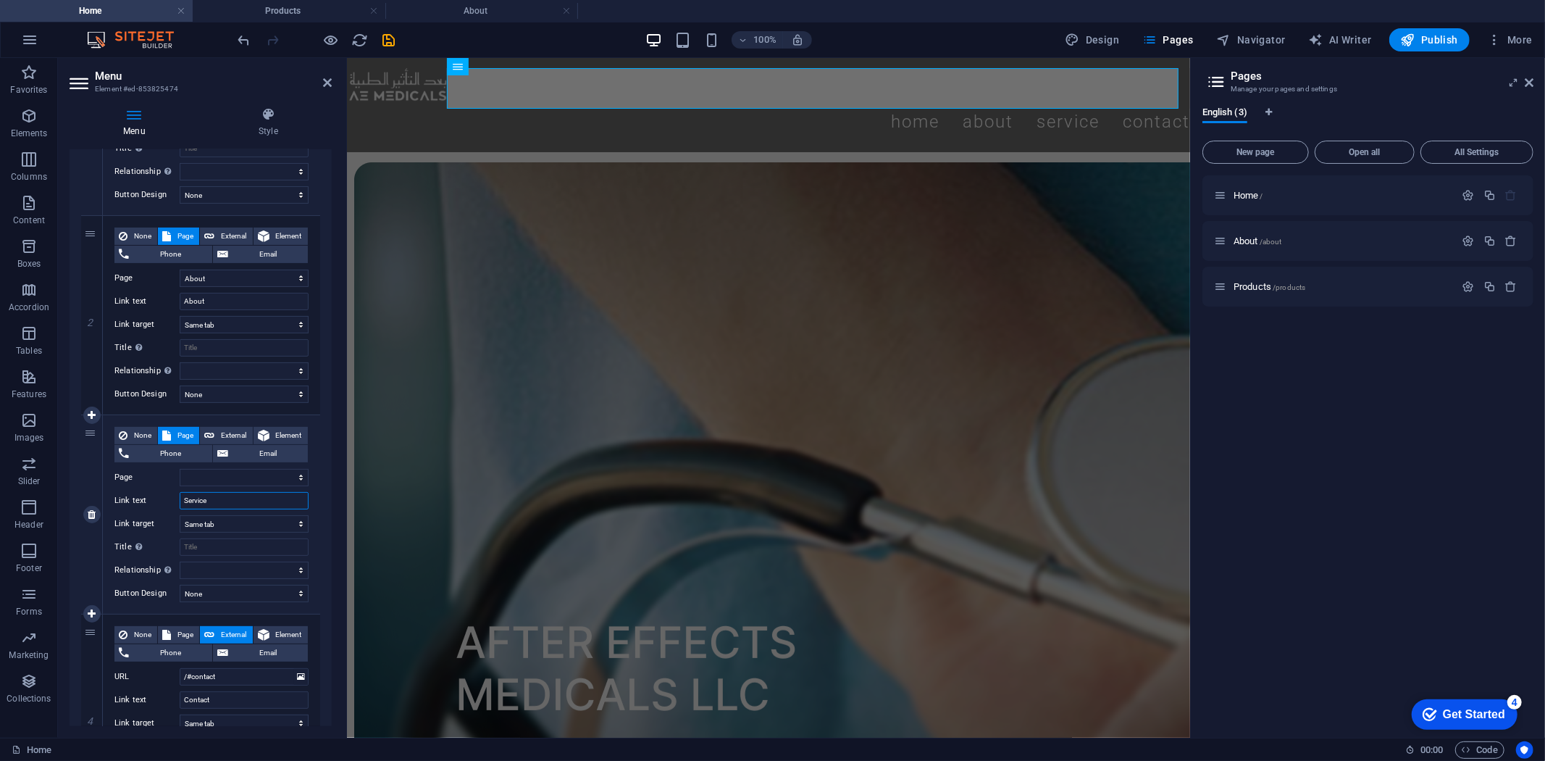
click at [225, 492] on input "Service" at bounding box center [244, 500] width 129 height 17
select select
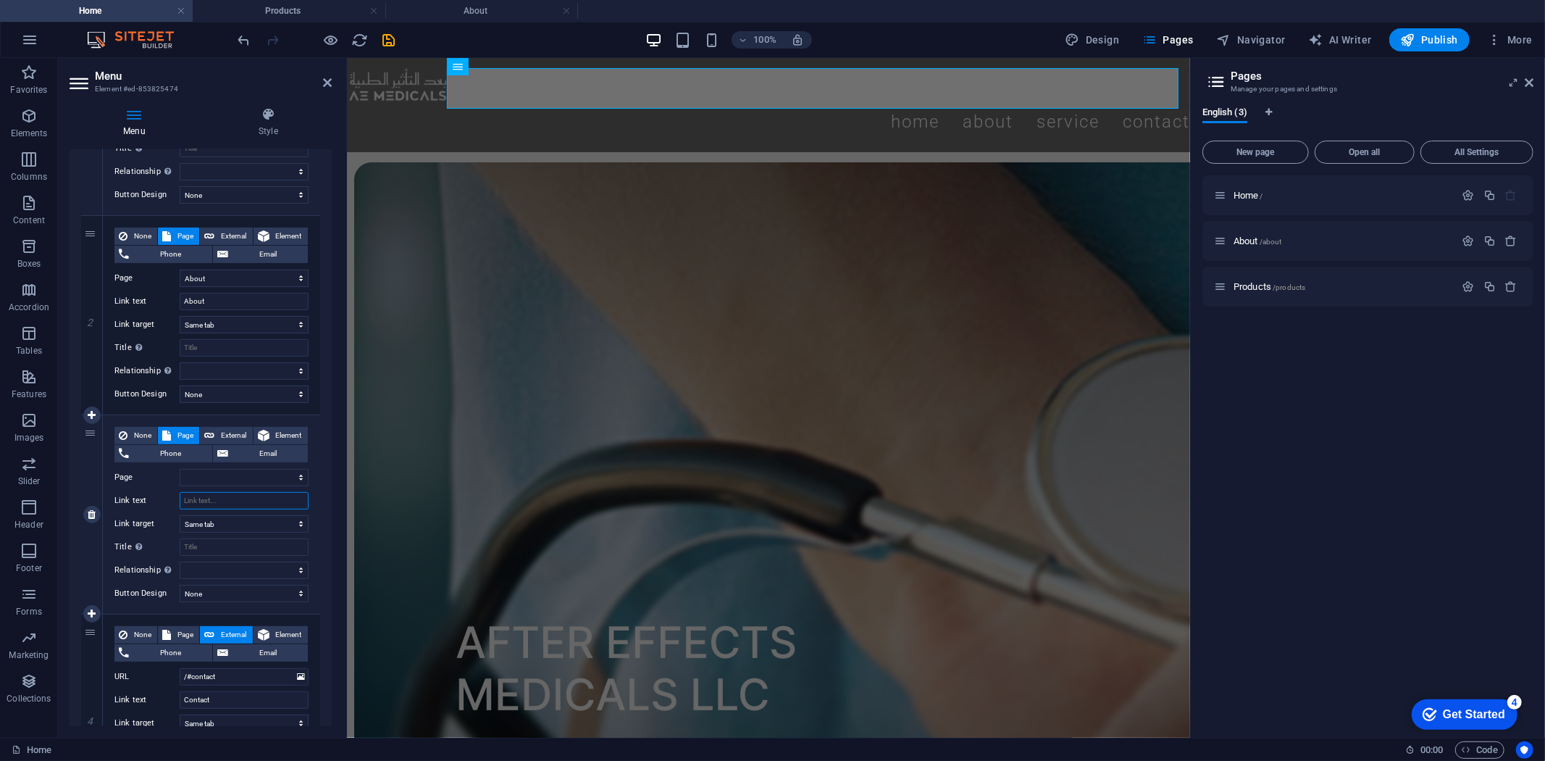
select select
type input "p"
select select
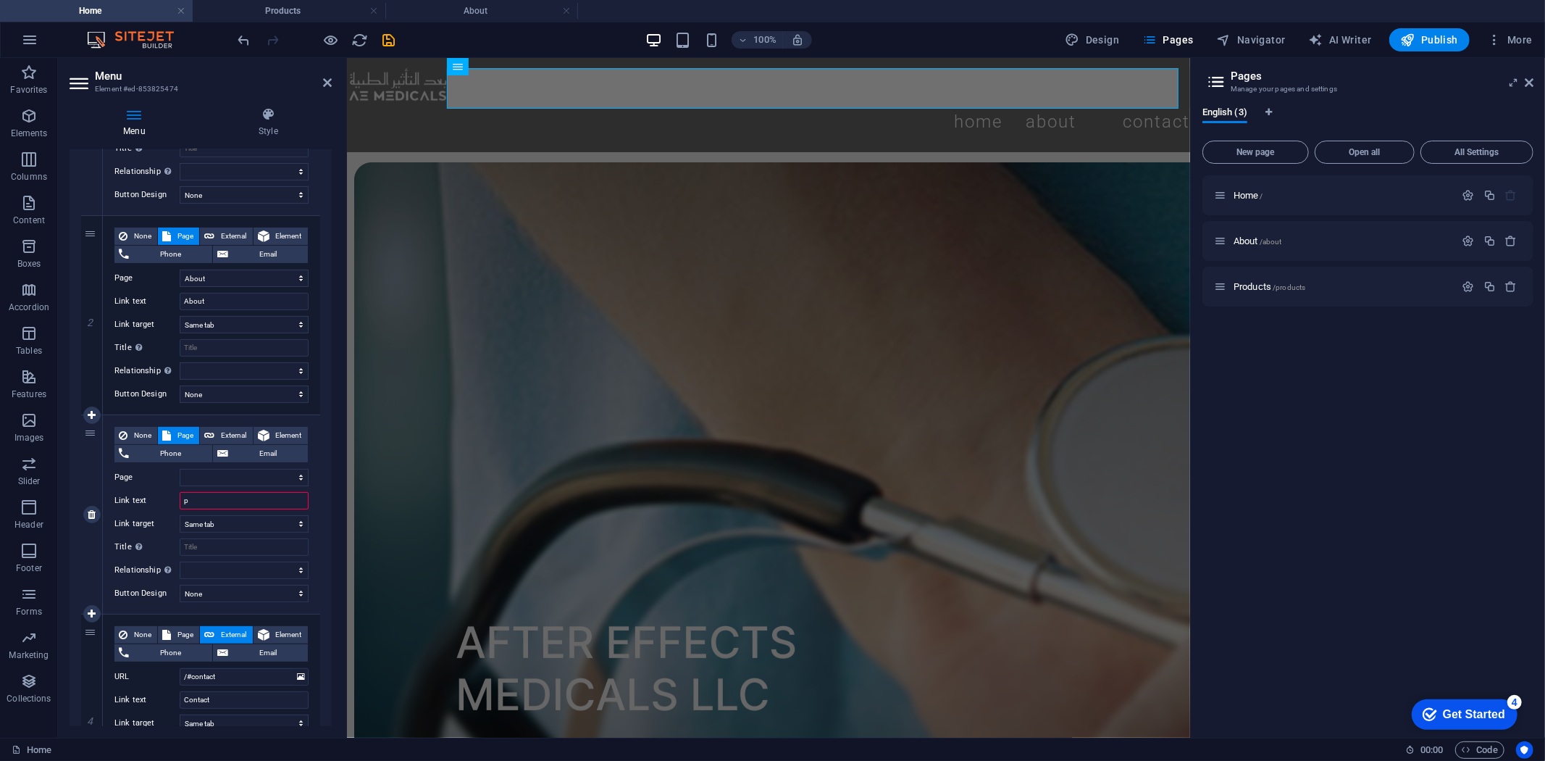
select select
type input "pr"
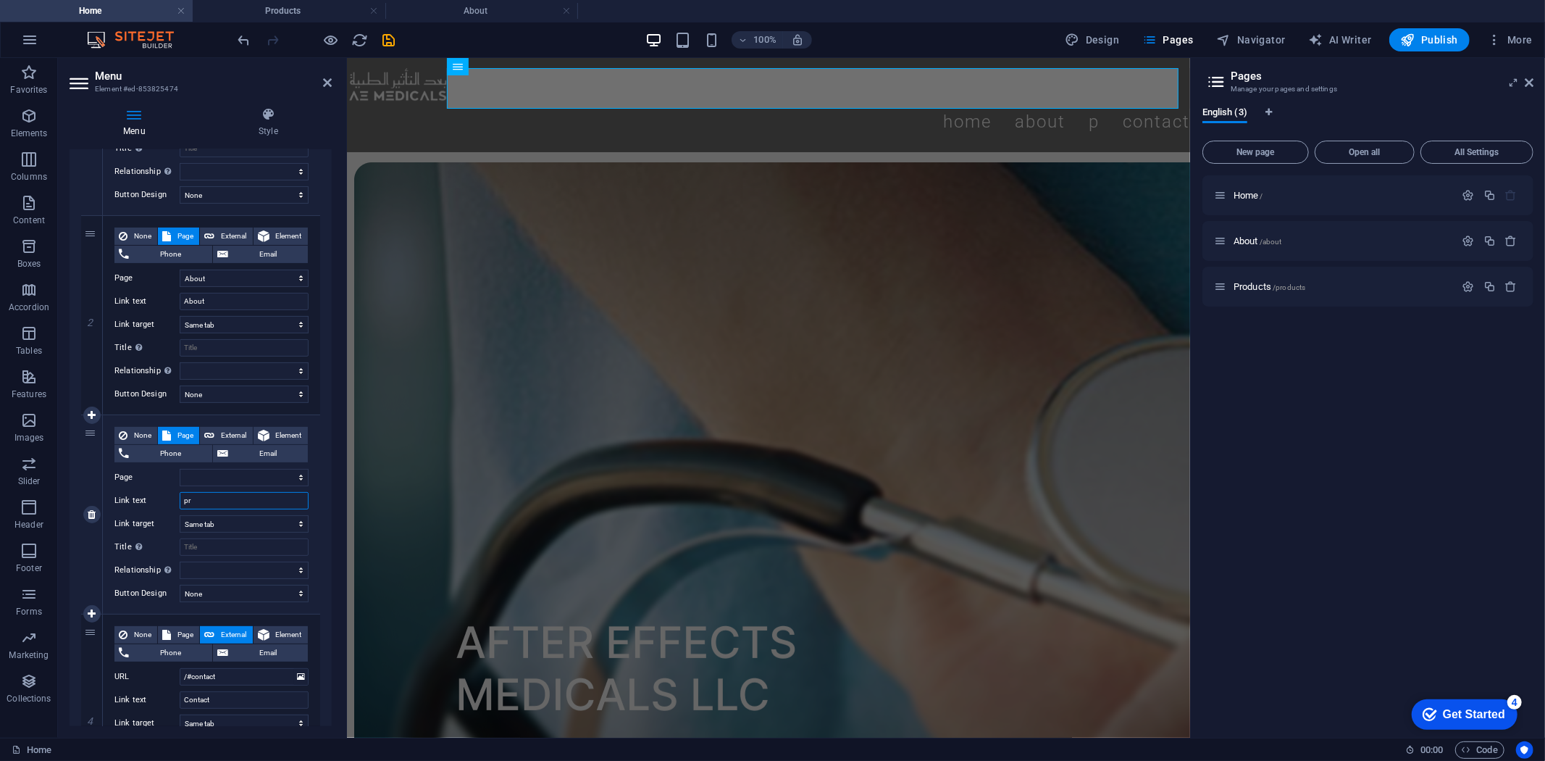
select select
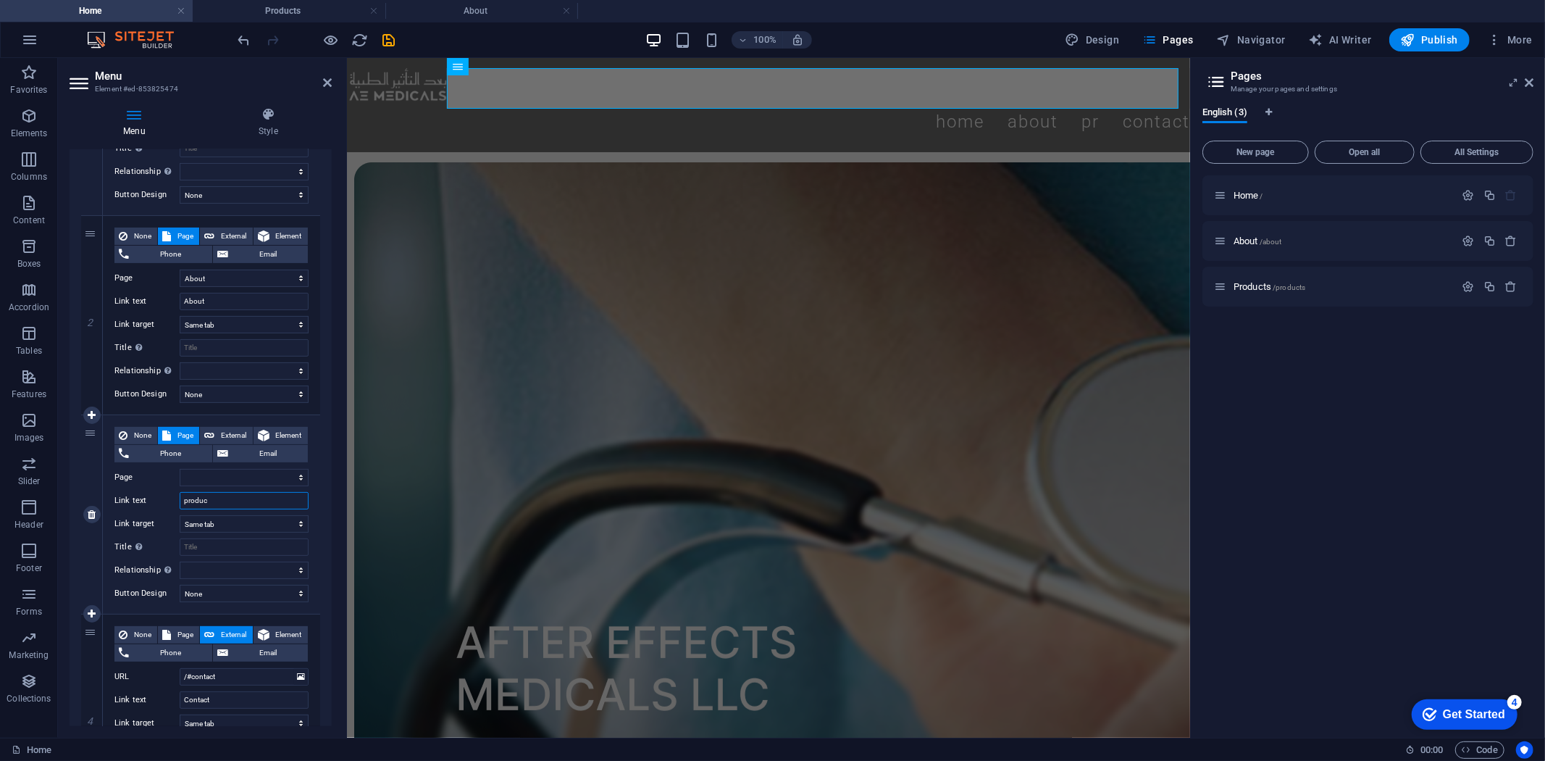
type input "product"
select select
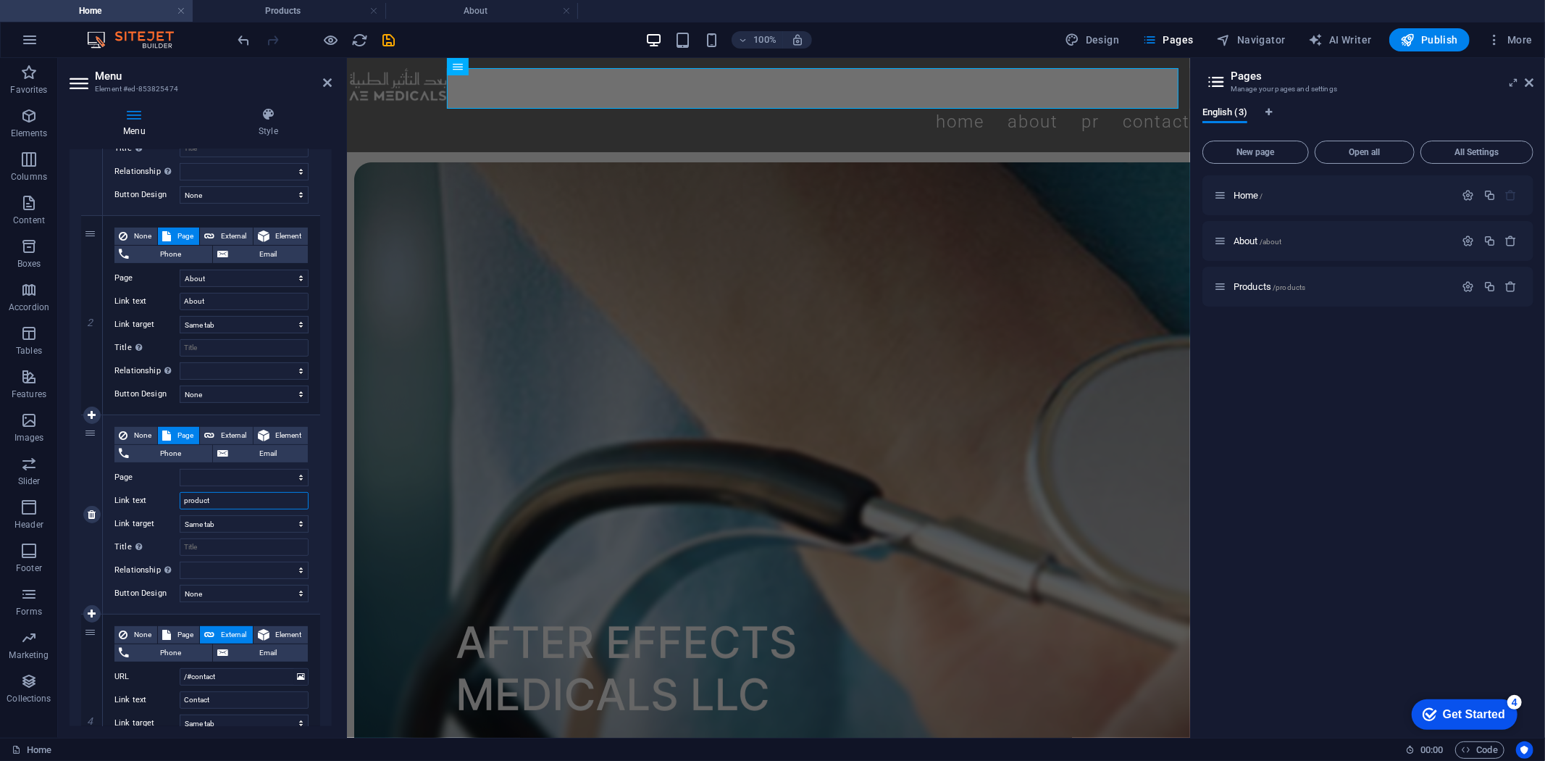
select select
type input "product"
click at [226, 479] on select "Home About Products" at bounding box center [244, 477] width 129 height 17
select select "2"
click at [180, 469] on select "Home About Products" at bounding box center [244, 477] width 129 height 17
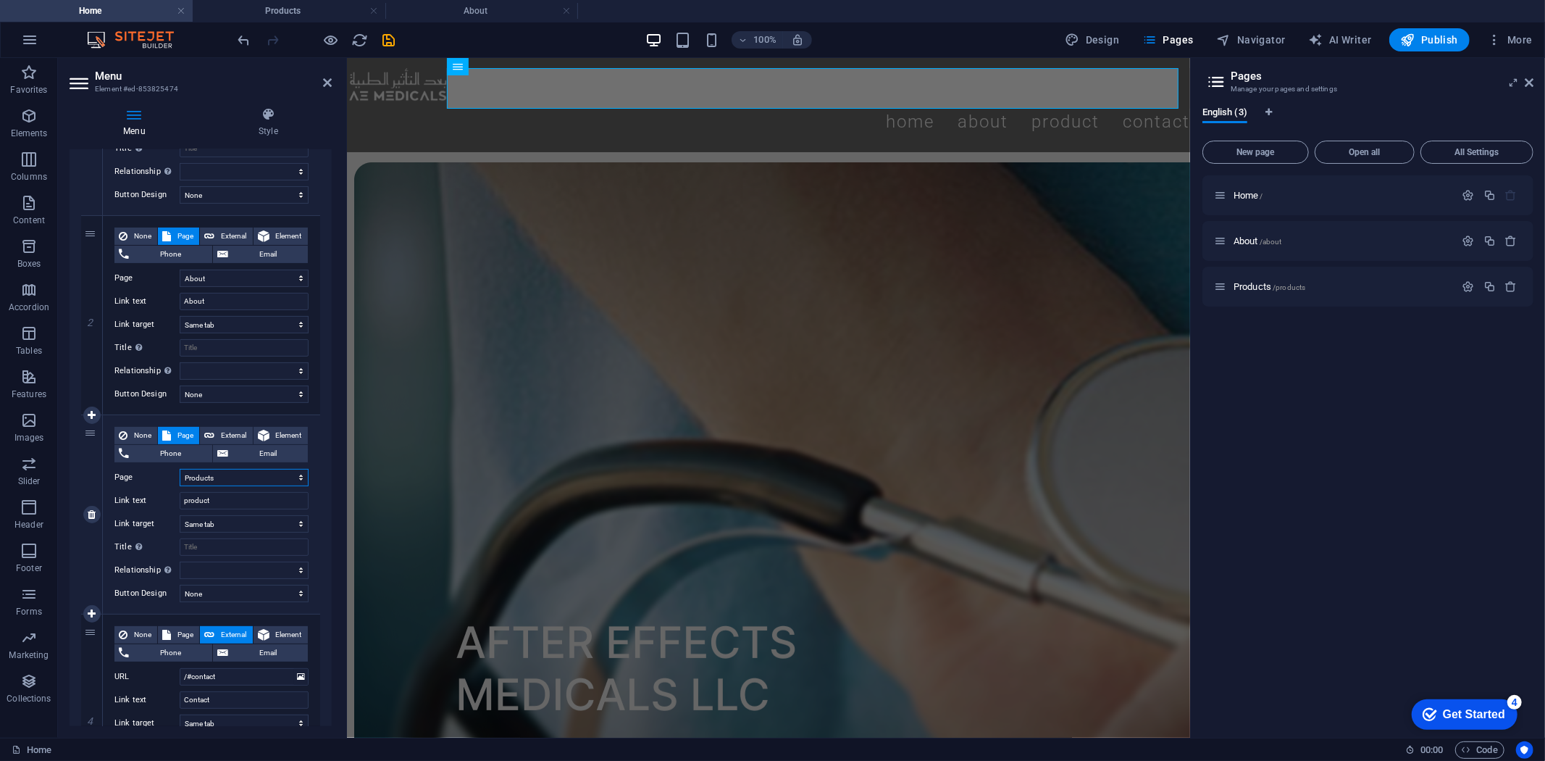
select select
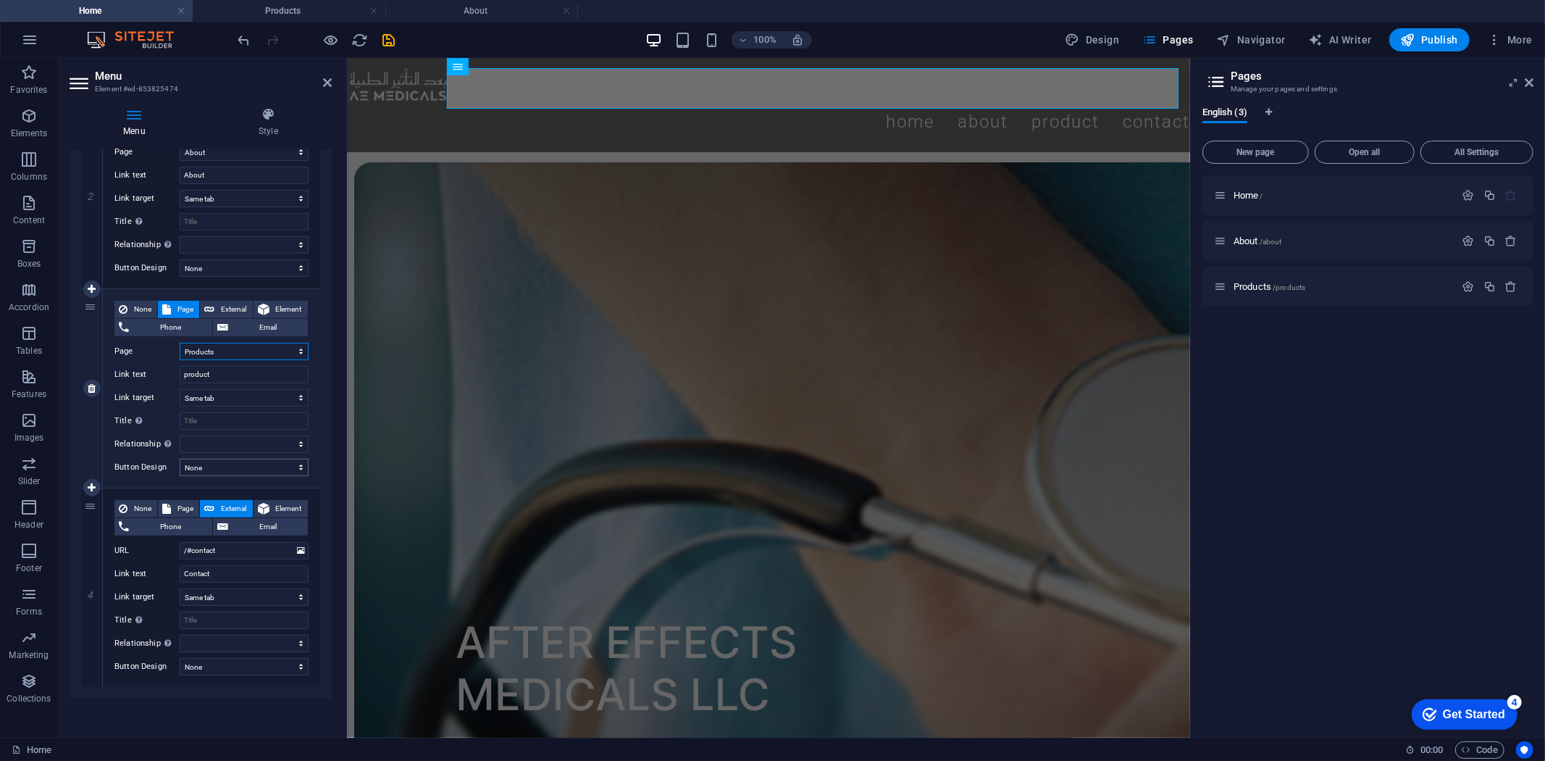
scroll to position [396, 0]
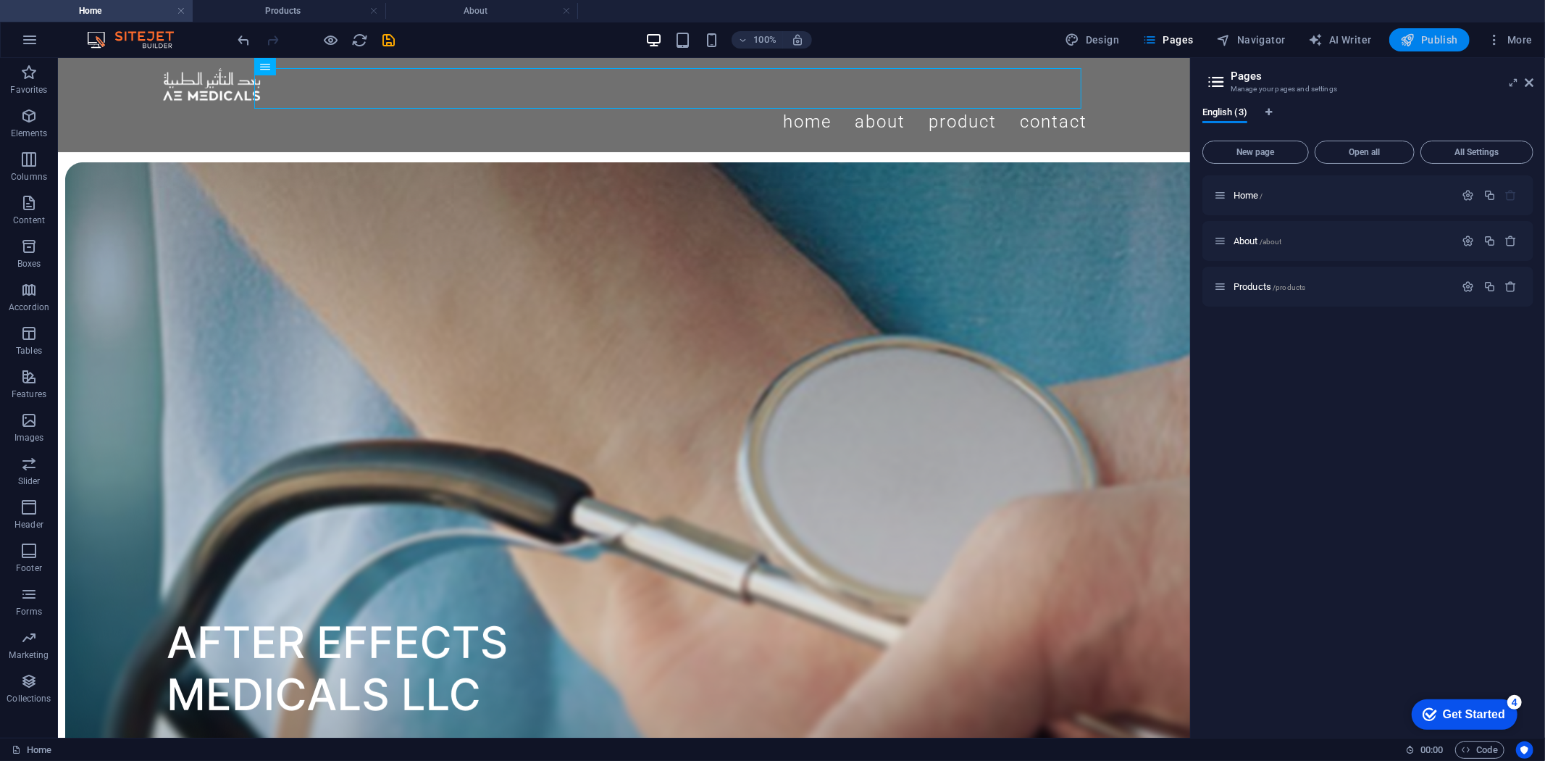
click at [1447, 33] on span "Publish" at bounding box center [1429, 40] width 57 height 14
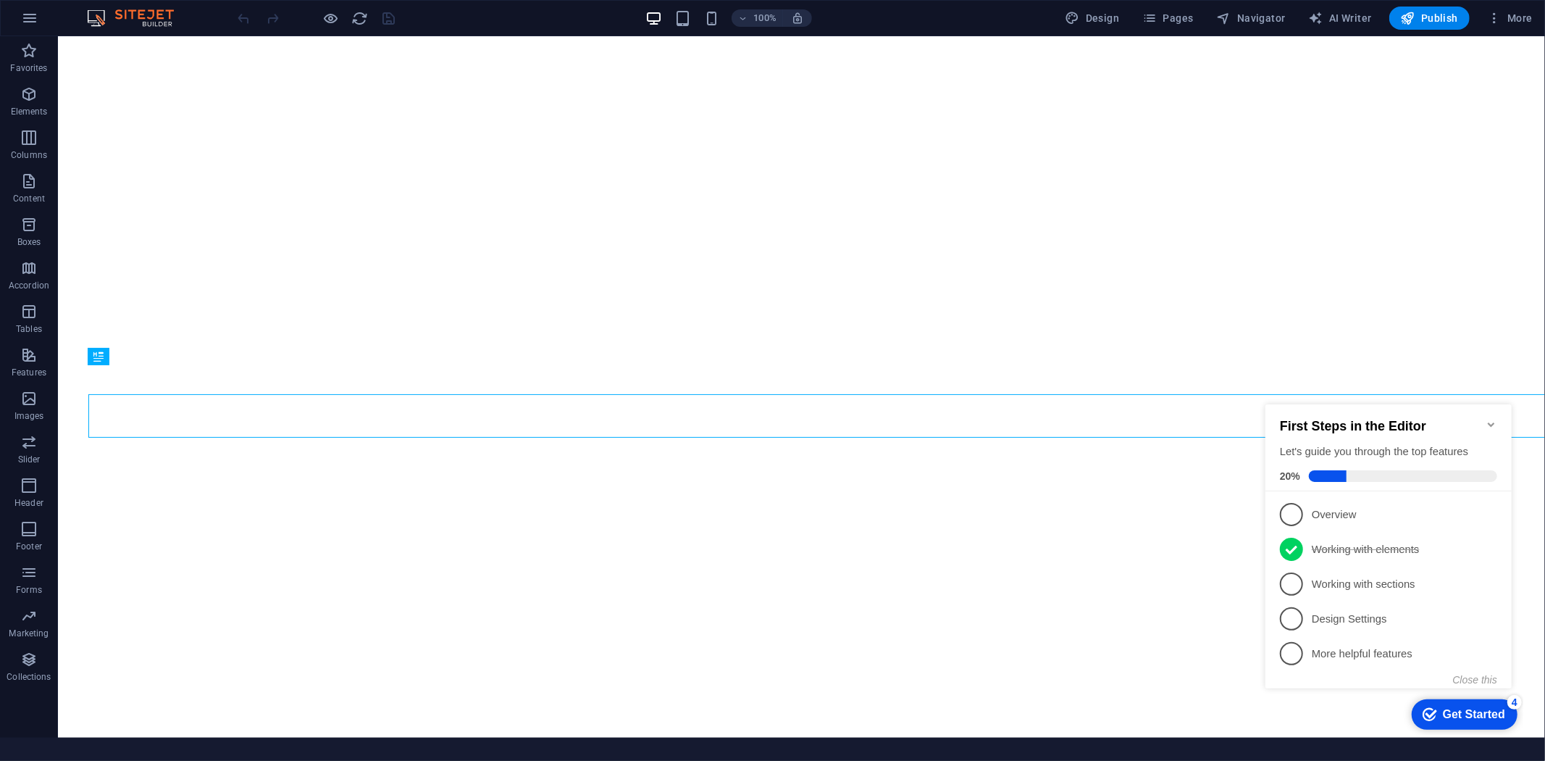
click at [1490, 418] on icon "Minimize checklist" at bounding box center [1491, 424] width 12 height 12
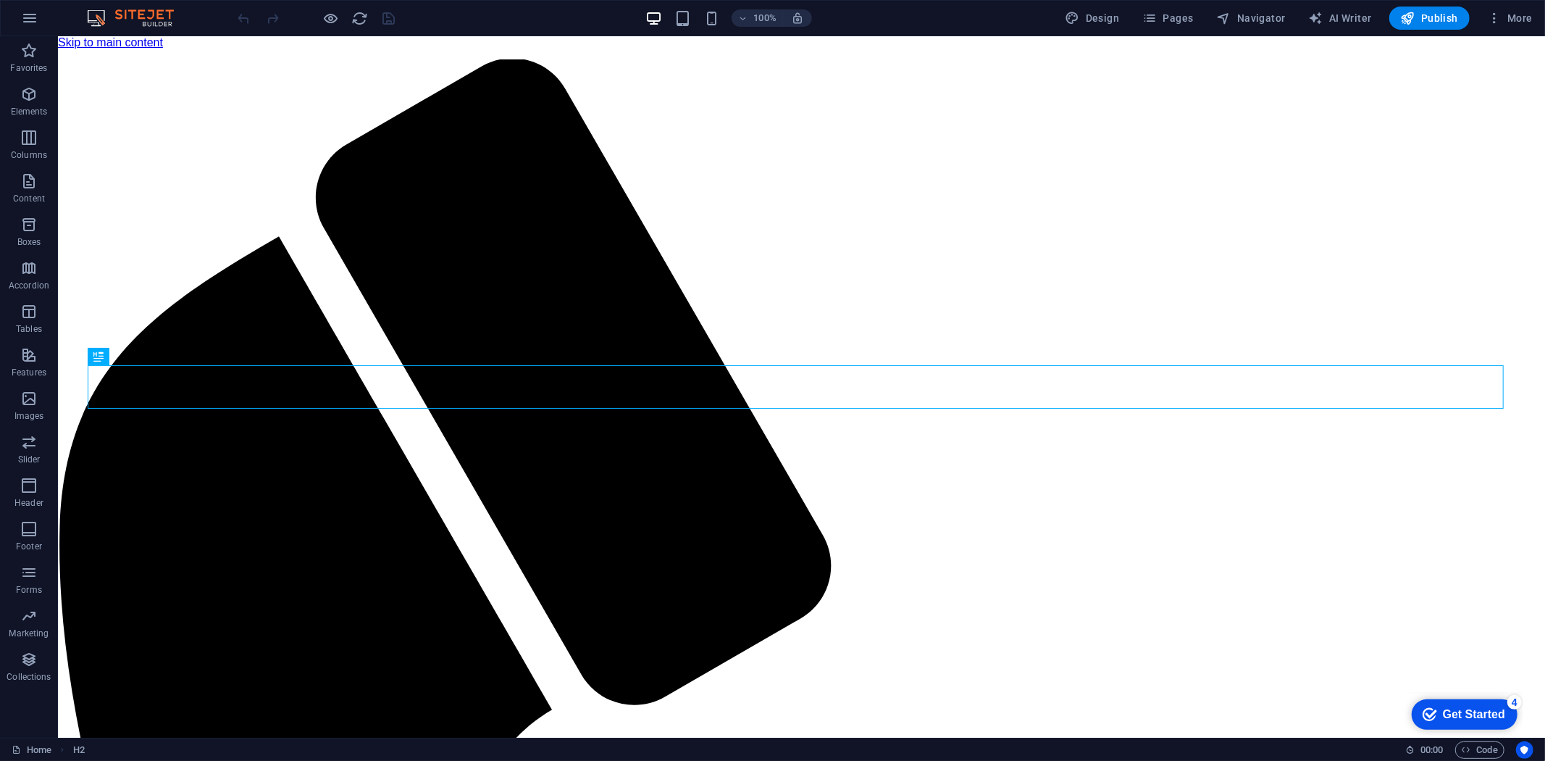
scroll to position [539, 0]
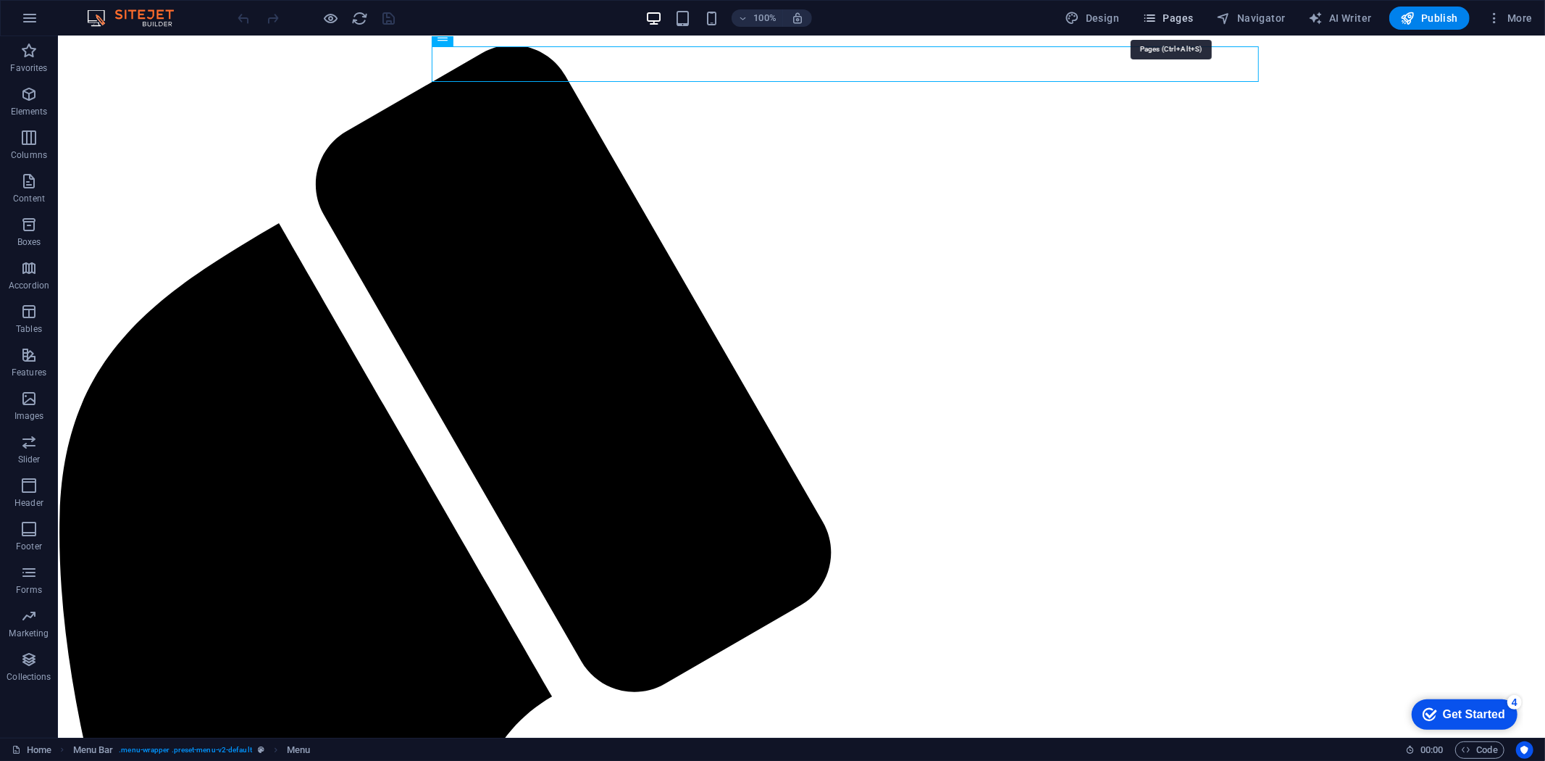
click at [1184, 9] on button "Pages" at bounding box center [1167, 18] width 62 height 23
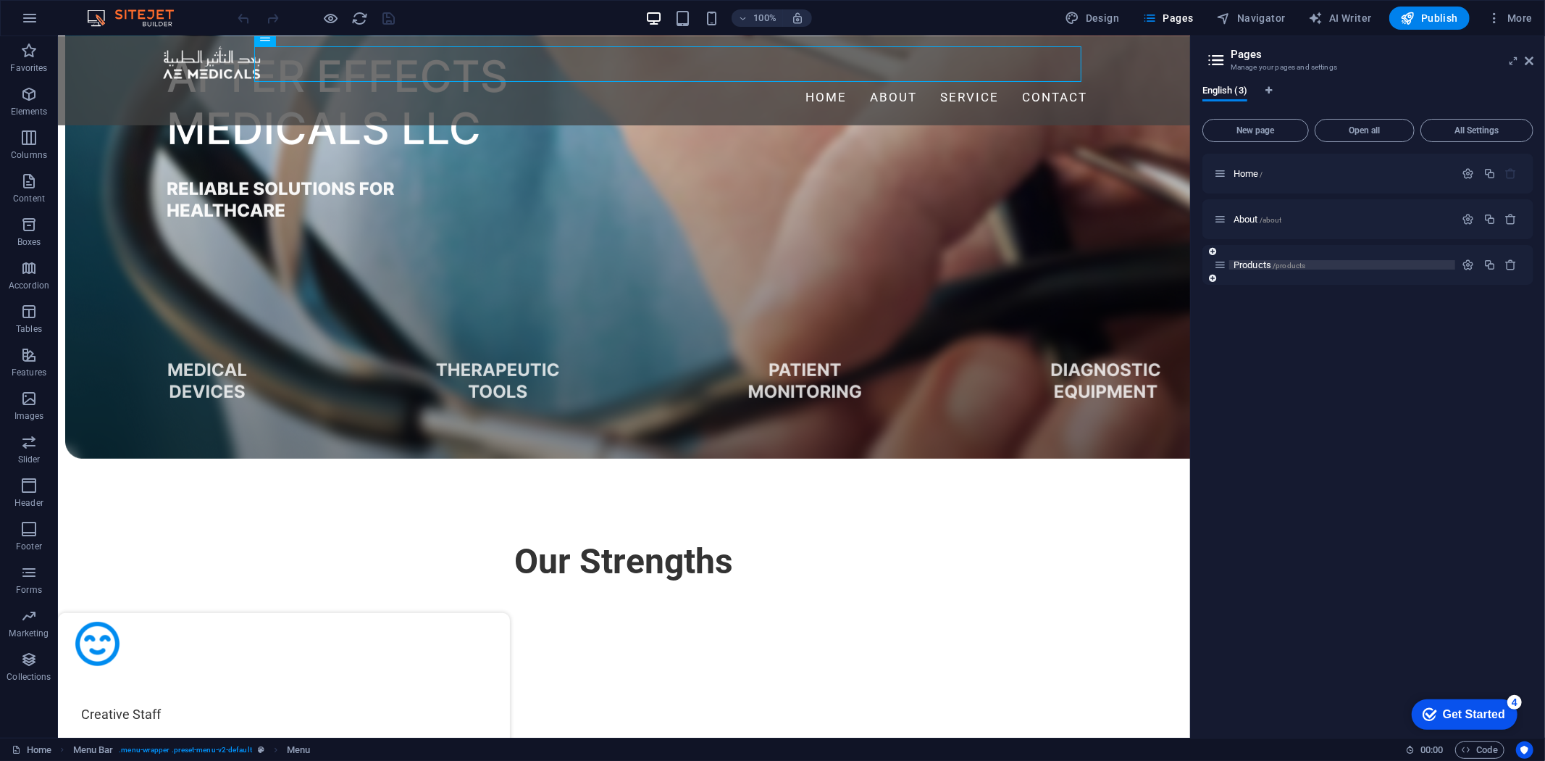
click at [1337, 269] on p "Products /products" at bounding box center [1341, 264] width 217 height 9
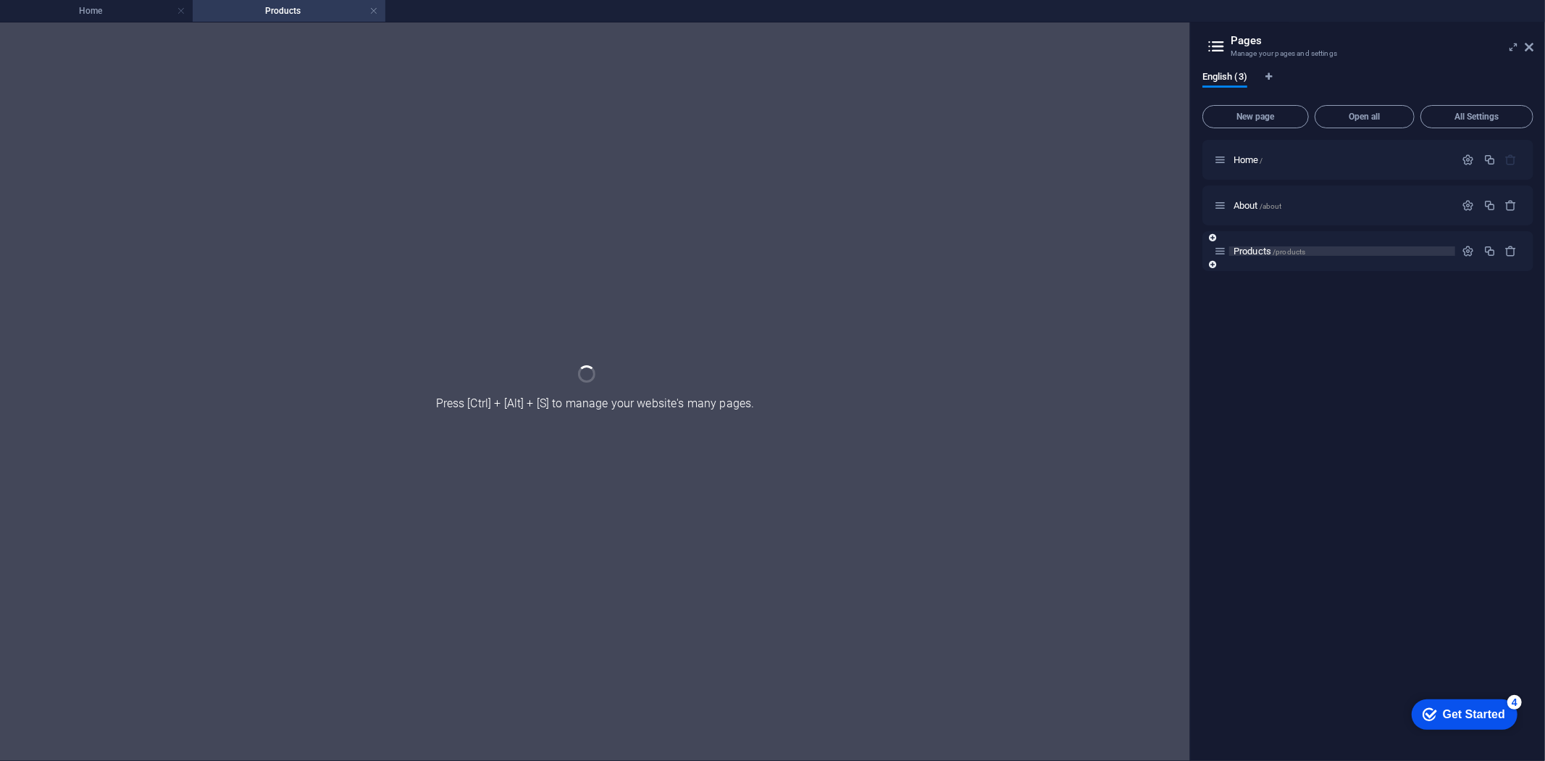
scroll to position [0, 0]
click at [1337, 269] on div "Products /products" at bounding box center [1367, 251] width 331 height 40
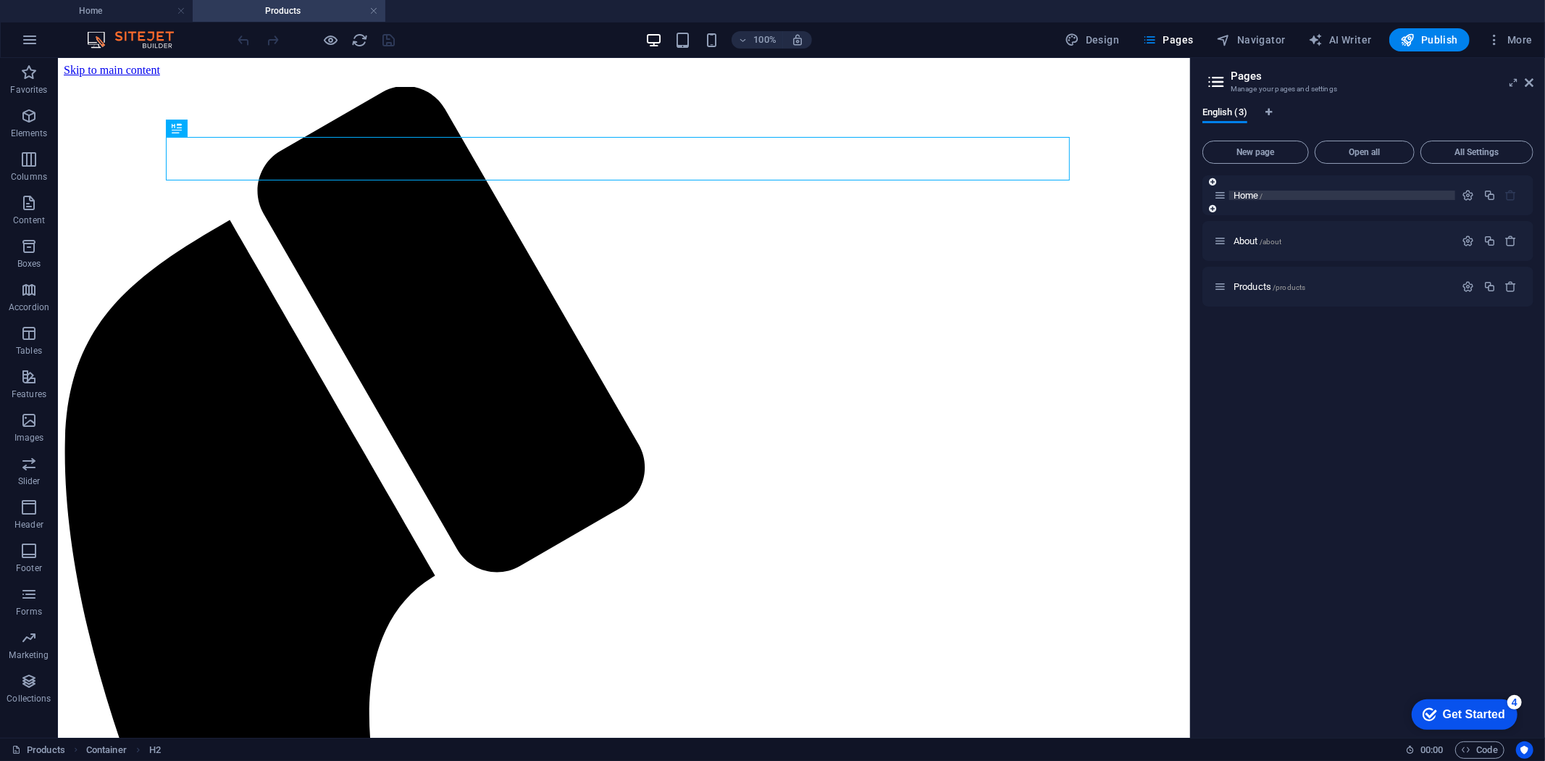
click at [1309, 197] on p "Home /" at bounding box center [1341, 194] width 217 height 9
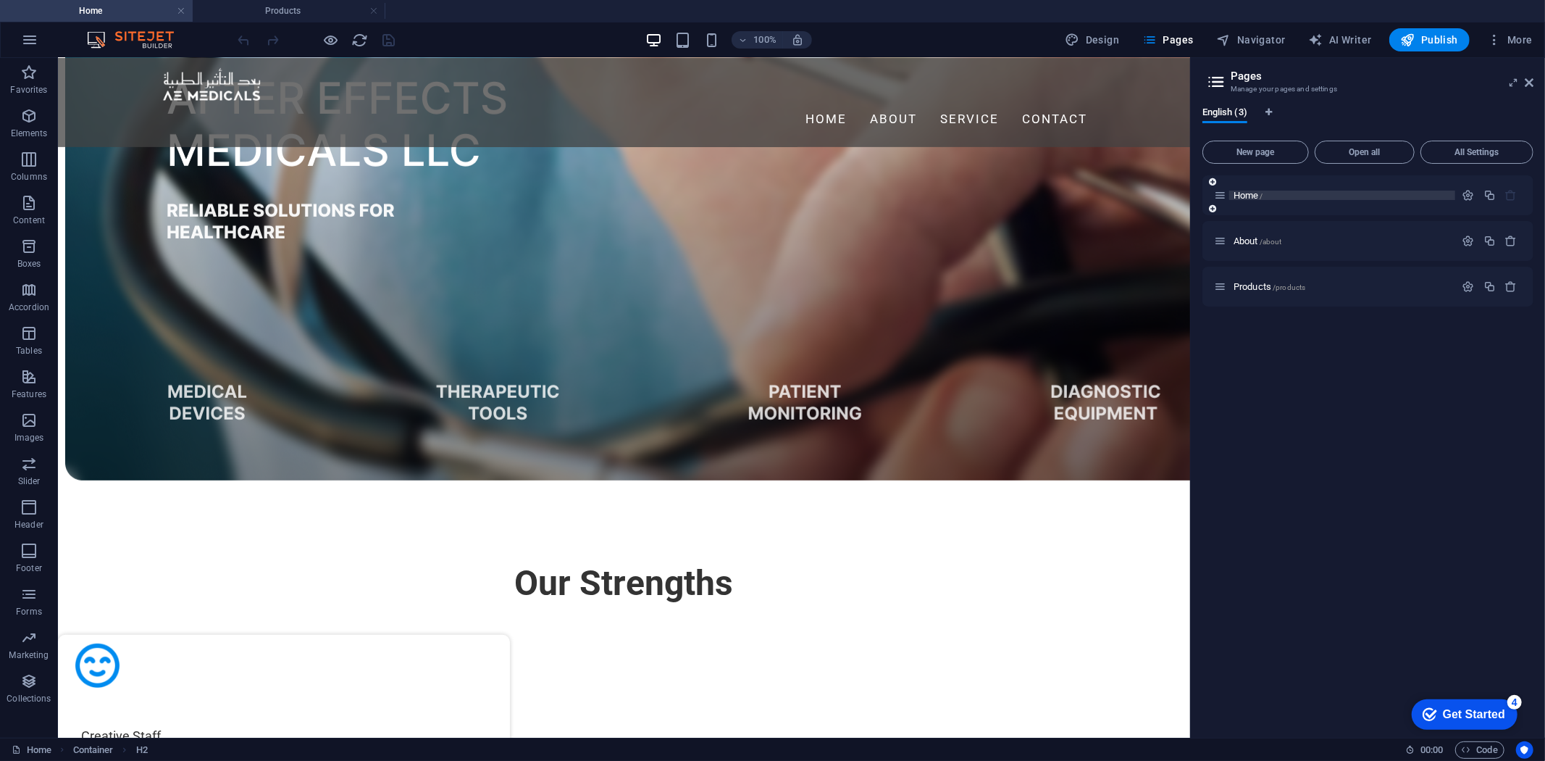
click at [1309, 197] on p "Home /" at bounding box center [1341, 194] width 217 height 9
click at [1055, 101] on nav "Home About Service Contact" at bounding box center [623, 118] width 927 height 35
select select
select select "1"
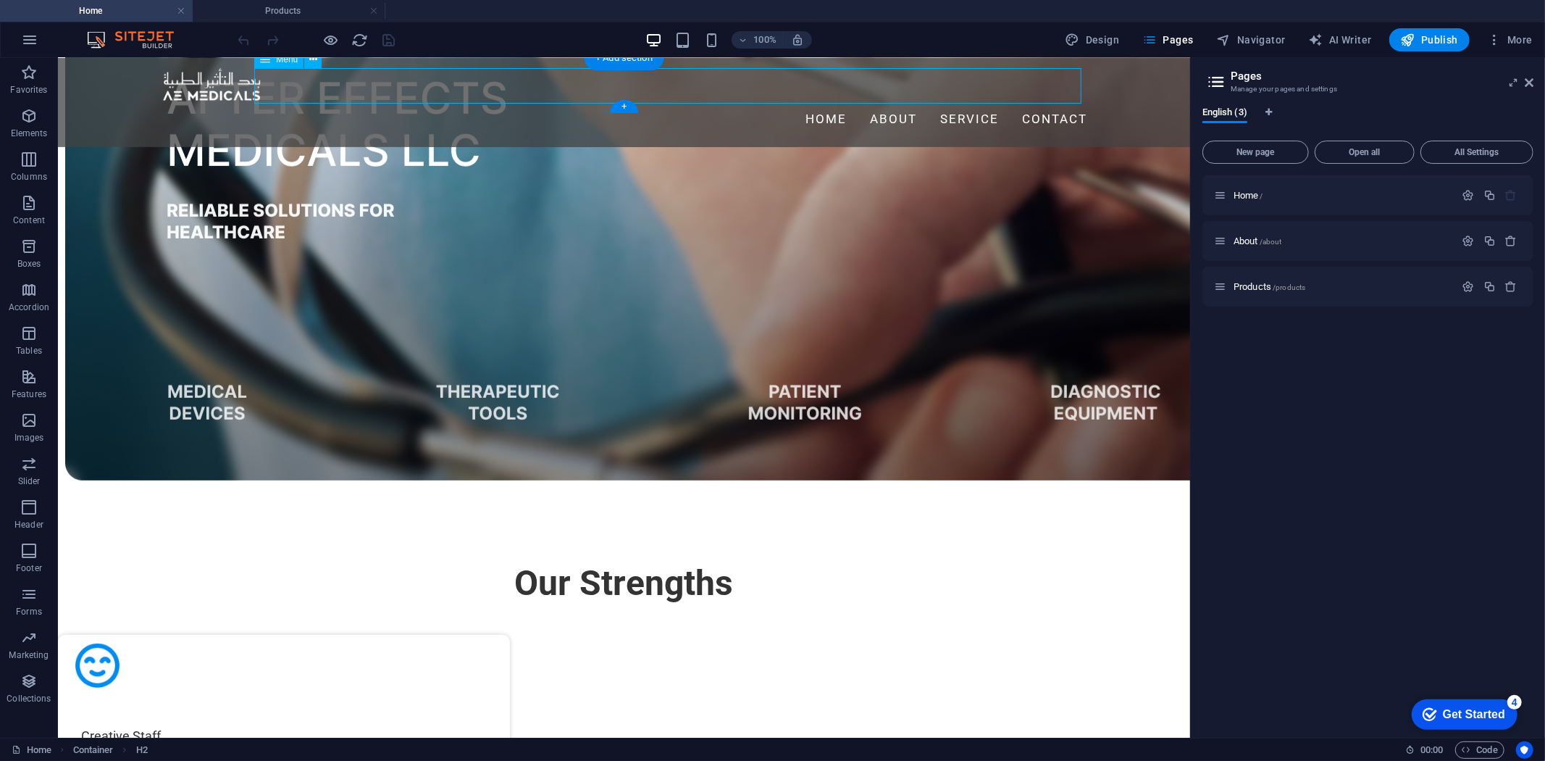
select select
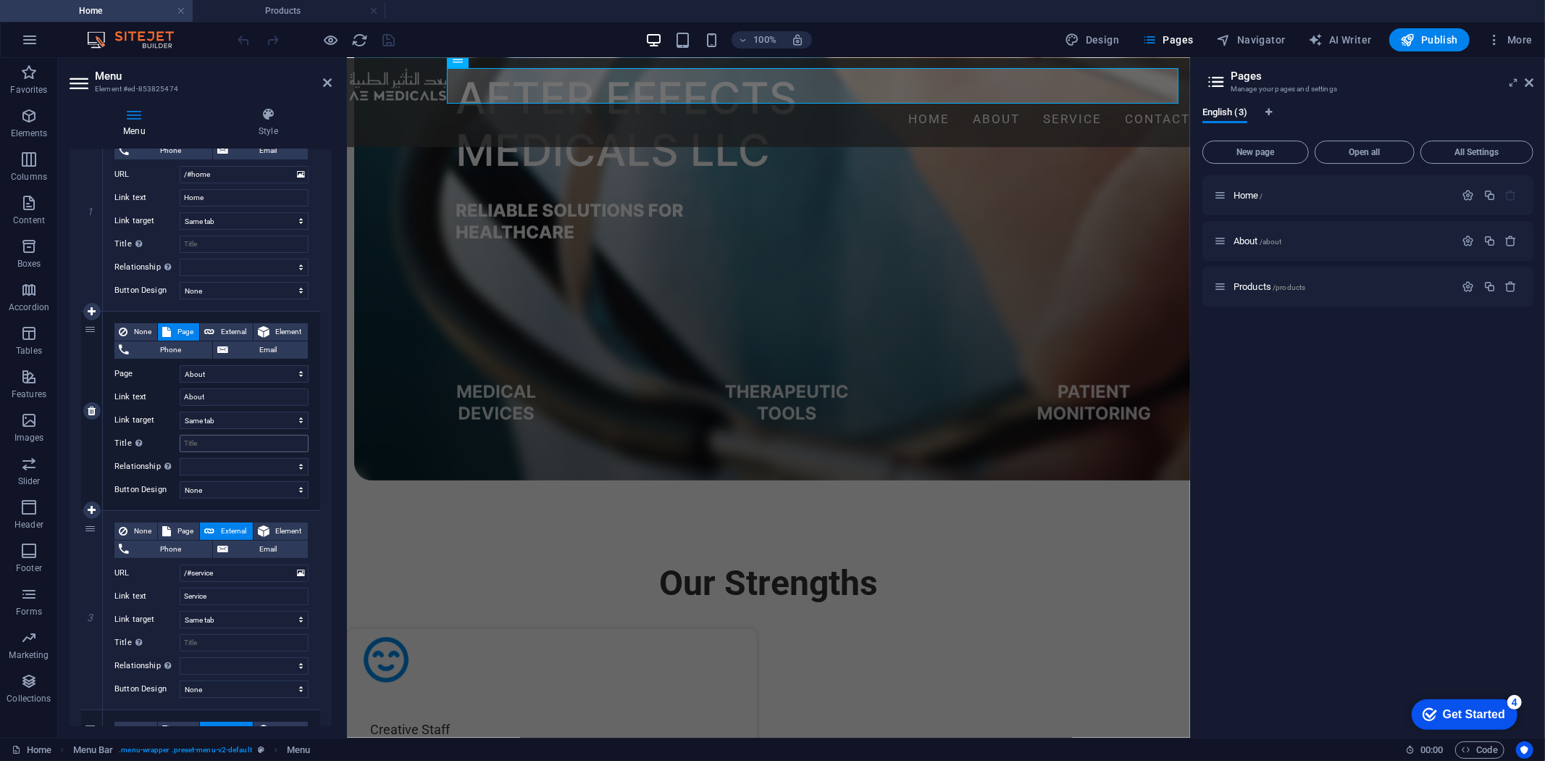
scroll to position [175, 0]
click at [234, 571] on input "/#service" at bounding box center [244, 572] width 129 height 17
click at [219, 599] on input "Service" at bounding box center [244, 595] width 129 height 17
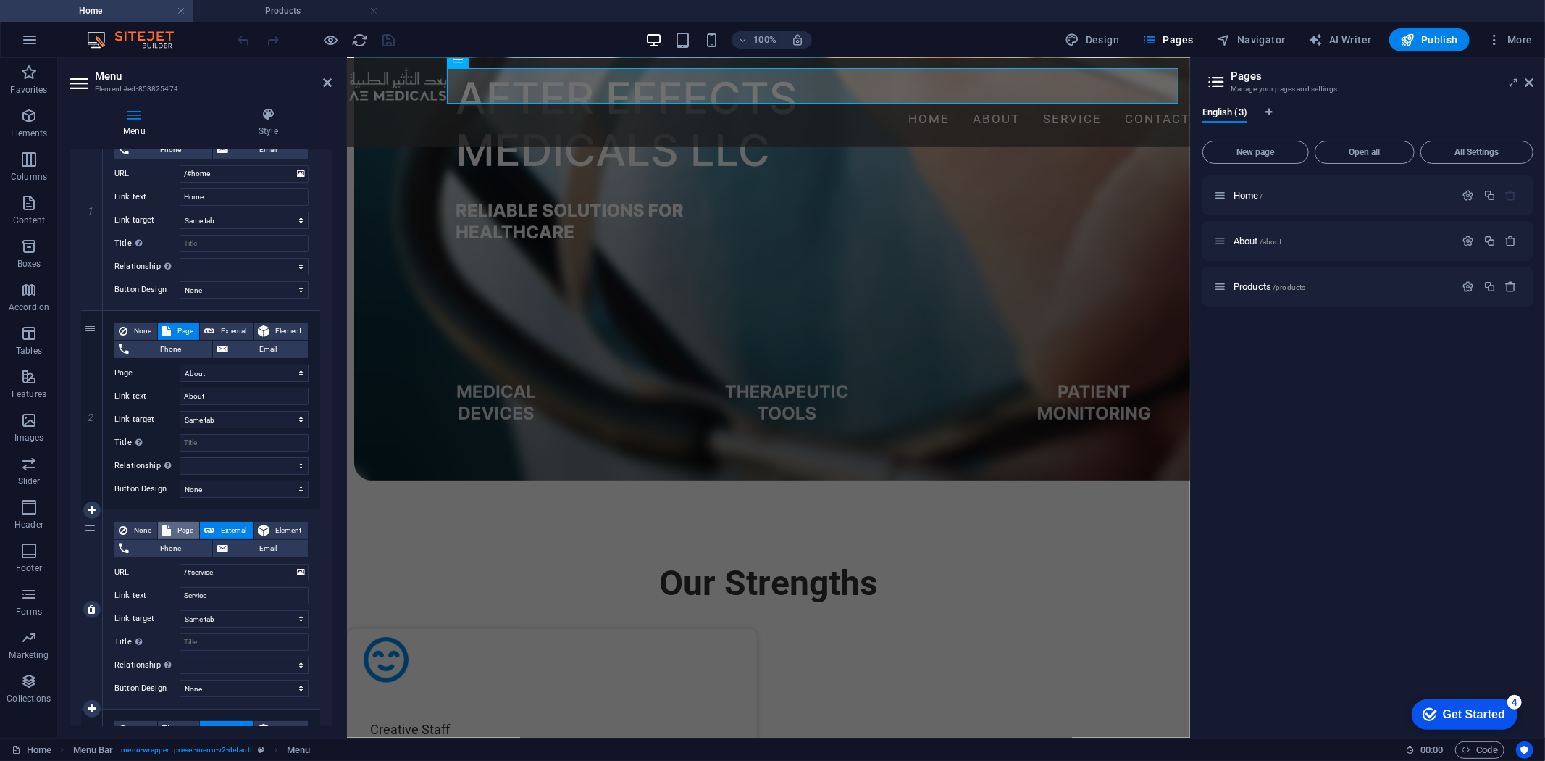
click at [187, 529] on span "Page" at bounding box center [185, 529] width 20 height 17
select select
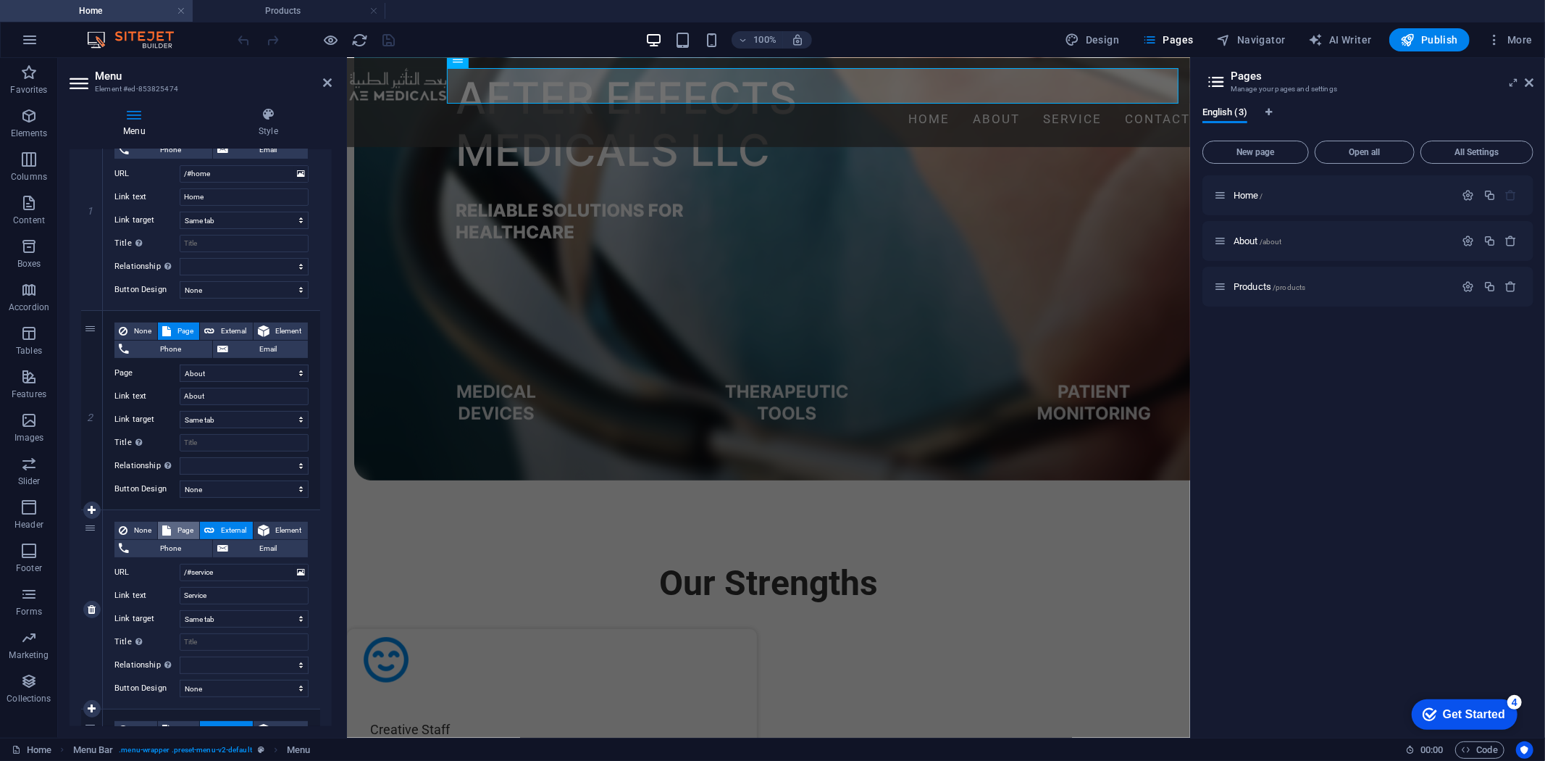
select select
click at [211, 568] on select "Home About Products" at bounding box center [244, 572] width 129 height 17
select select "2"
click at [180, 564] on select "Home About Products" at bounding box center [244, 572] width 129 height 17
select select
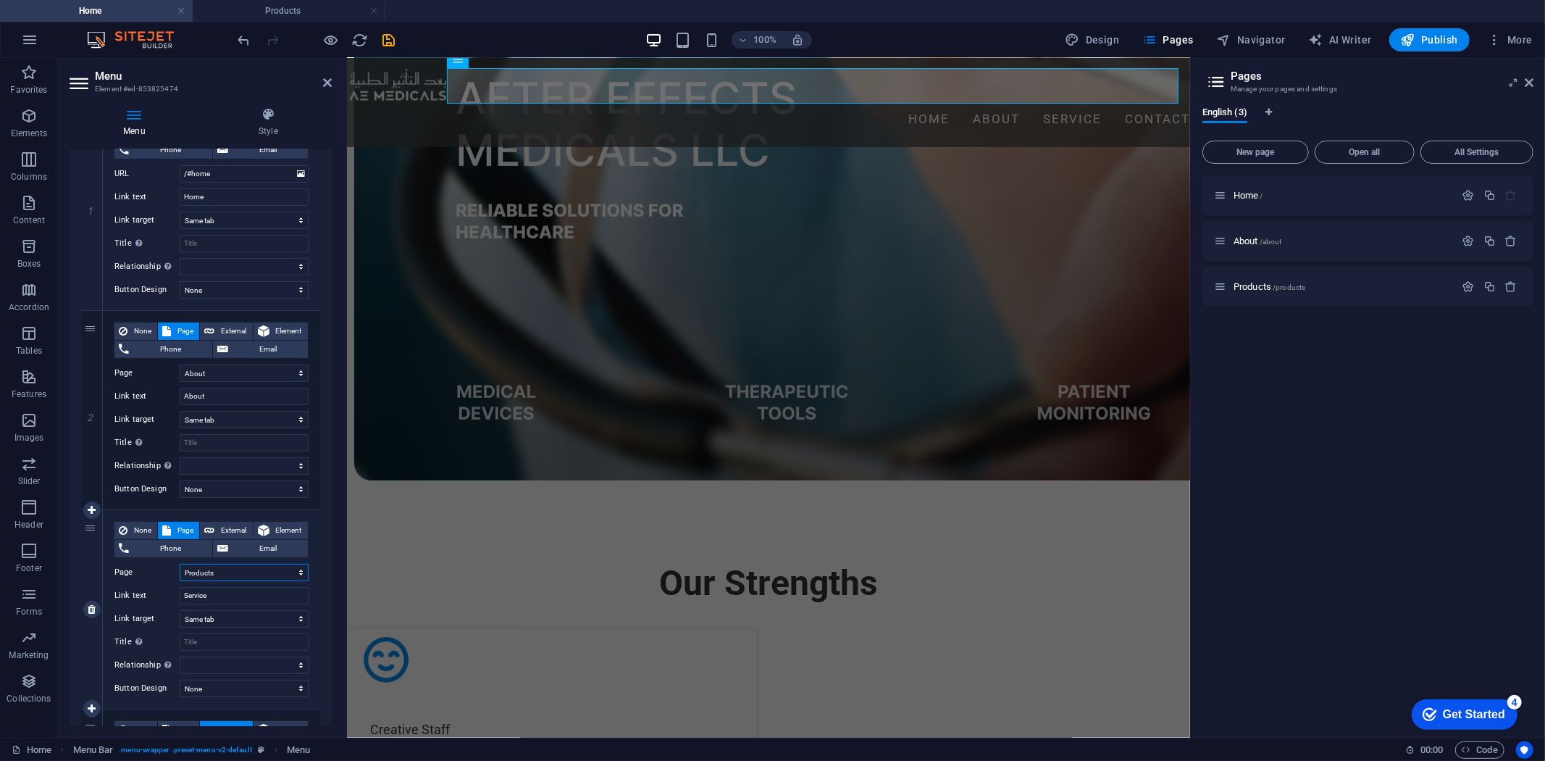
select select
click at [243, 587] on input "Service" at bounding box center [244, 595] width 129 height 17
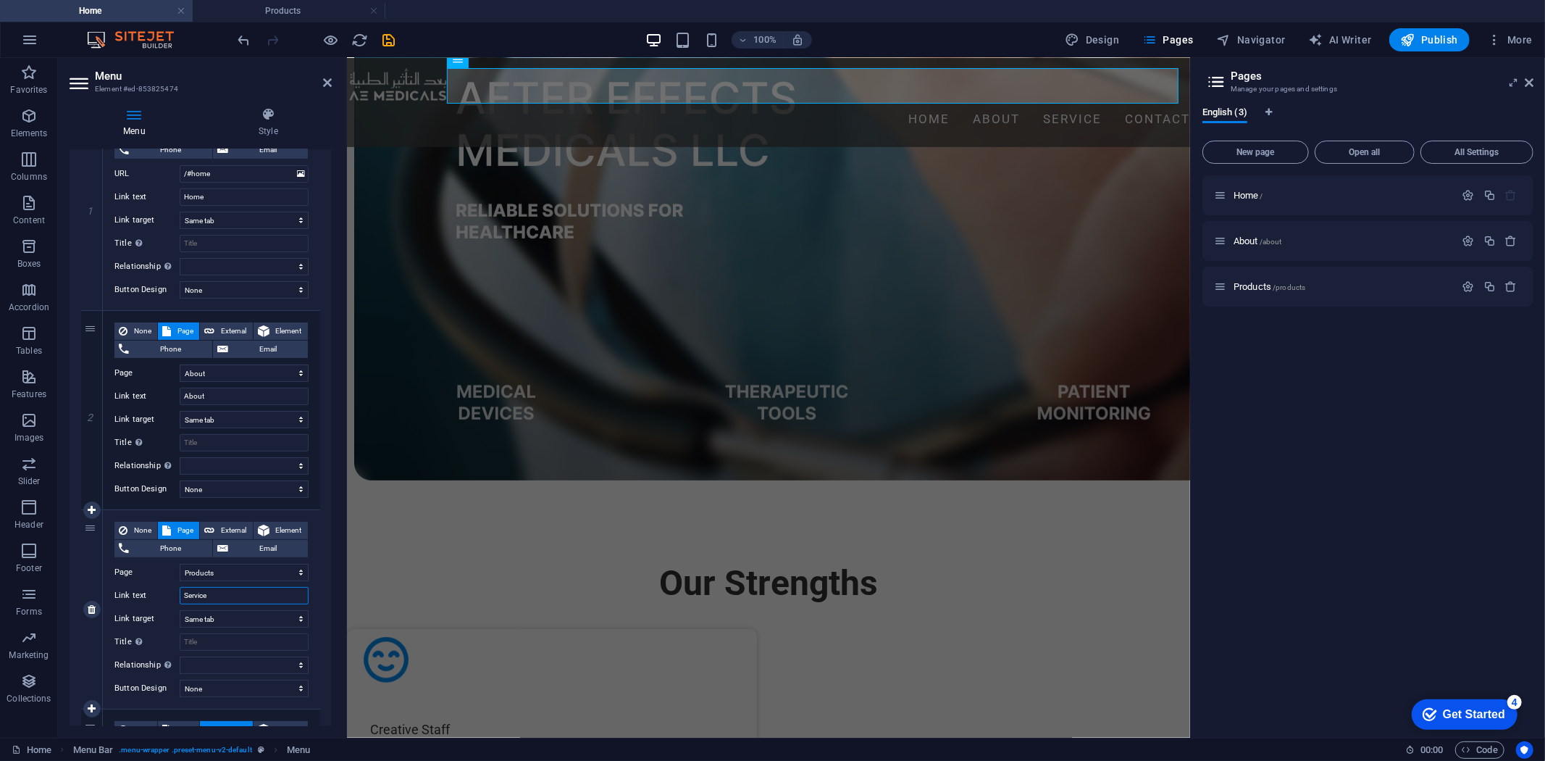
click at [243, 587] on input "Service" at bounding box center [244, 595] width 129 height 17
type input "p"
select select
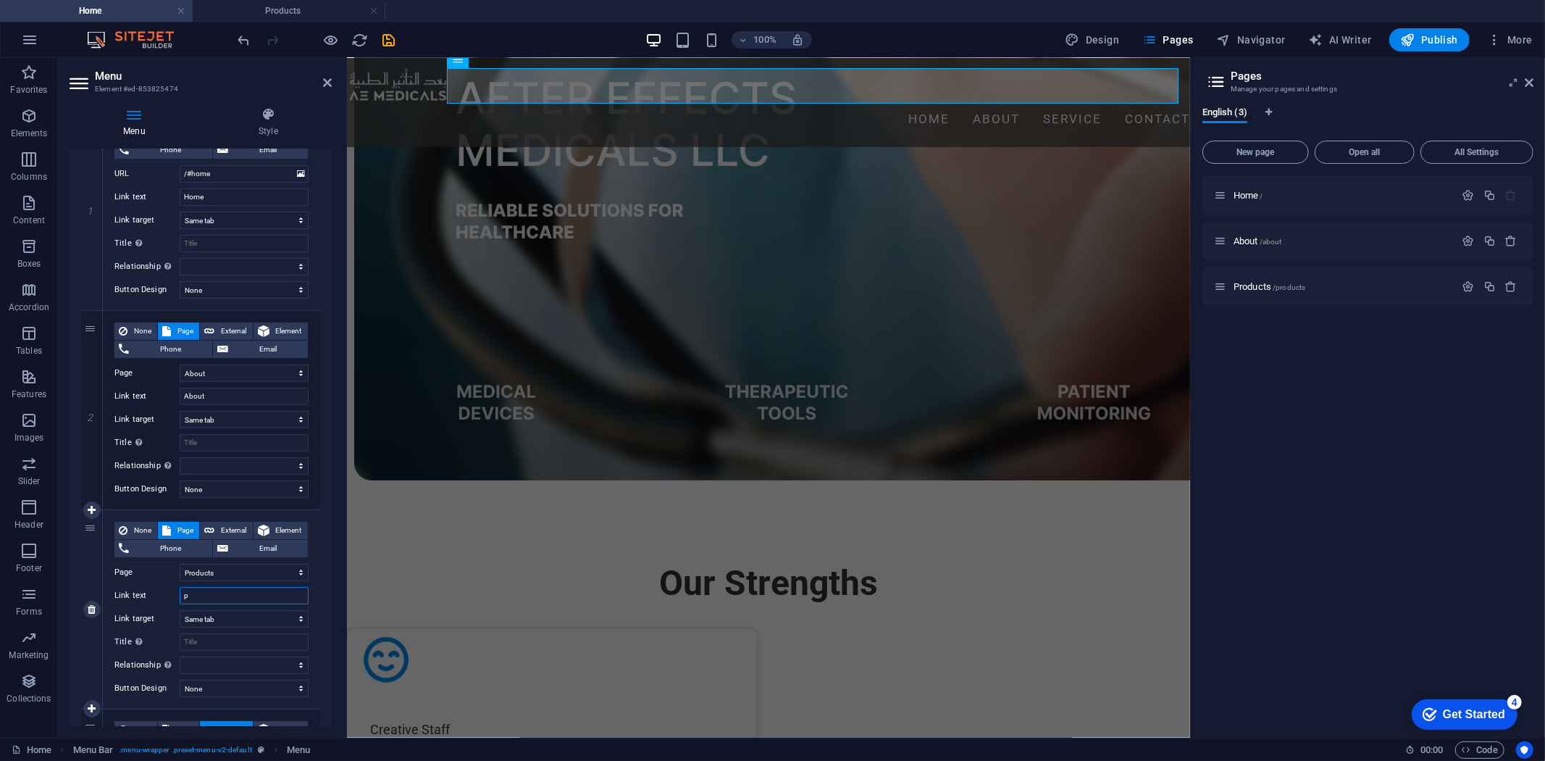
select select
type input "pr"
select select
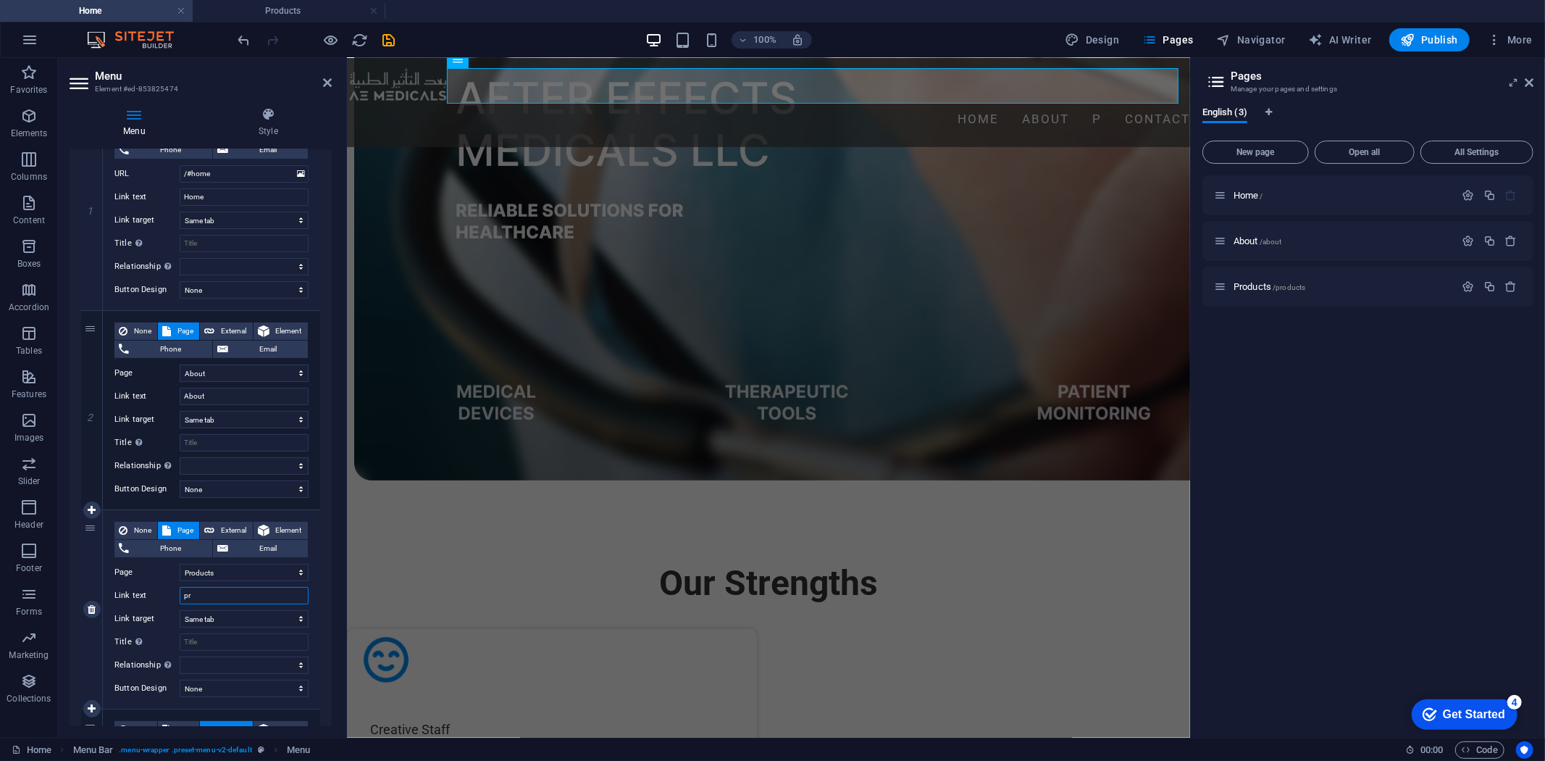
select select
type input "p"
select select
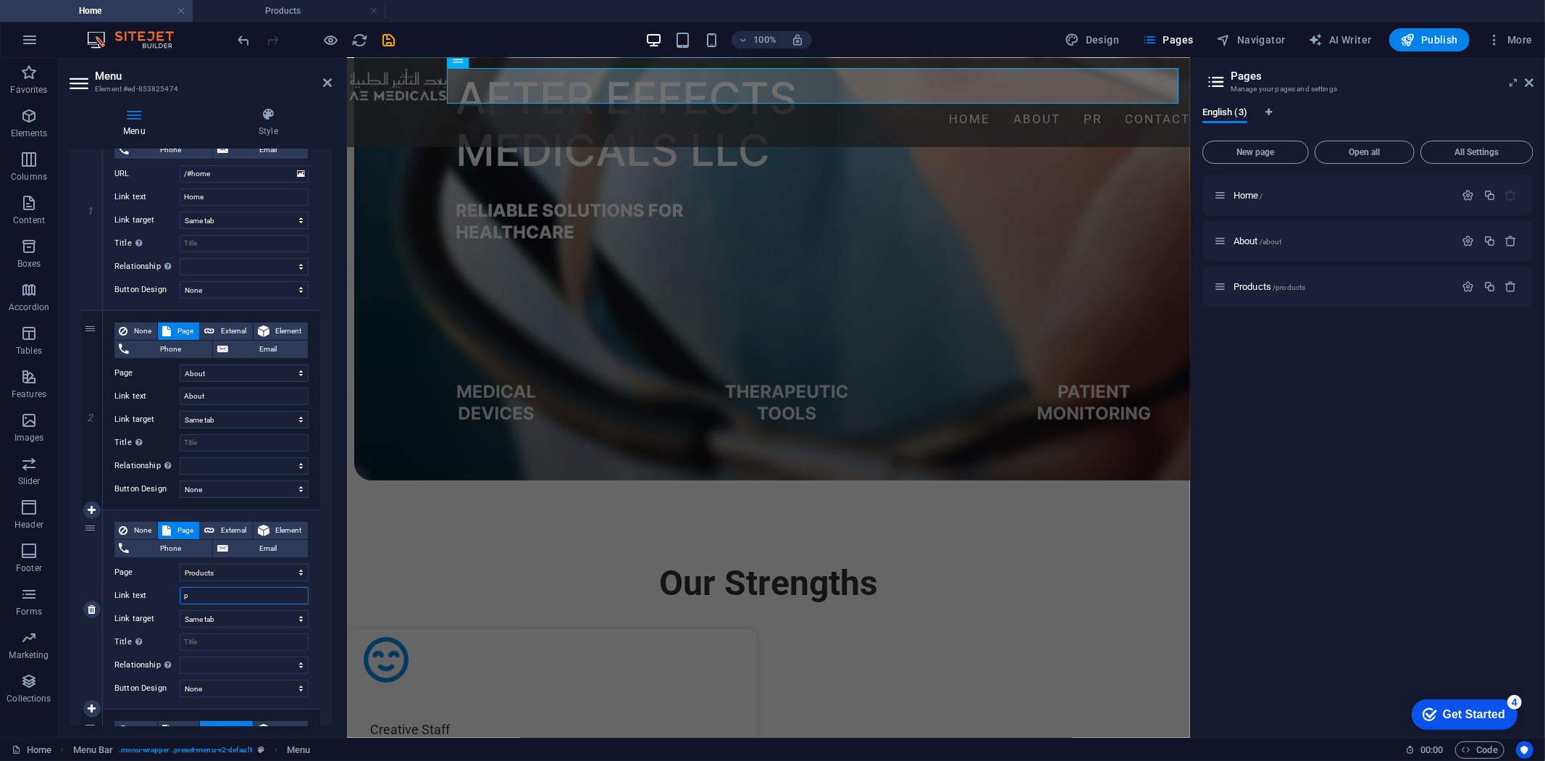
select select
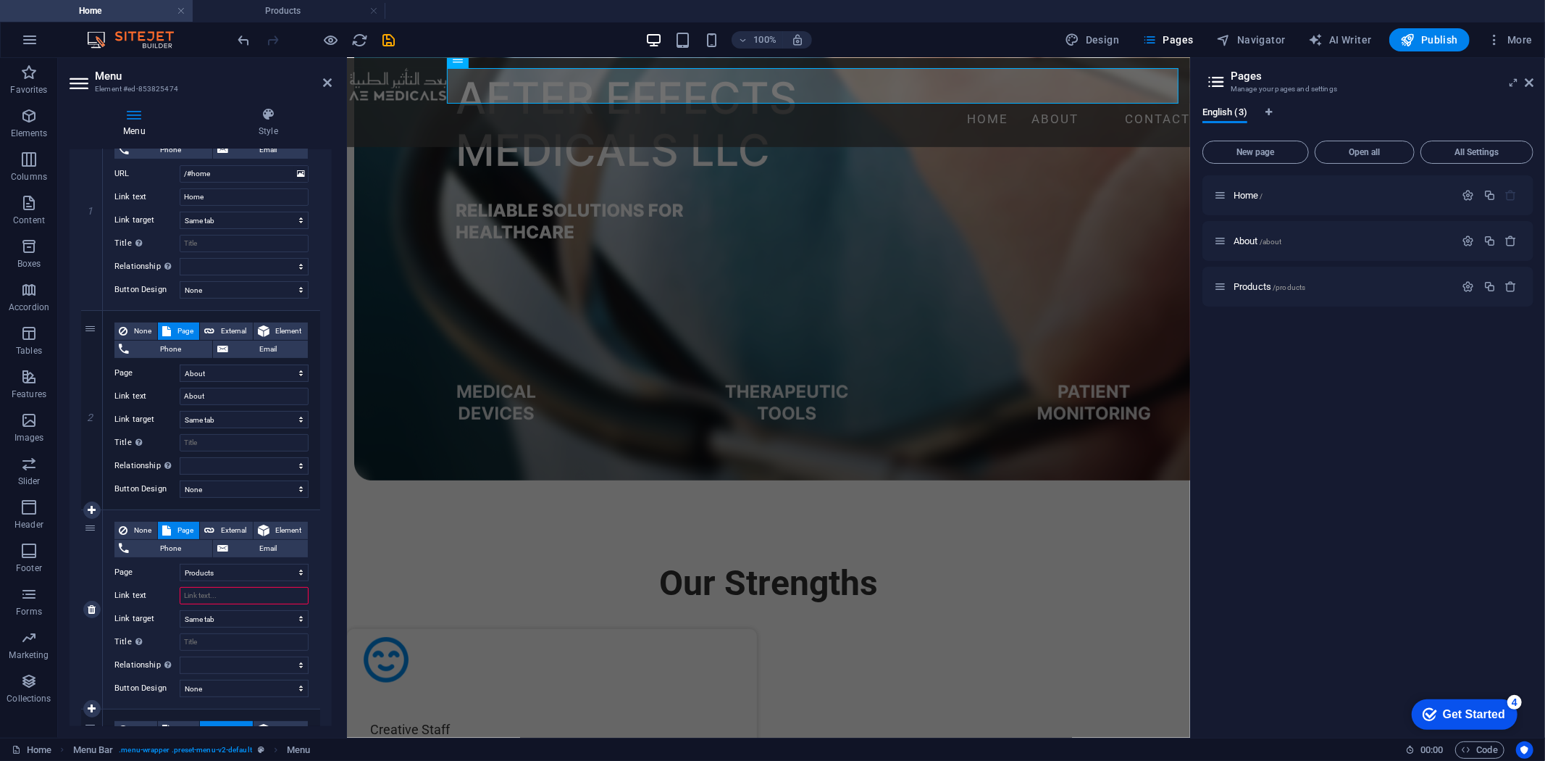
type input "P"
select select
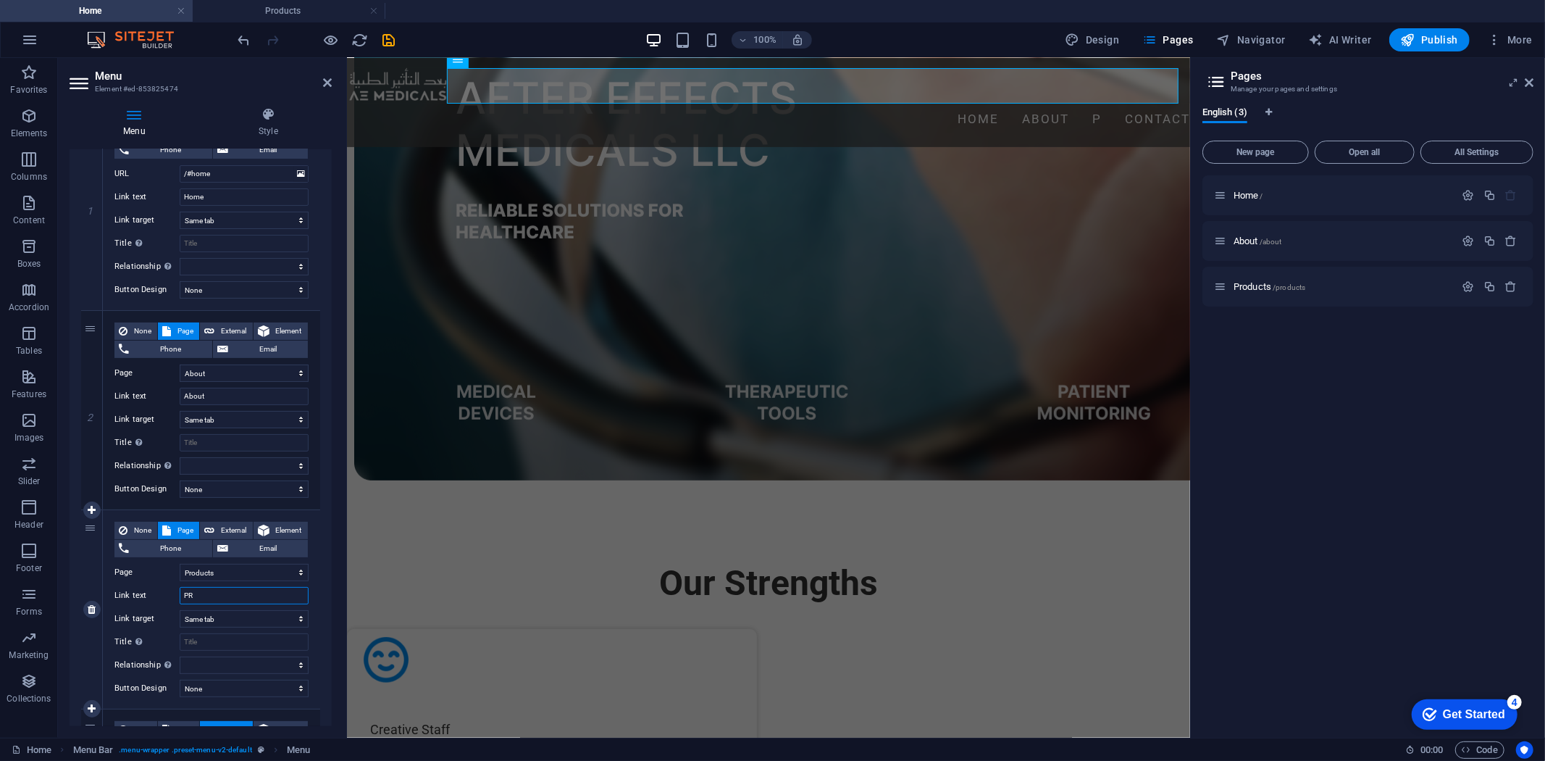
type input "PRO"
select select
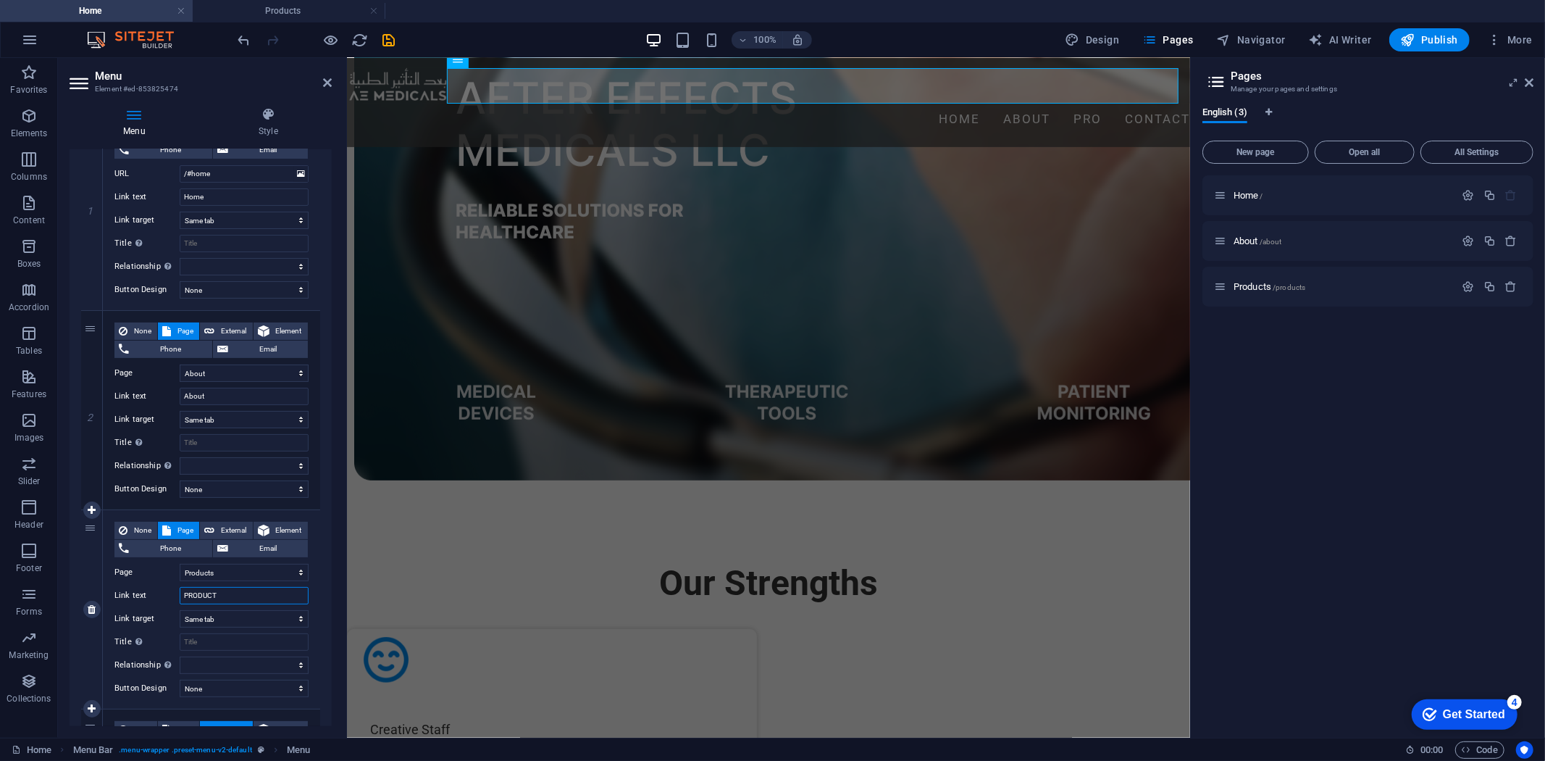
type input "PRODUCTS"
select select
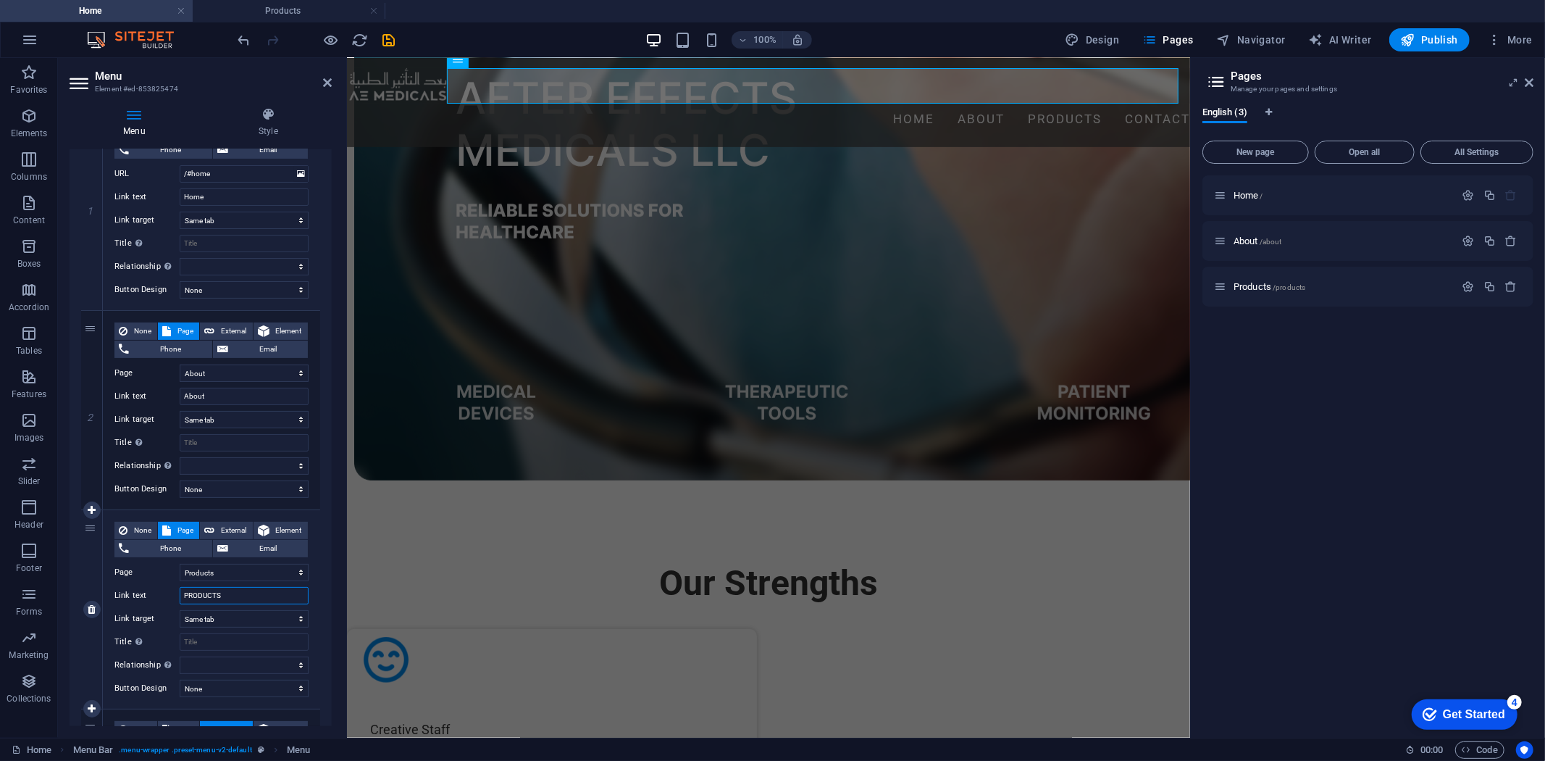
type input "PRODUCTS"
click at [1525, 88] on icon at bounding box center [1529, 83] width 9 height 12
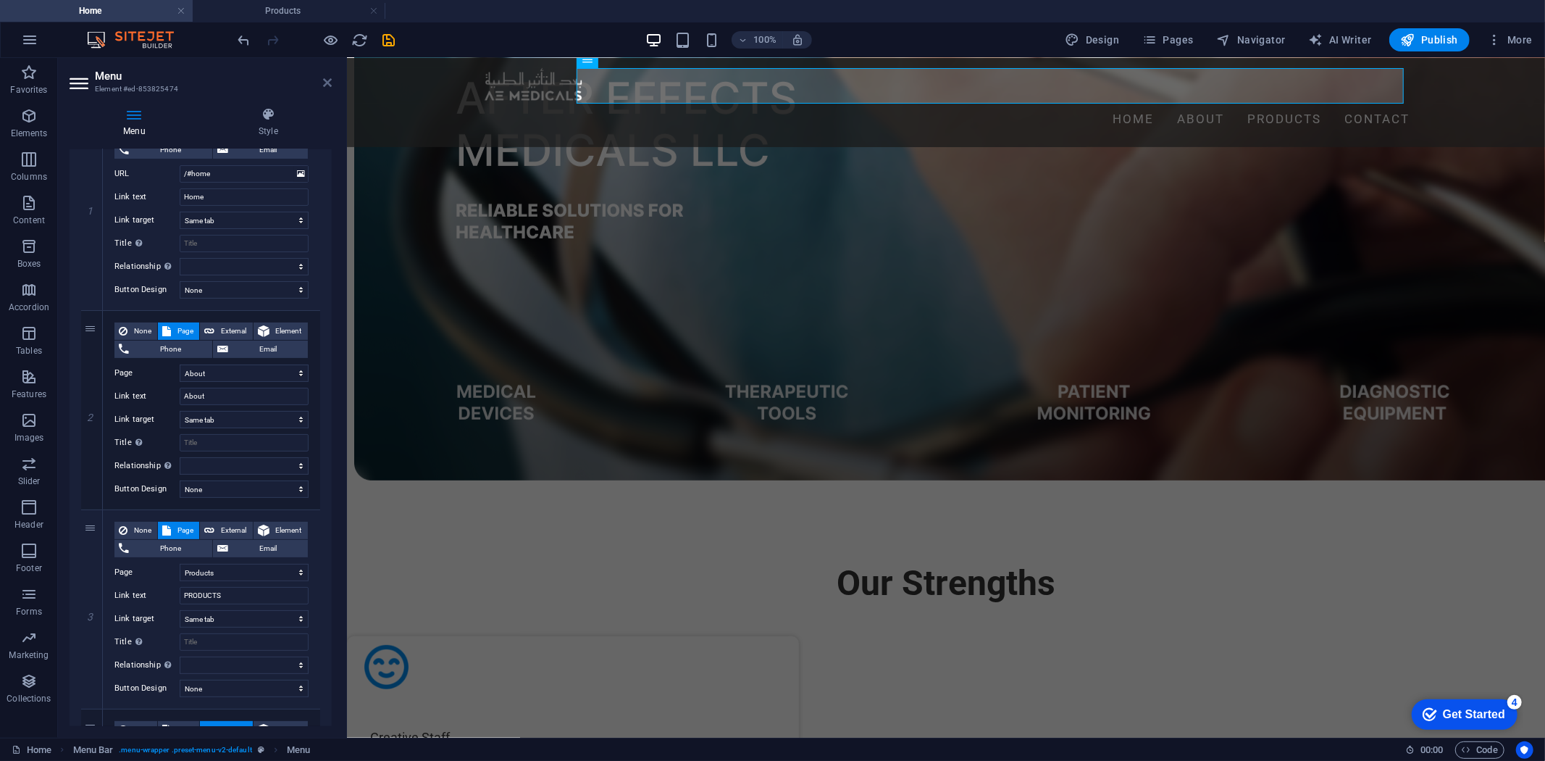
click at [328, 85] on icon at bounding box center [327, 83] width 9 height 12
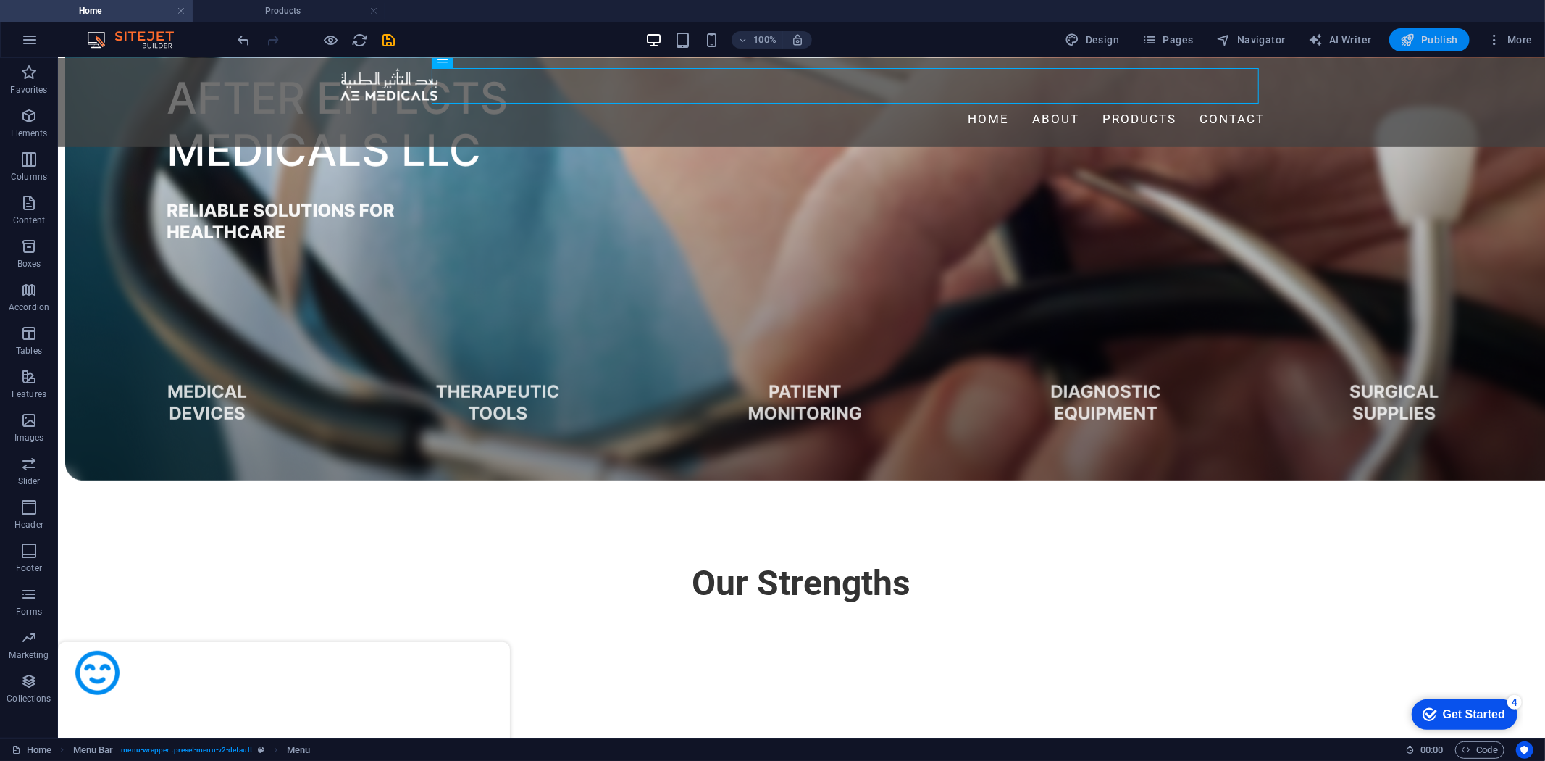
click at [1423, 41] on span "Publish" at bounding box center [1429, 40] width 57 height 14
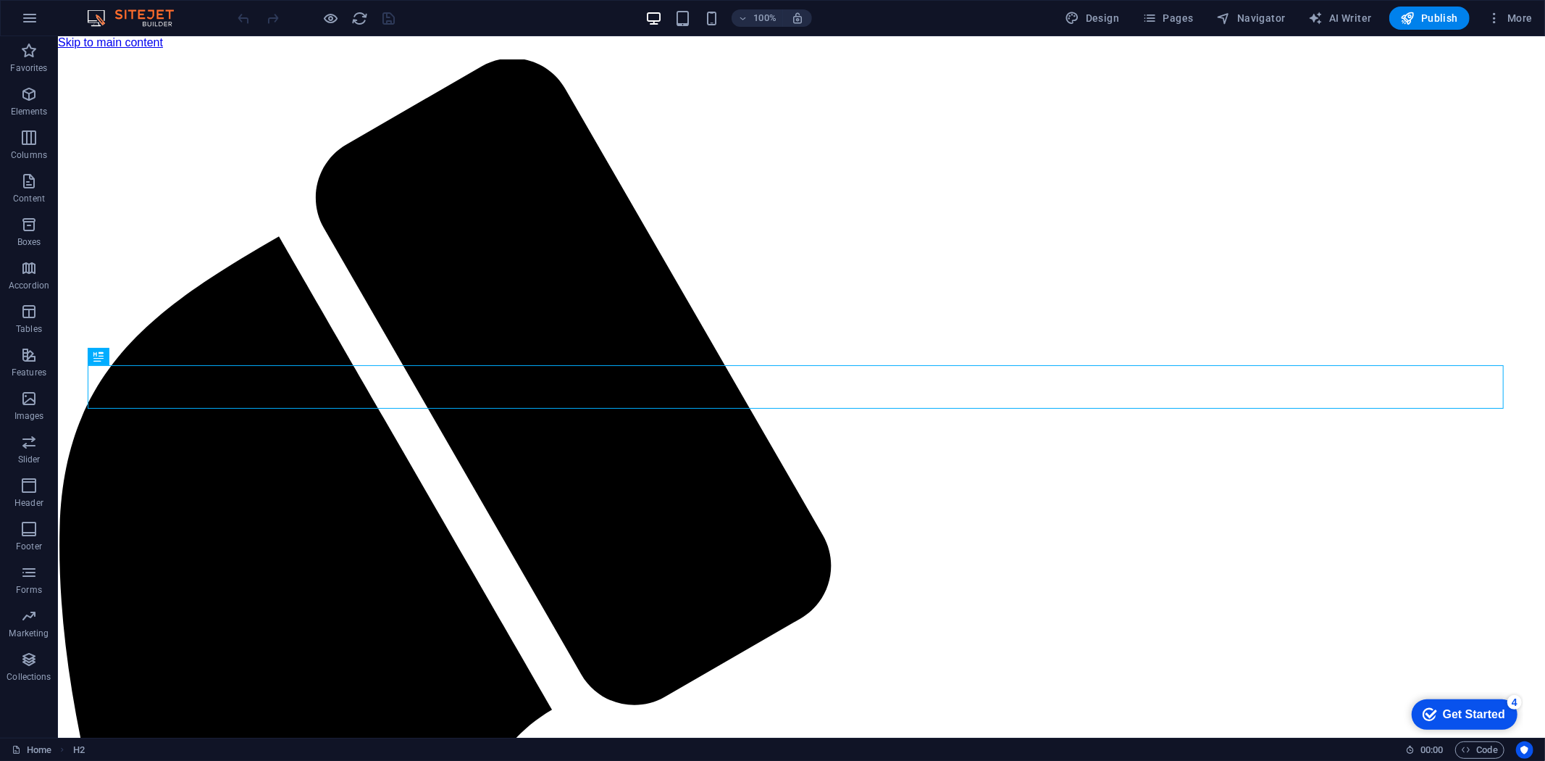
scroll to position [539, 0]
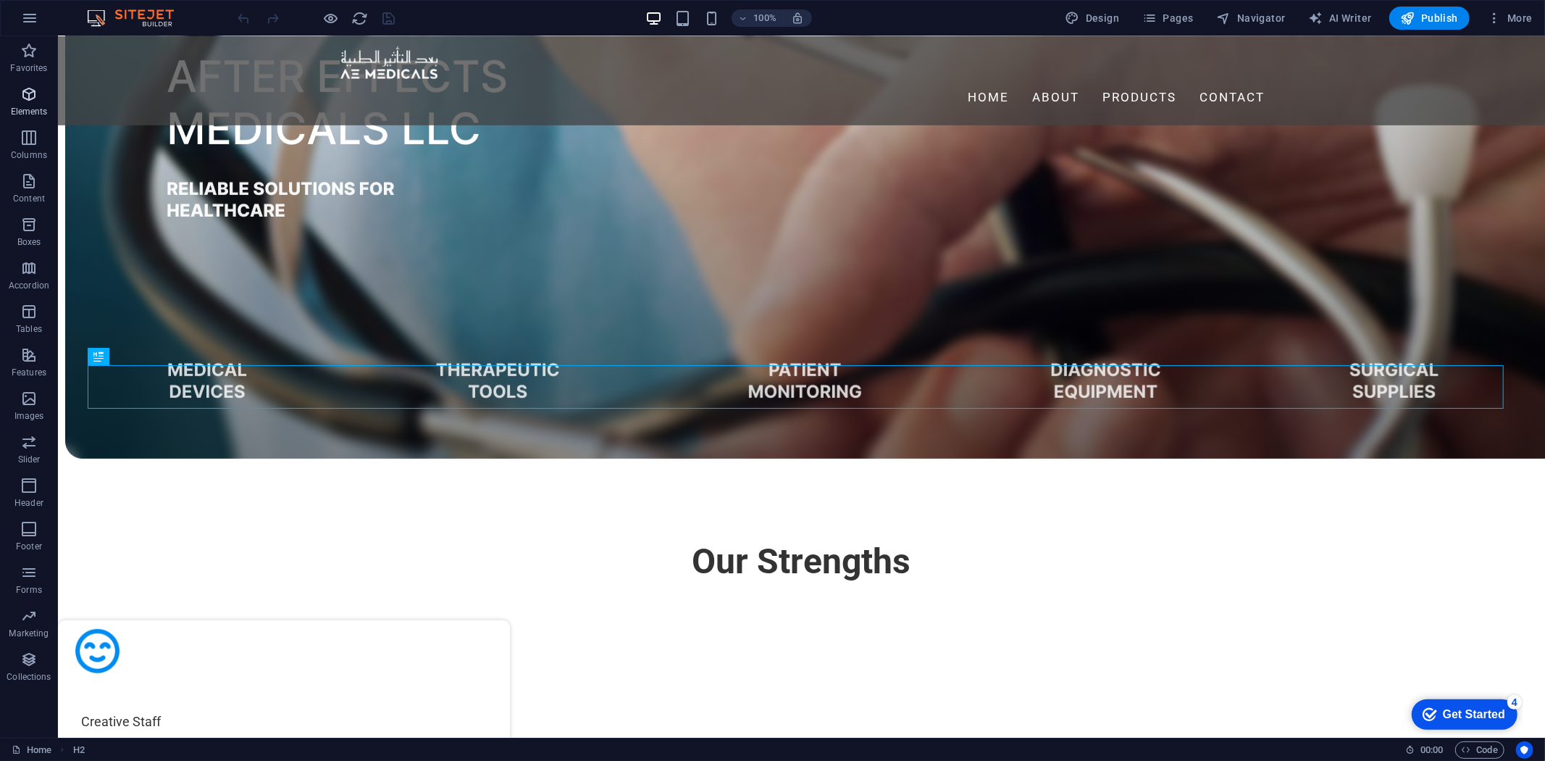
click at [32, 89] on icon "button" at bounding box center [28, 93] width 17 height 17
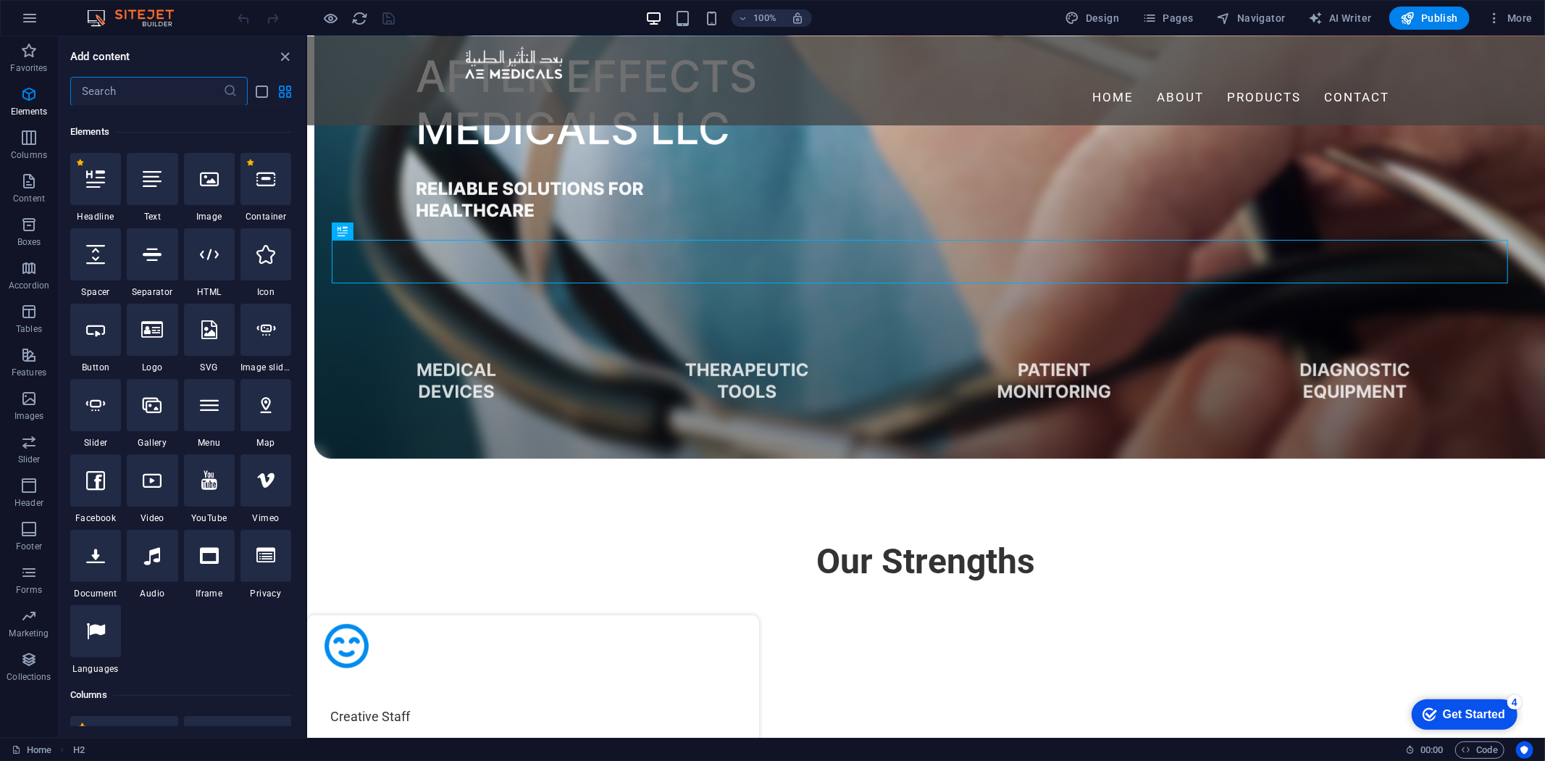
scroll to position [154, 0]
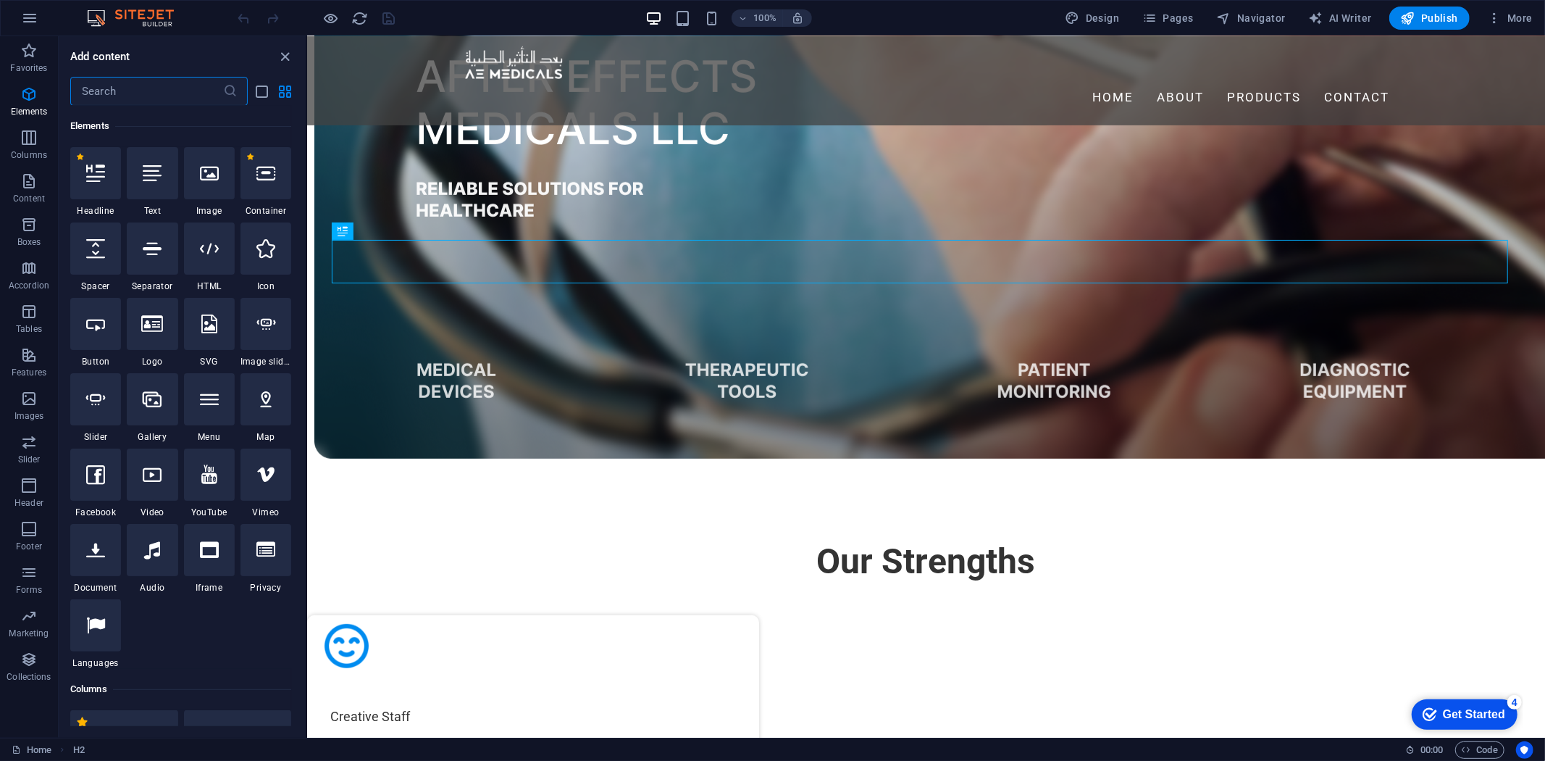
click at [116, 90] on input "text" at bounding box center [146, 91] width 153 height 29
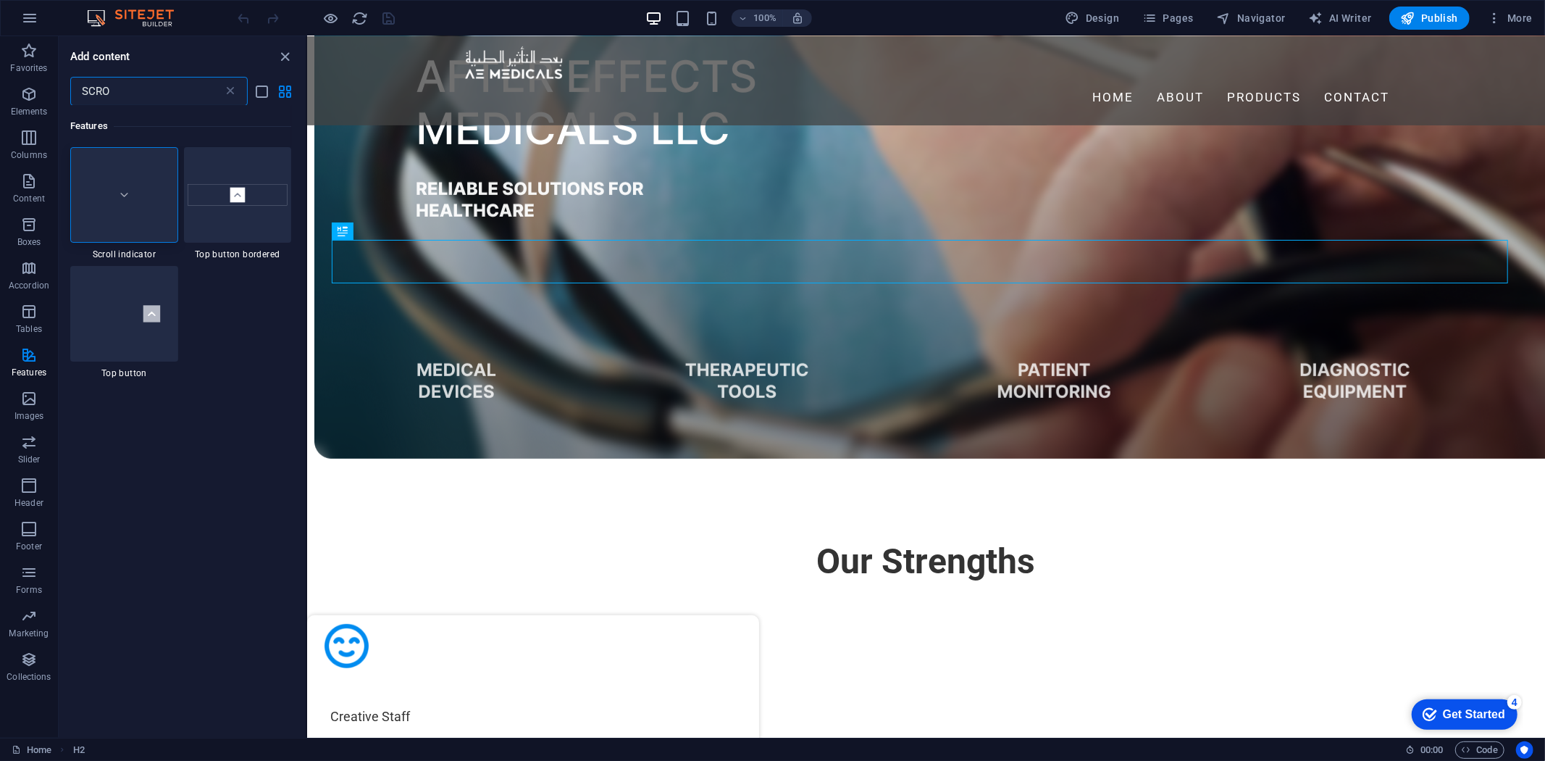
type input "SCROL"
